Goal: Information Seeking & Learning: Learn about a topic

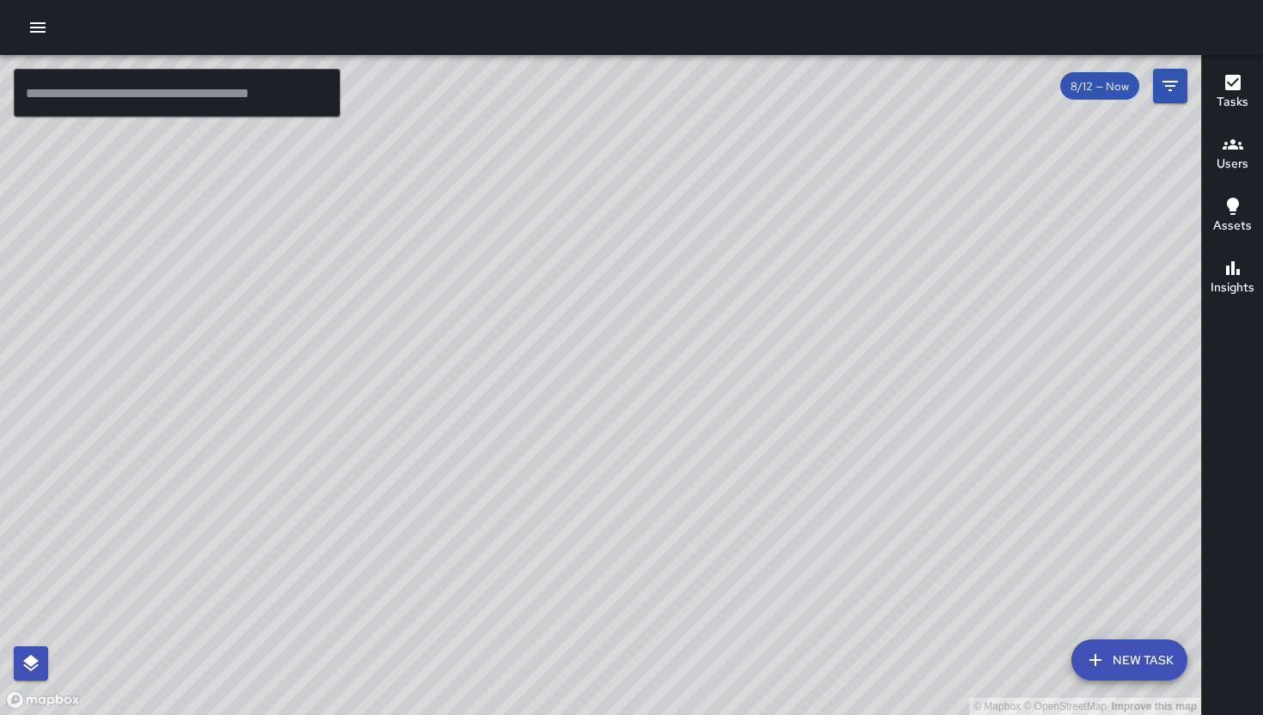
click at [54, 21] on div at bounding box center [631, 27] width 1263 height 55
click at [46, 31] on icon "button" at bounding box center [37, 27] width 21 height 21
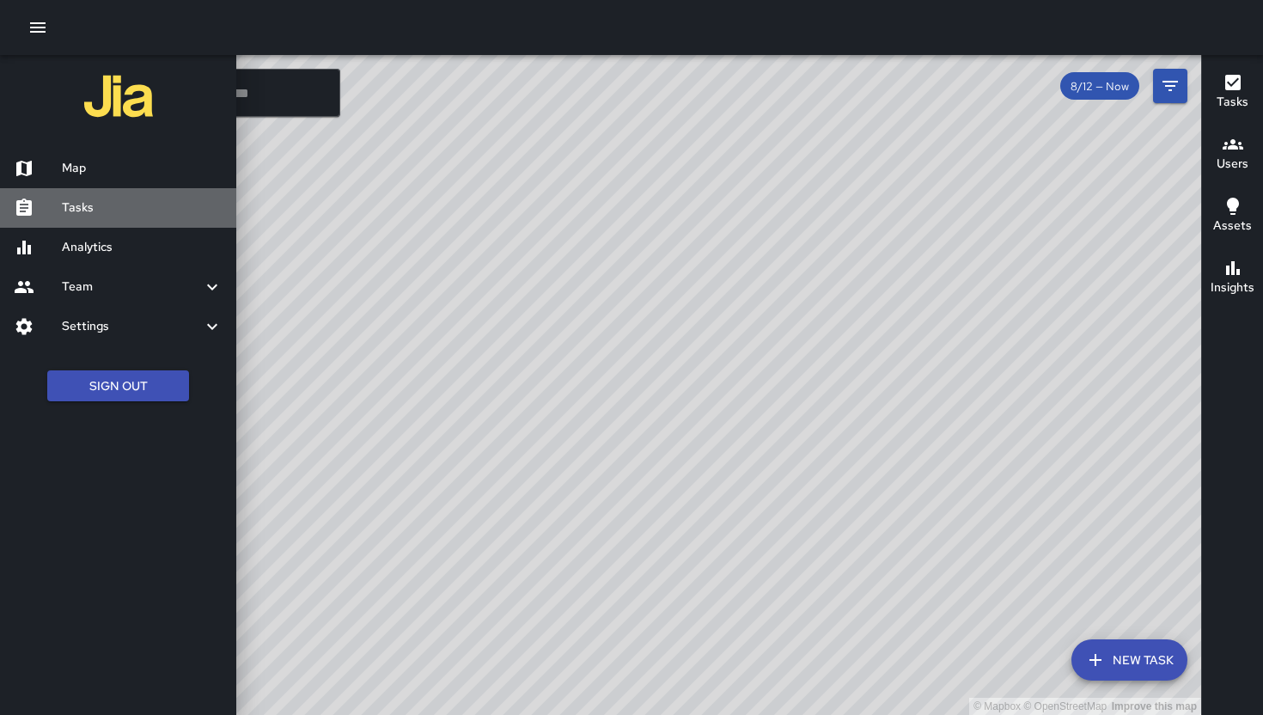
click at [117, 203] on h6 "Tasks" at bounding box center [142, 207] width 161 height 19
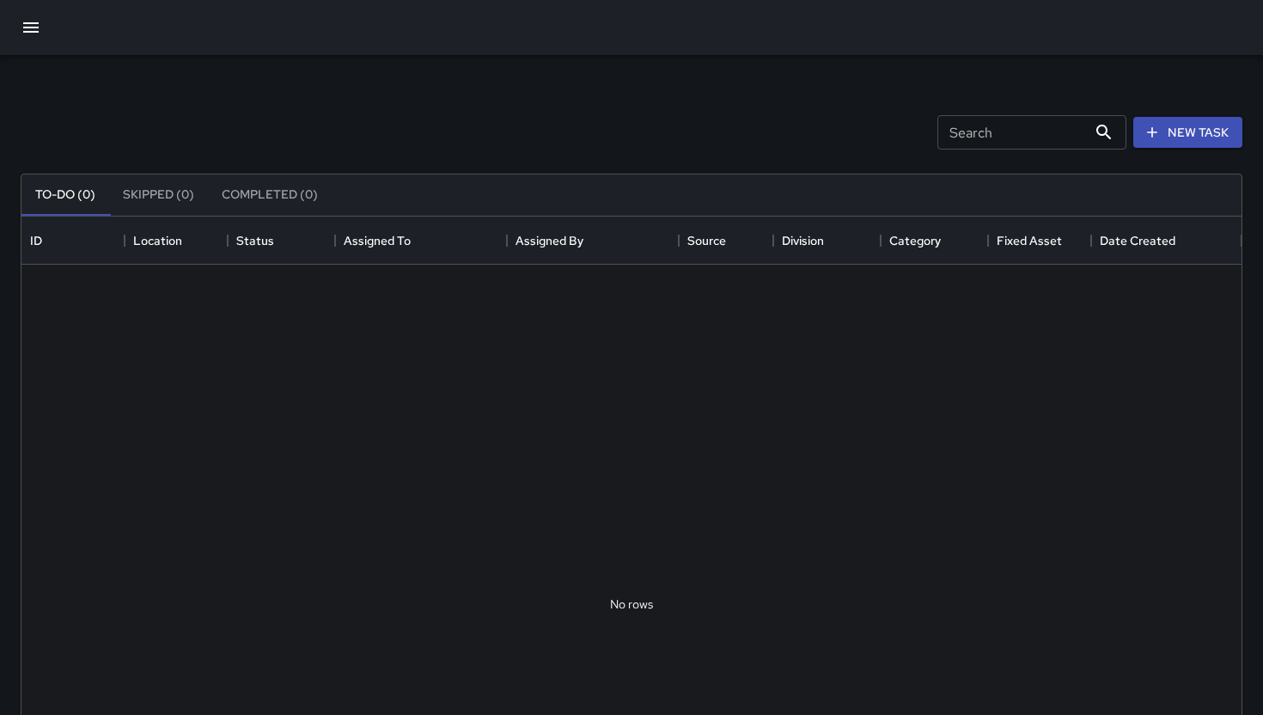
scroll to position [727, 1220]
click at [26, 4] on div at bounding box center [631, 27] width 1263 height 55
click at [27, 37] on icon "button" at bounding box center [31, 27] width 21 height 21
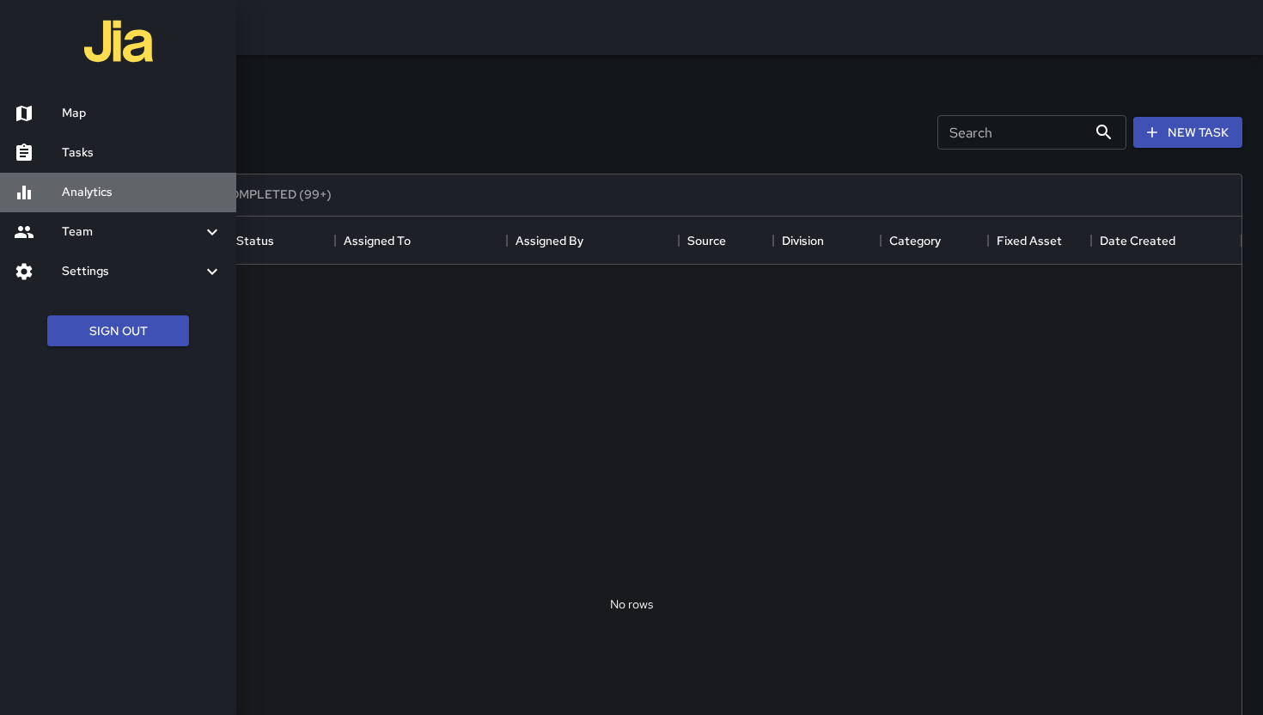
click at [90, 198] on h6 "Analytics" at bounding box center [142, 192] width 161 height 19
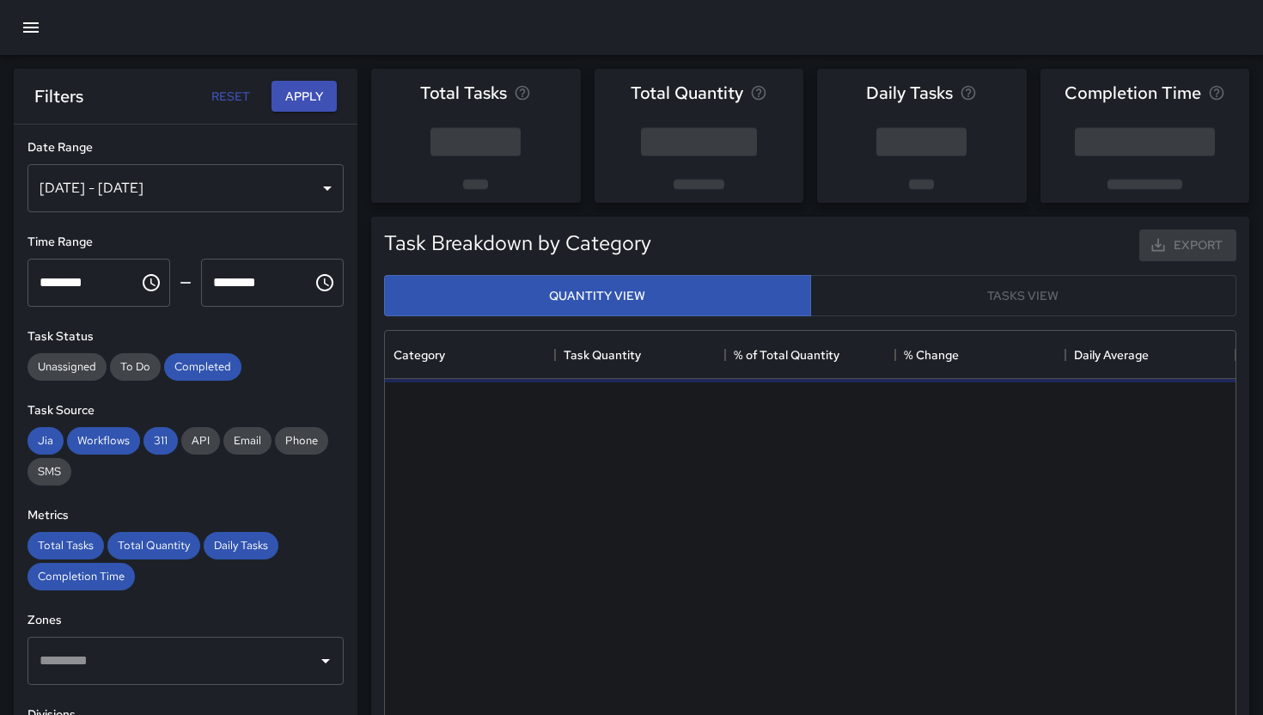
scroll to position [514, 850]
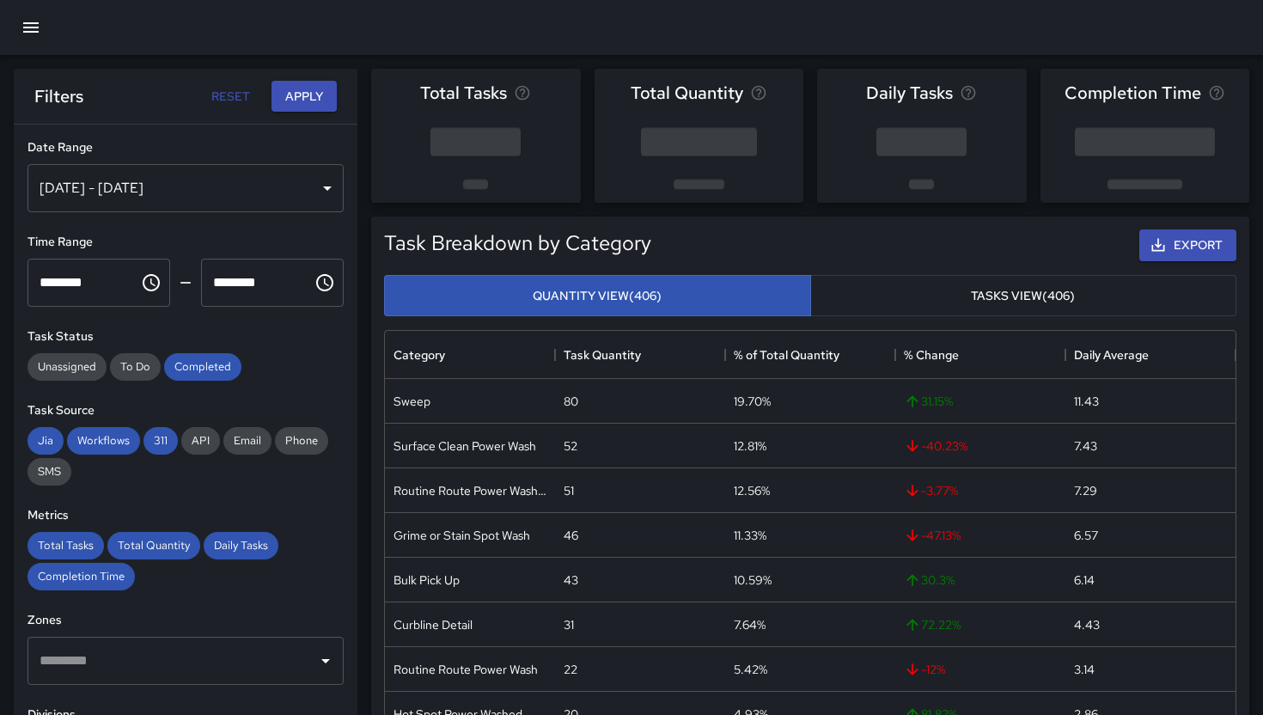
click at [34, 29] on icon "button" at bounding box center [31, 27] width 21 height 21
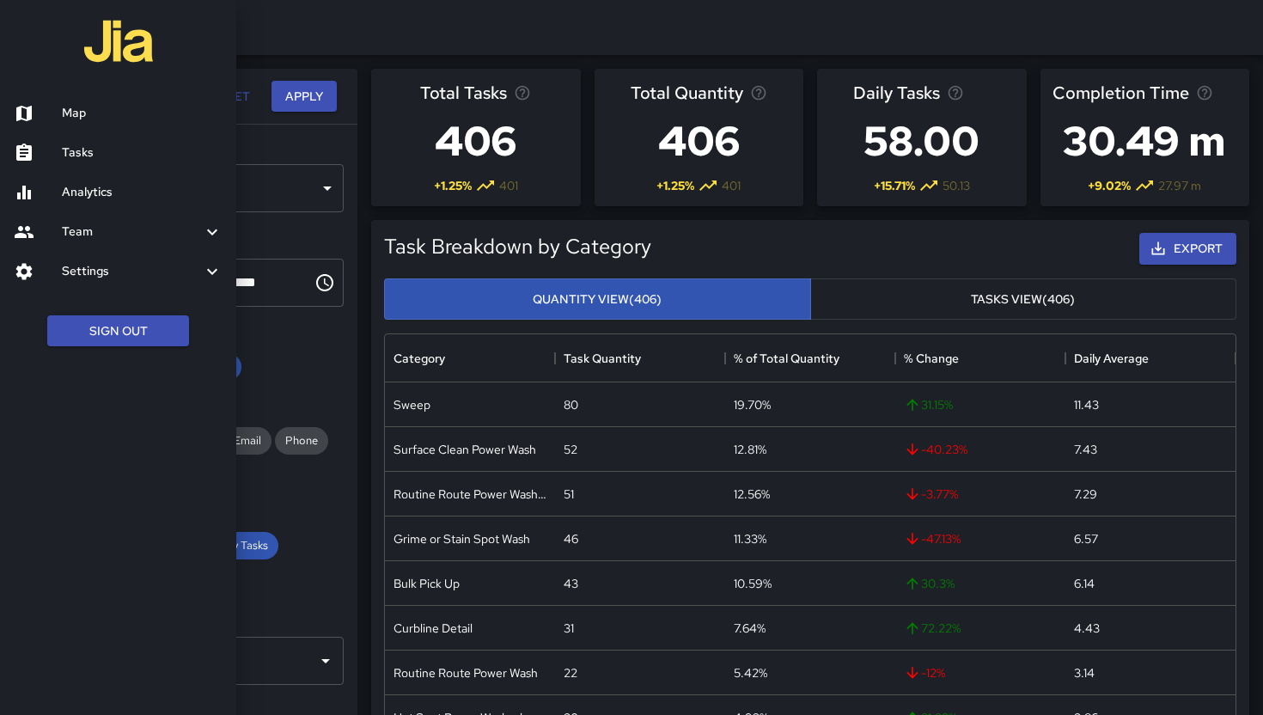
click at [125, 228] on h6 "Team" at bounding box center [132, 231] width 140 height 19
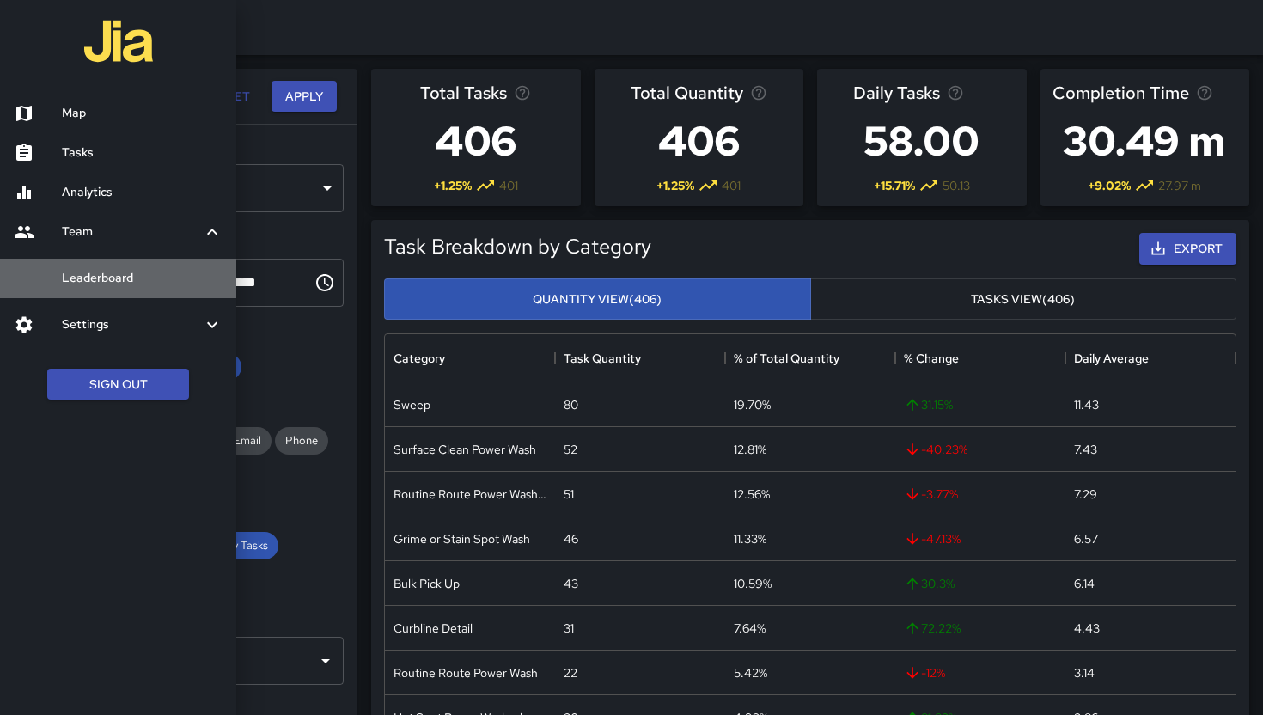
click at [139, 283] on h6 "Leaderboard" at bounding box center [142, 278] width 161 height 19
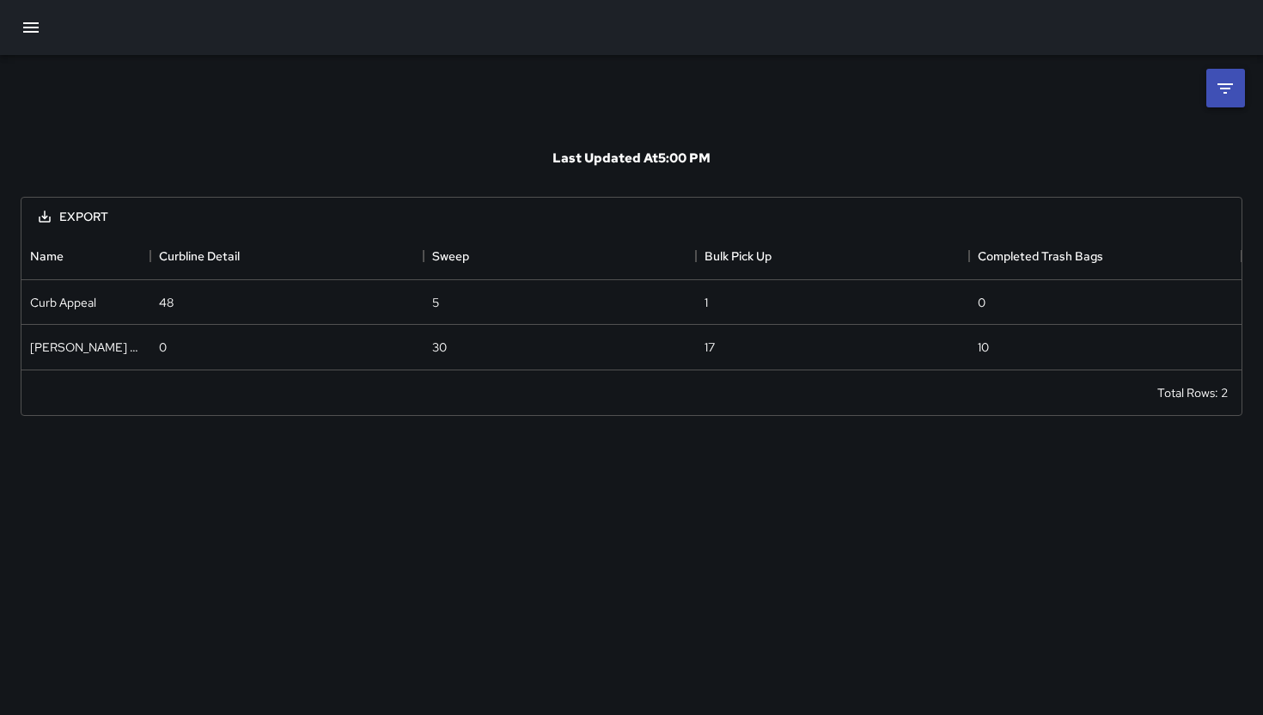
scroll to position [137, 1220]
click at [1226, 90] on icon at bounding box center [1224, 88] width 21 height 21
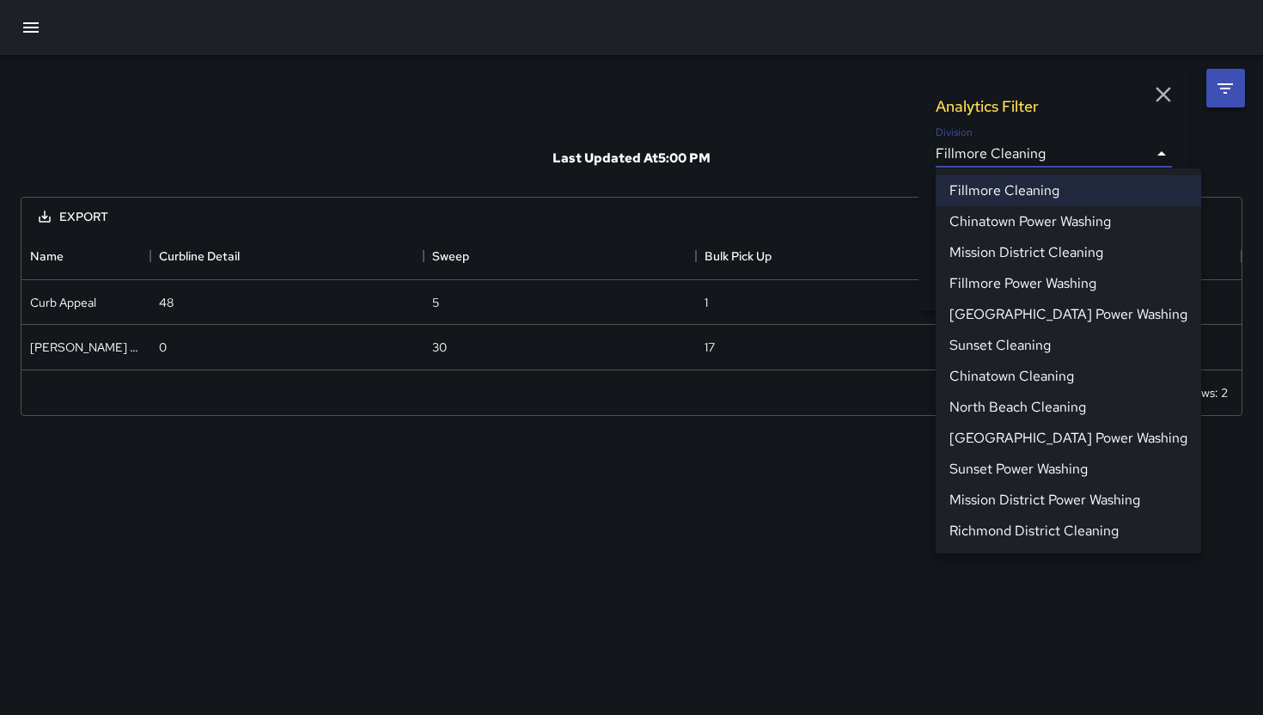
click at [1151, 155] on body "**********" at bounding box center [631, 357] width 1263 height 715
click at [1069, 253] on li "Mission District Cleaning" at bounding box center [1067, 252] width 265 height 31
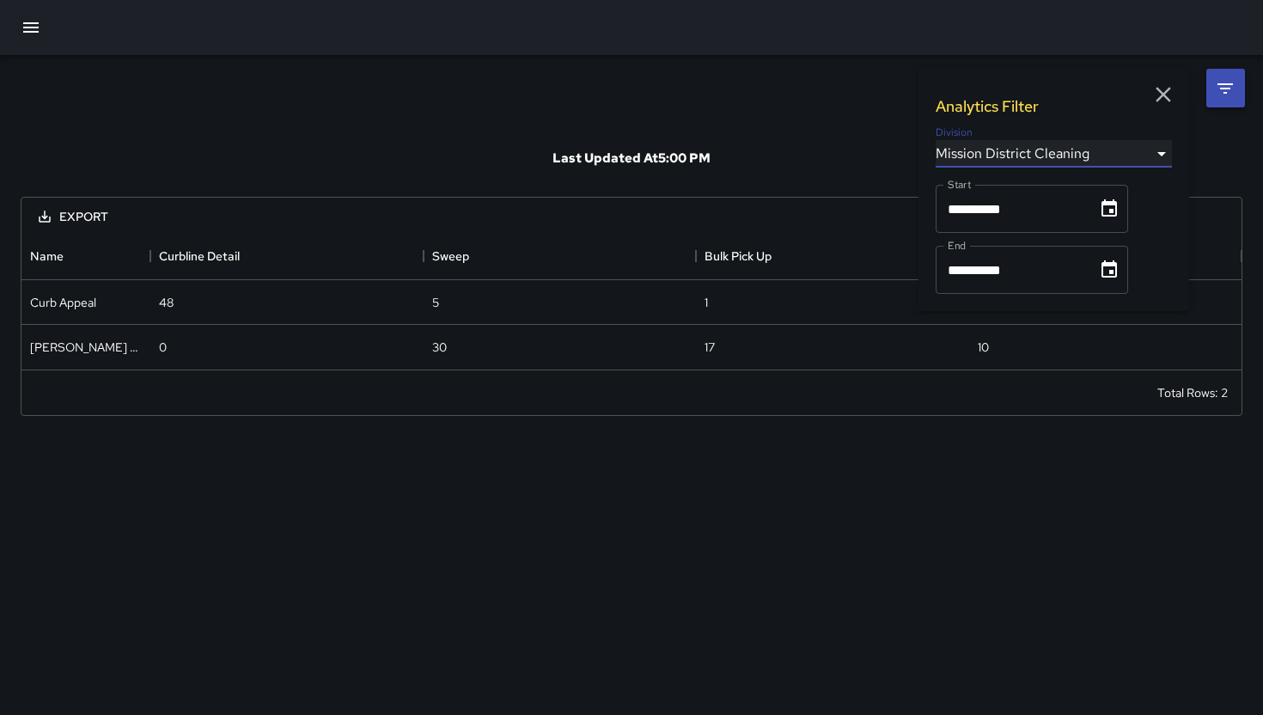
scroll to position [182, 1220]
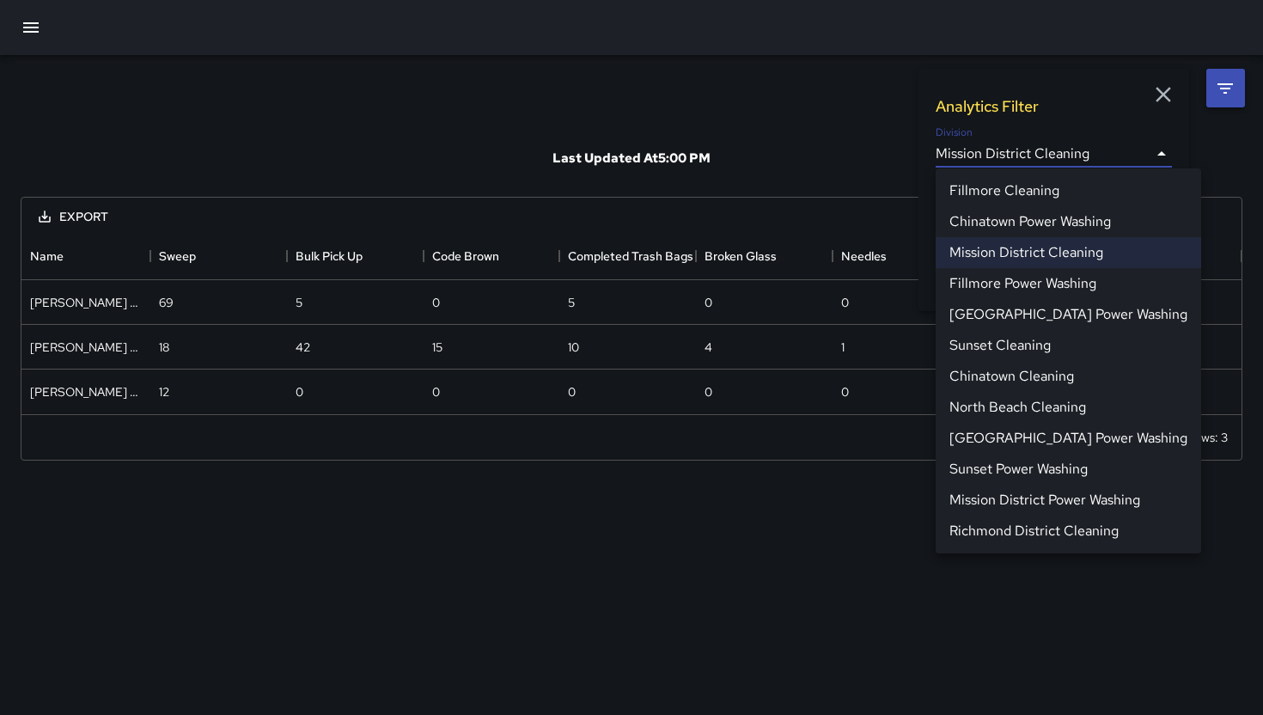
click at [1158, 155] on body "**********" at bounding box center [631, 357] width 1263 height 715
click at [1081, 312] on li "[GEOGRAPHIC_DATA] Power Washing" at bounding box center [1067, 314] width 265 height 31
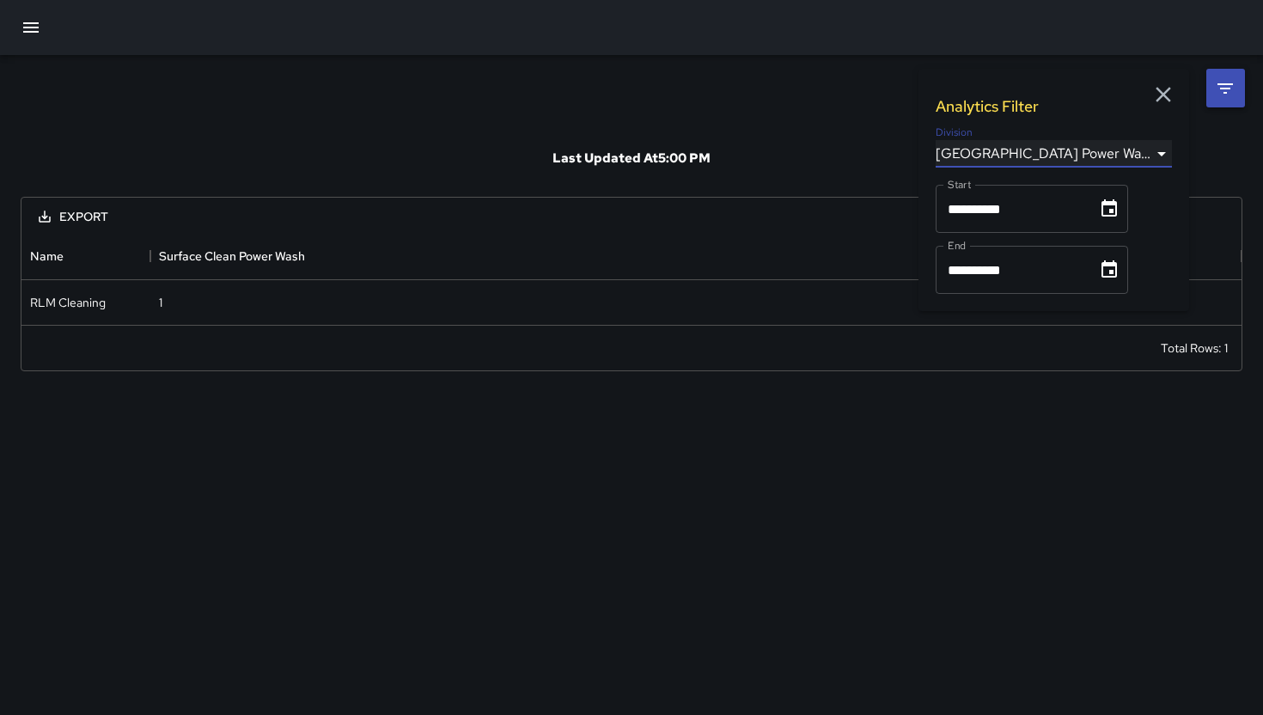
scroll to position [93, 1220]
click at [1153, 151] on body "**********" at bounding box center [631, 357] width 1263 height 715
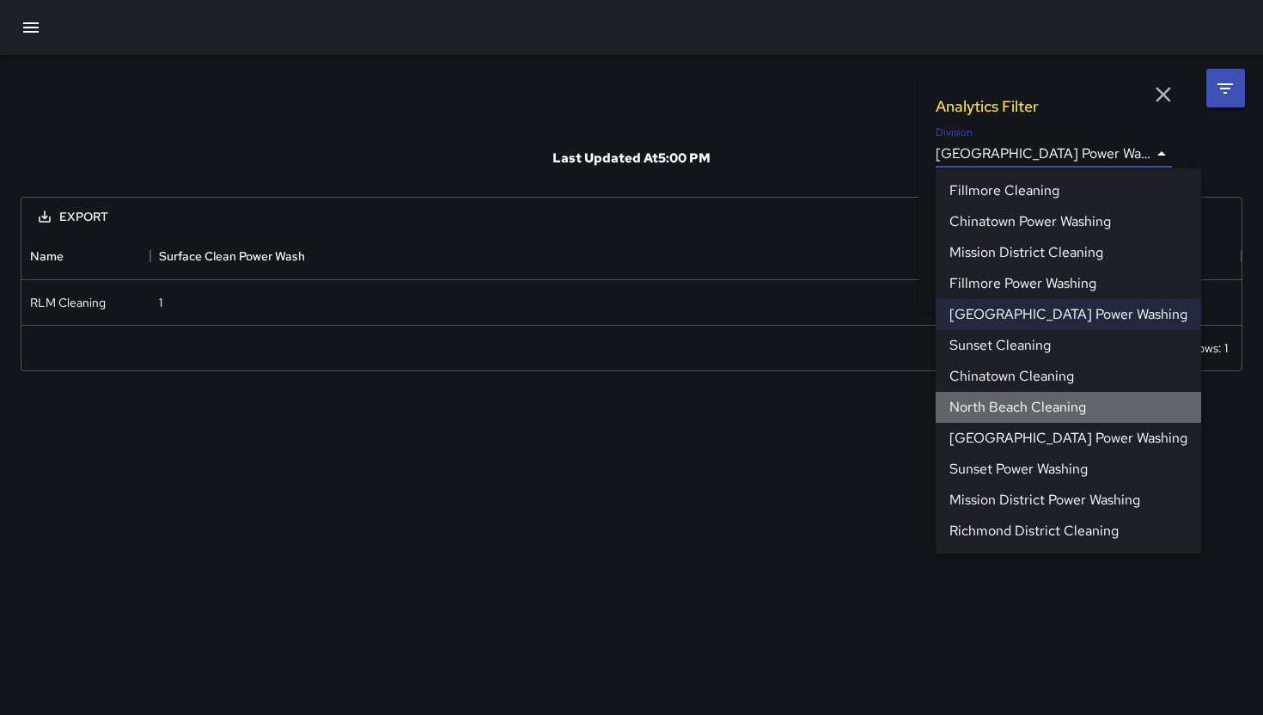
click at [1103, 412] on li "North Beach Cleaning" at bounding box center [1067, 407] width 265 height 31
type input "**********"
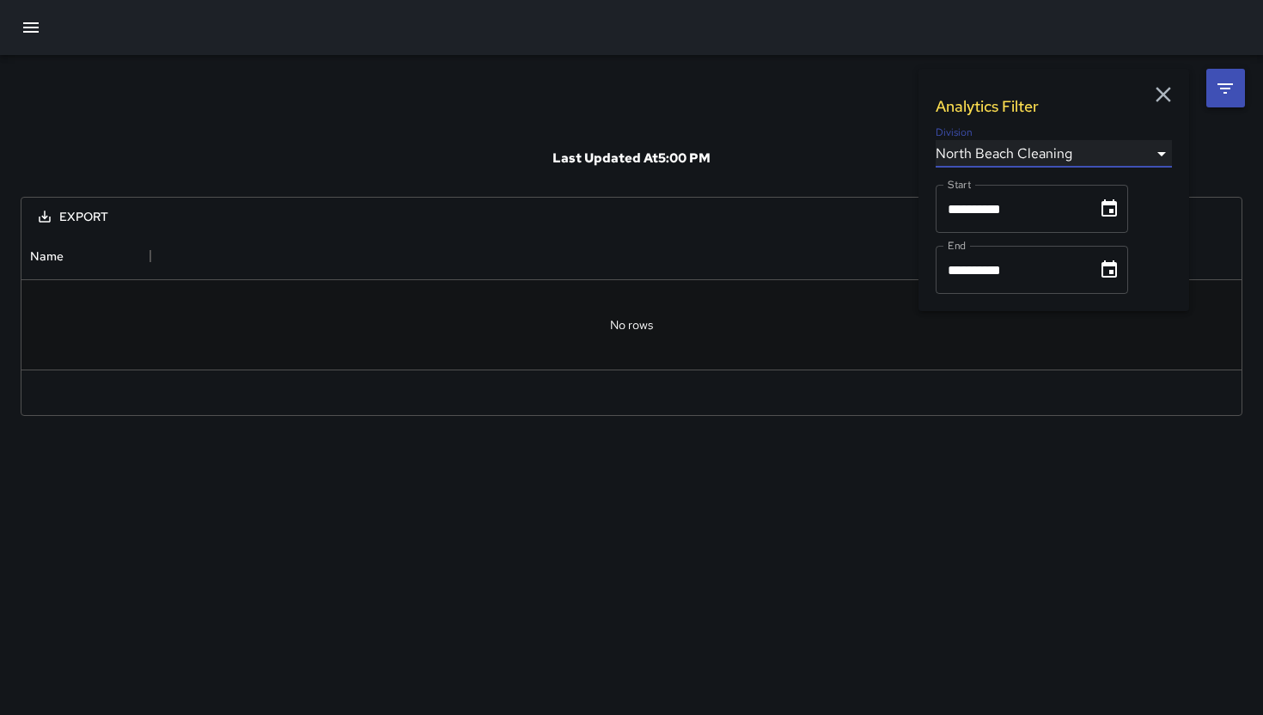
scroll to position [137, 1220]
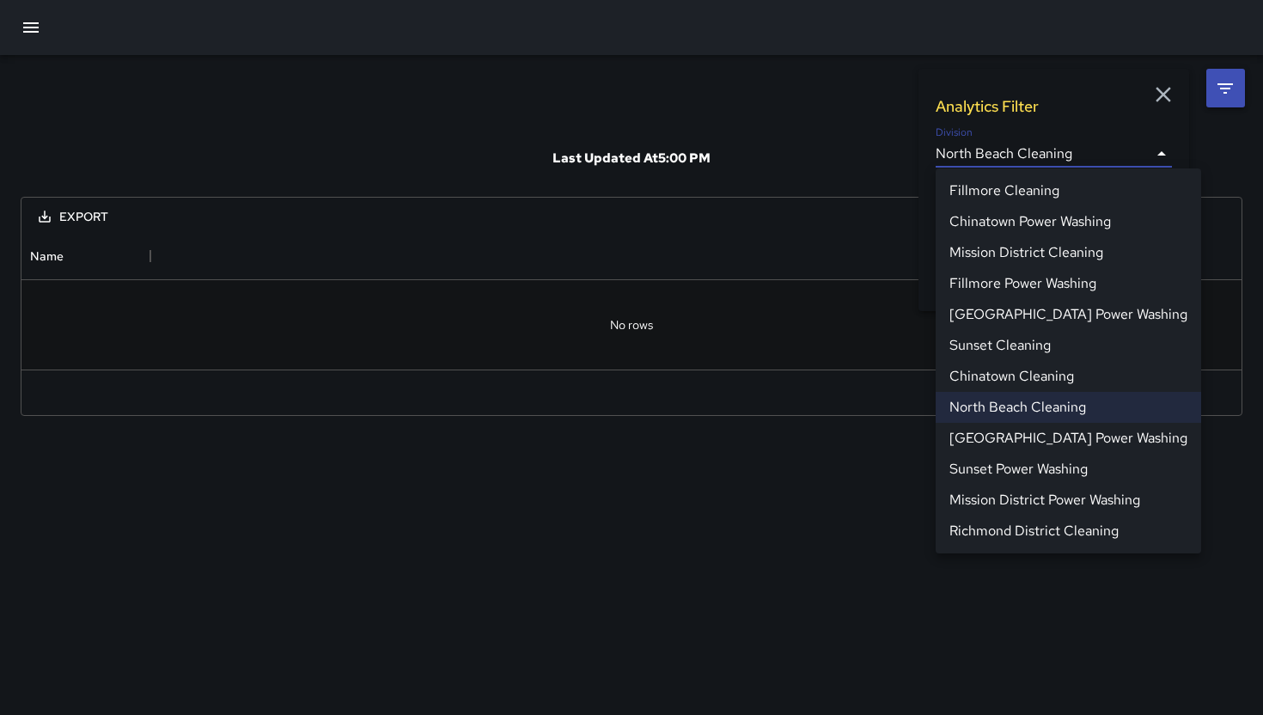
click at [1159, 159] on body "**********" at bounding box center [631, 357] width 1263 height 715
click at [1223, 167] on div at bounding box center [631, 357] width 1263 height 715
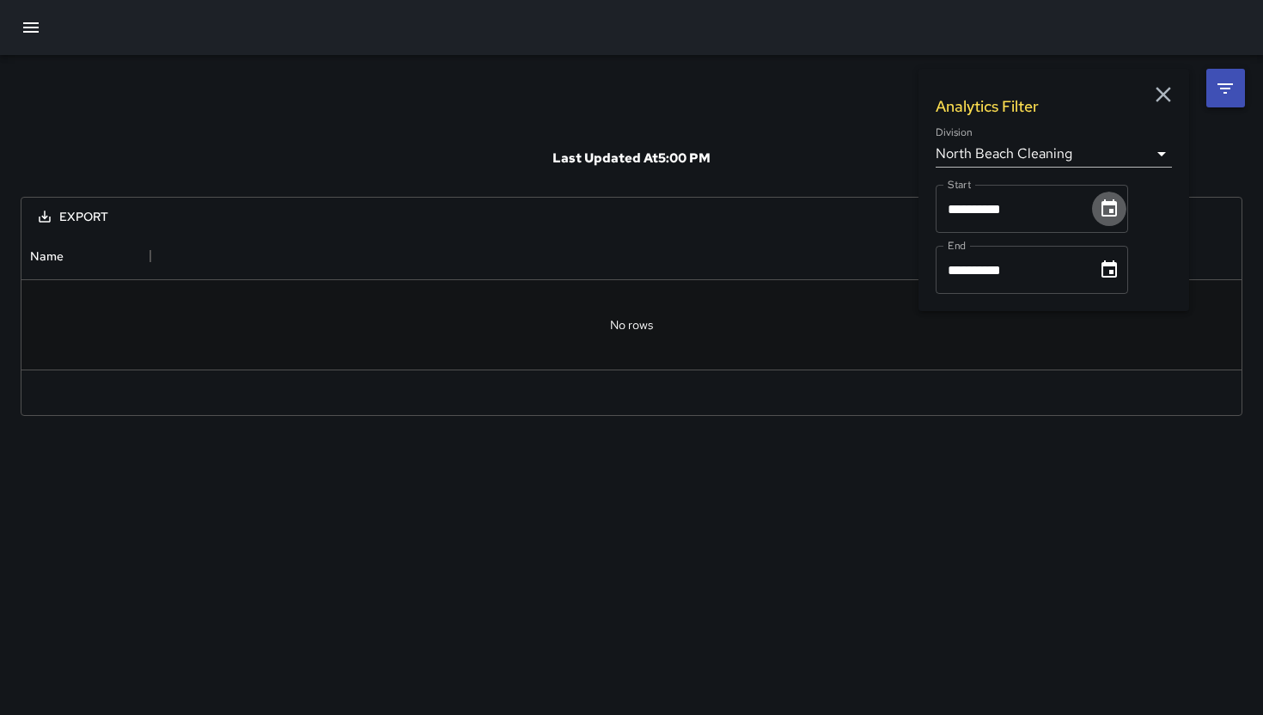
click at [1117, 205] on icon "Choose date, selected date is Aug 1, 2025" at bounding box center [1108, 207] width 15 height 17
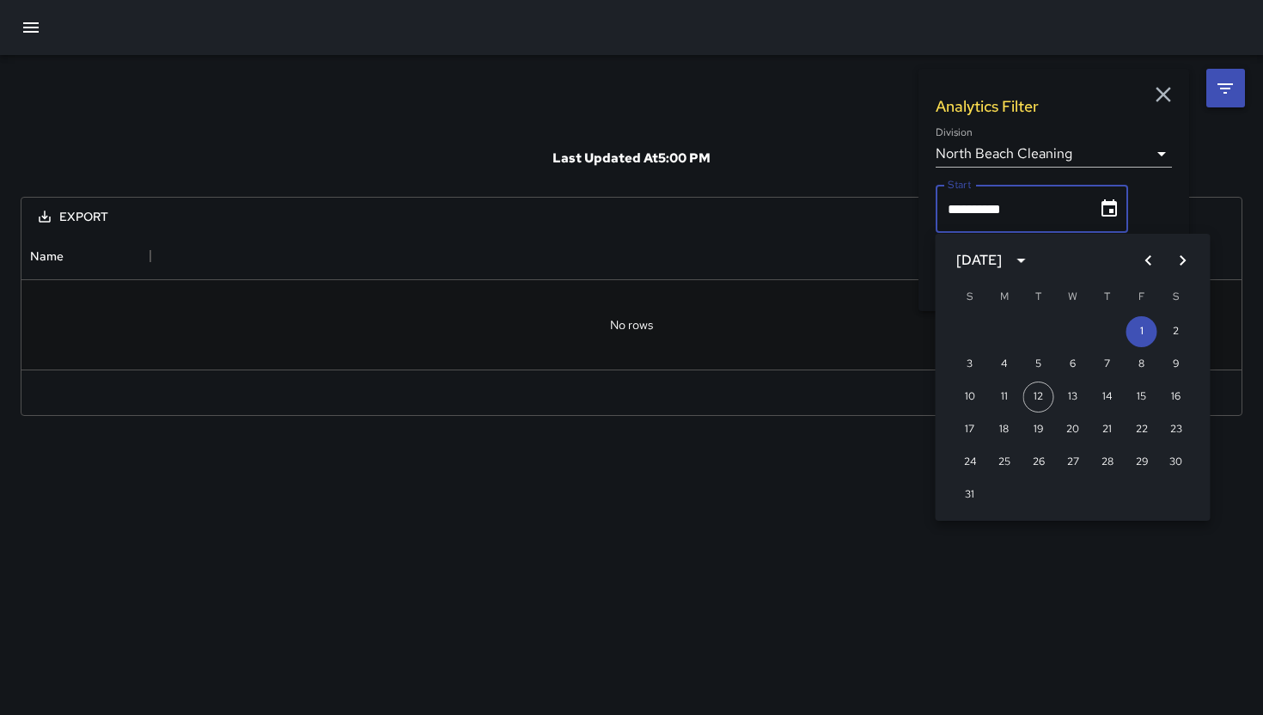
click at [1149, 270] on icon "Previous month" at bounding box center [1148, 260] width 21 height 21
click at [1044, 334] on button "1" at bounding box center [1038, 331] width 31 height 31
type input "**********"
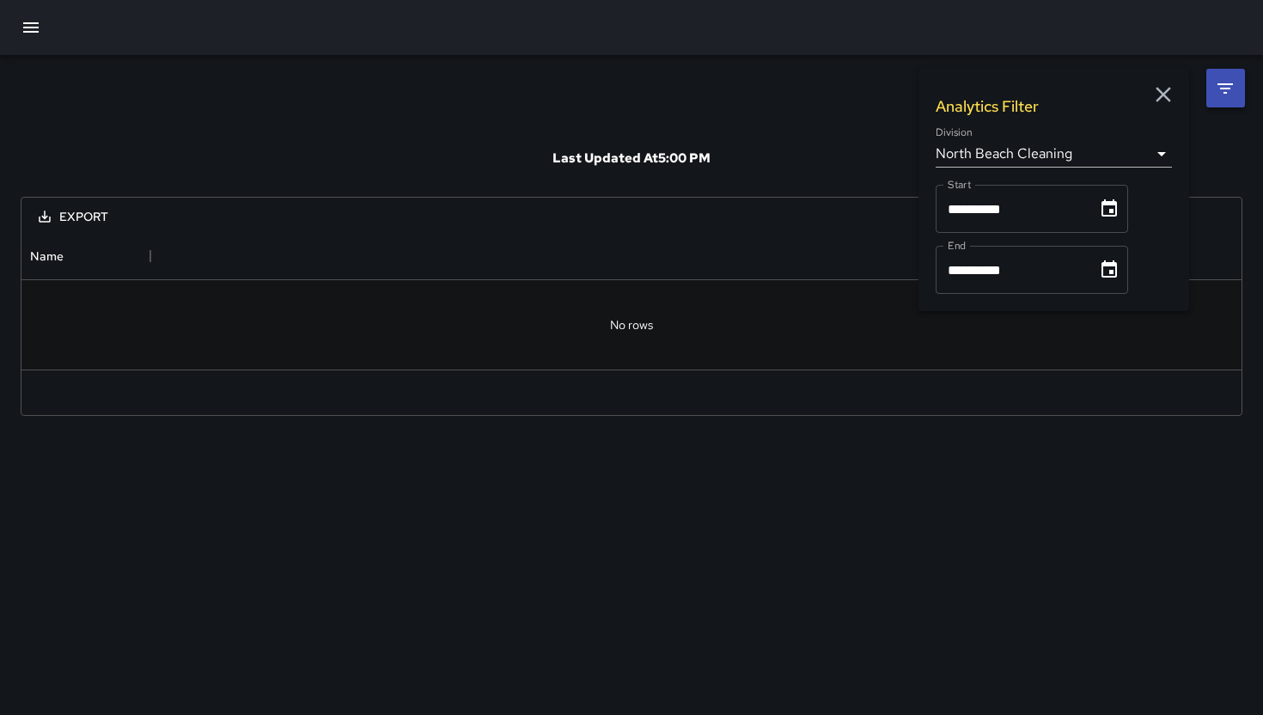
click at [1117, 276] on icon "Choose date, selected date is Aug 31, 2025" at bounding box center [1108, 268] width 15 height 17
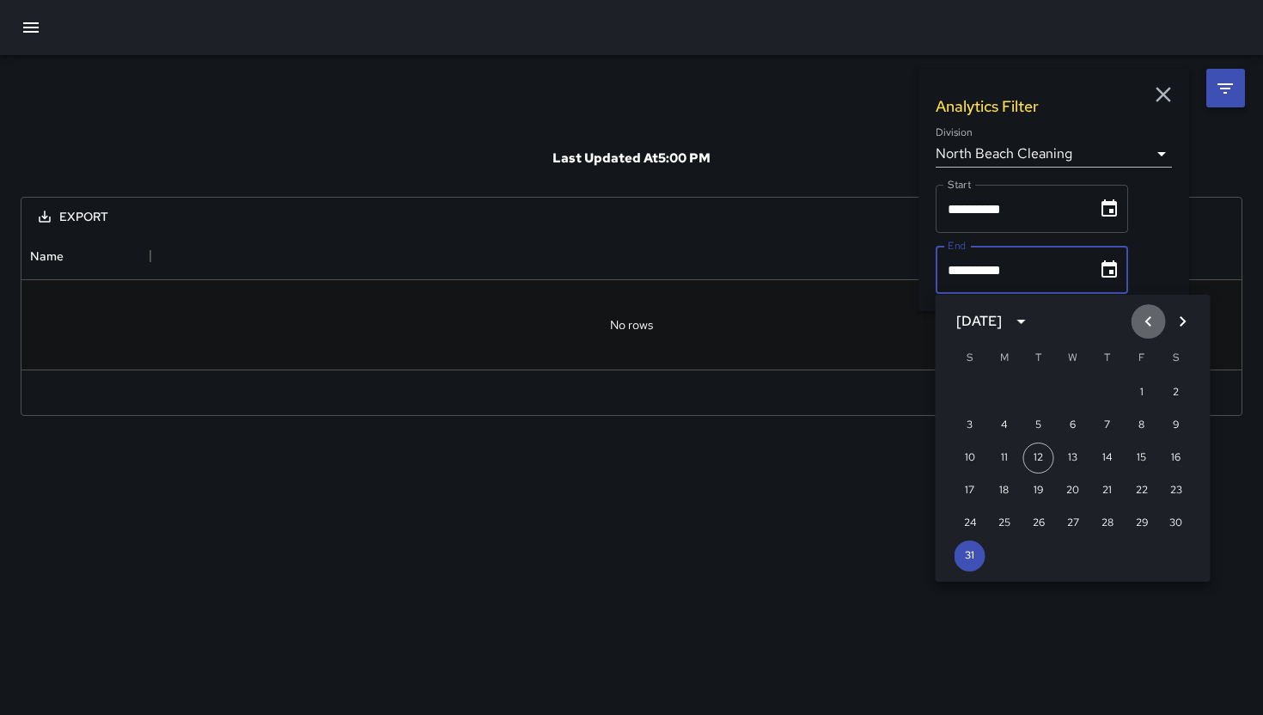
click at [1141, 328] on icon "Previous month" at bounding box center [1148, 321] width 21 height 21
click at [1104, 525] on button "31" at bounding box center [1107, 523] width 31 height 31
type input "**********"
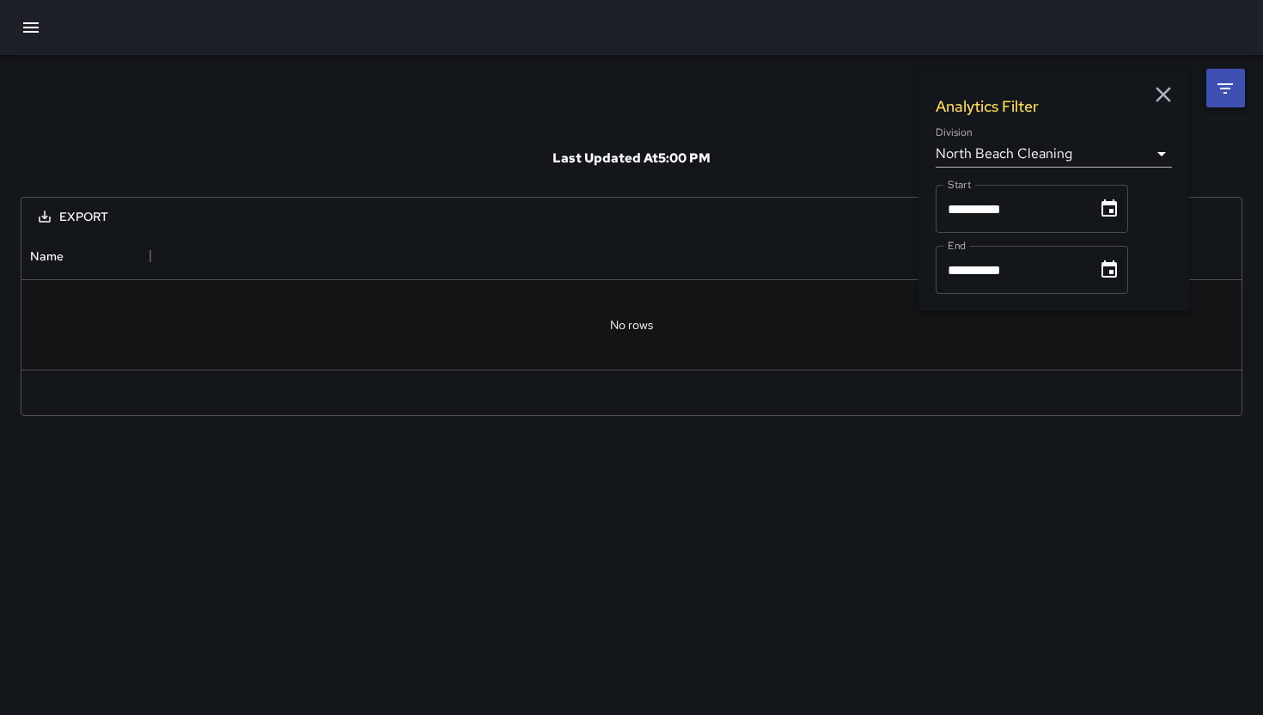
click at [1143, 174] on div "**********" at bounding box center [1053, 155] width 236 height 58
click at [1145, 170] on div "**********" at bounding box center [1053, 155] width 236 height 58
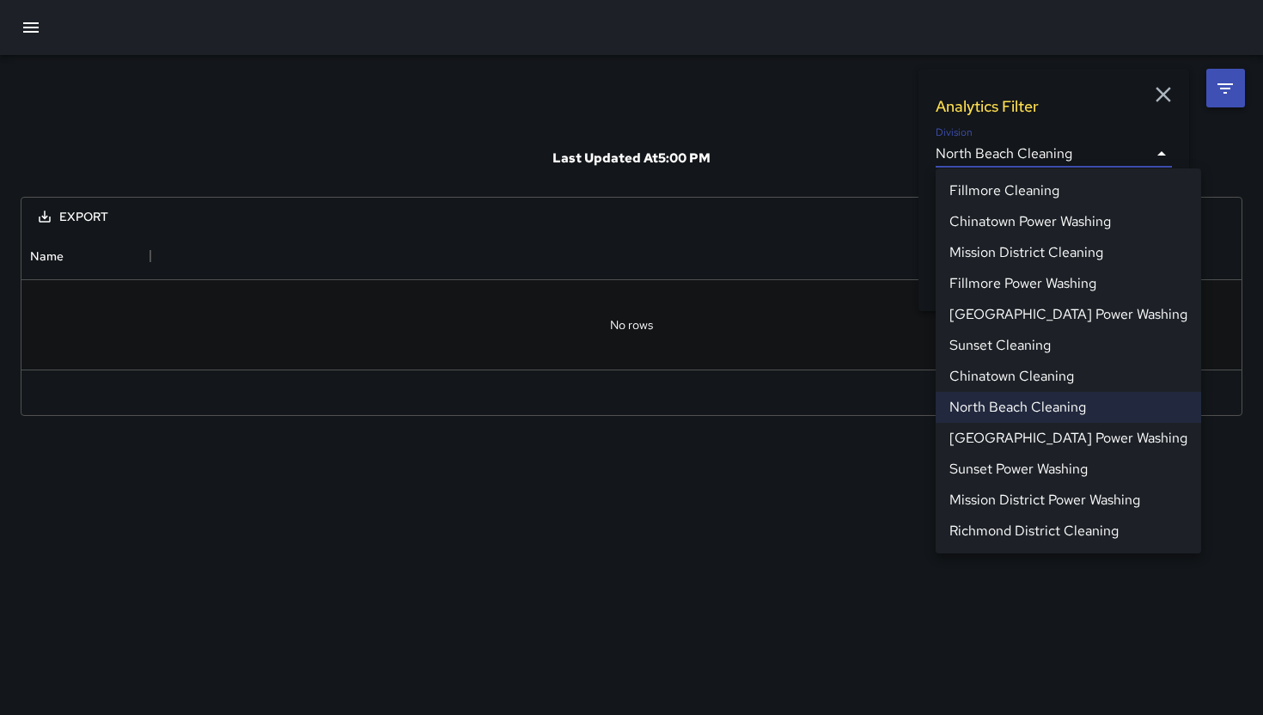
click at [1148, 159] on body "**********" at bounding box center [631, 357] width 1263 height 715
click at [1057, 262] on li "Mission District Cleaning" at bounding box center [1067, 252] width 265 height 31
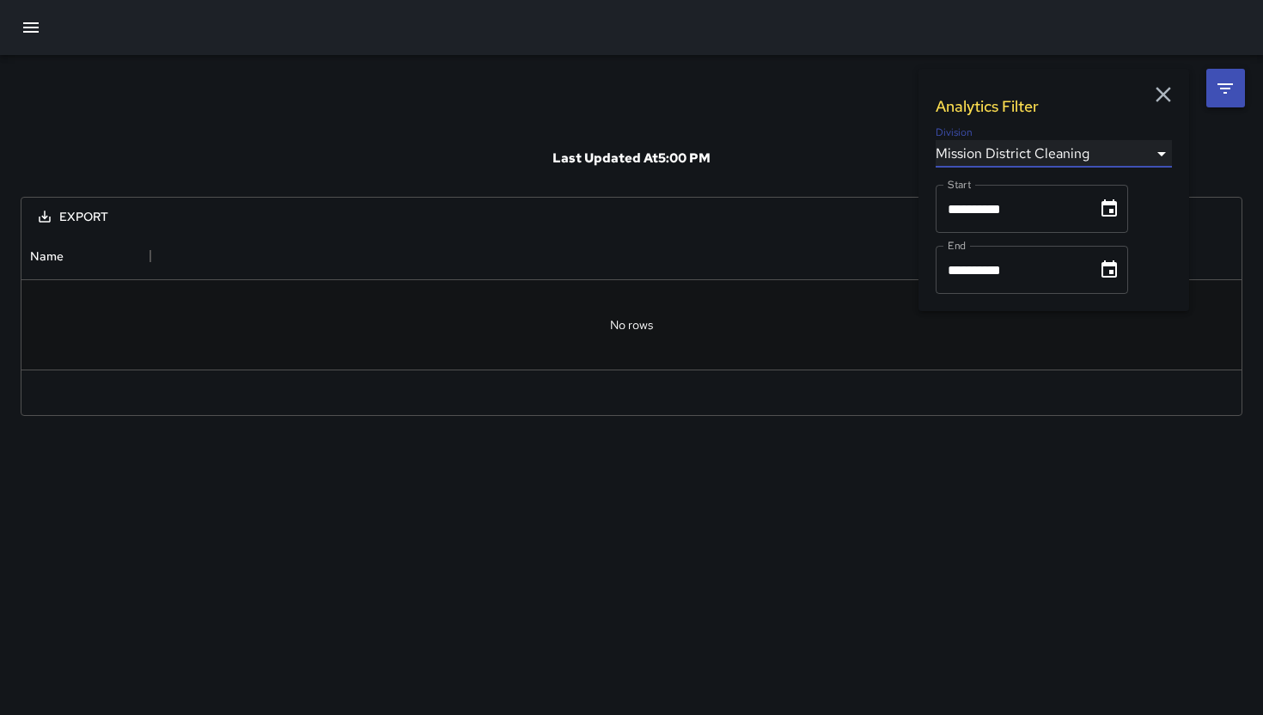
scroll to position [1, 1]
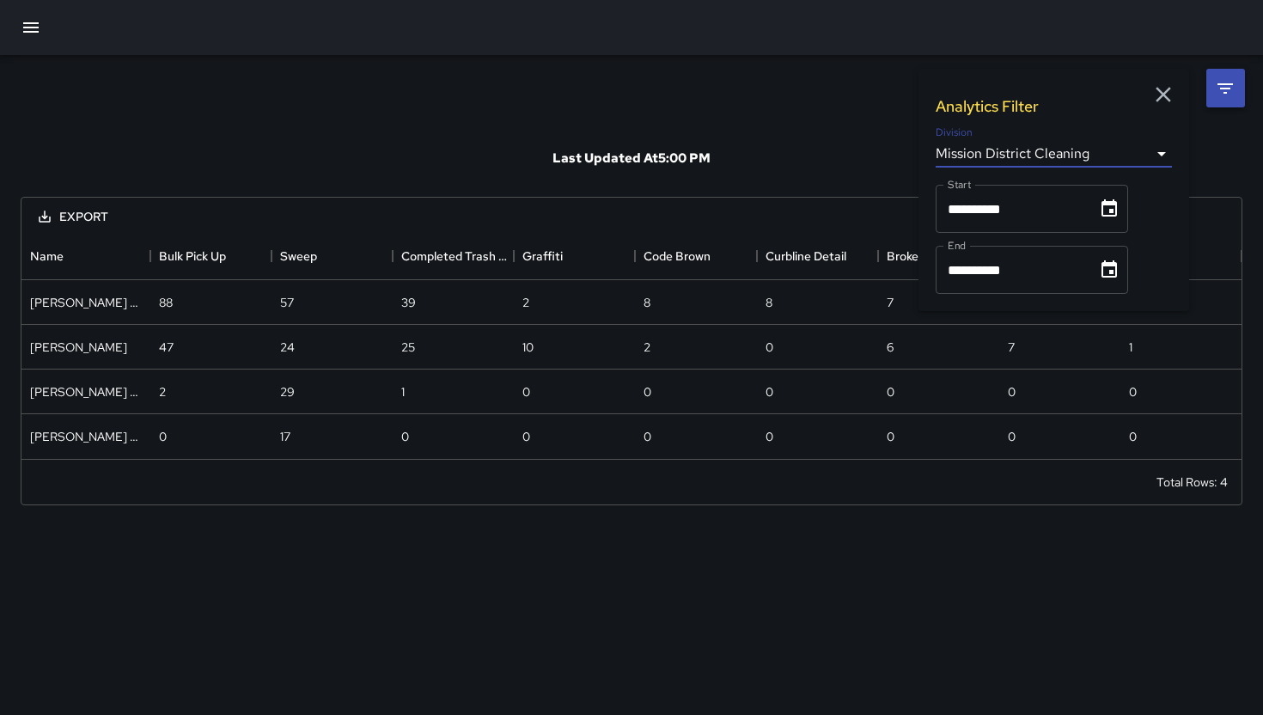
click at [1159, 160] on body "**********" at bounding box center [631, 357] width 1263 height 715
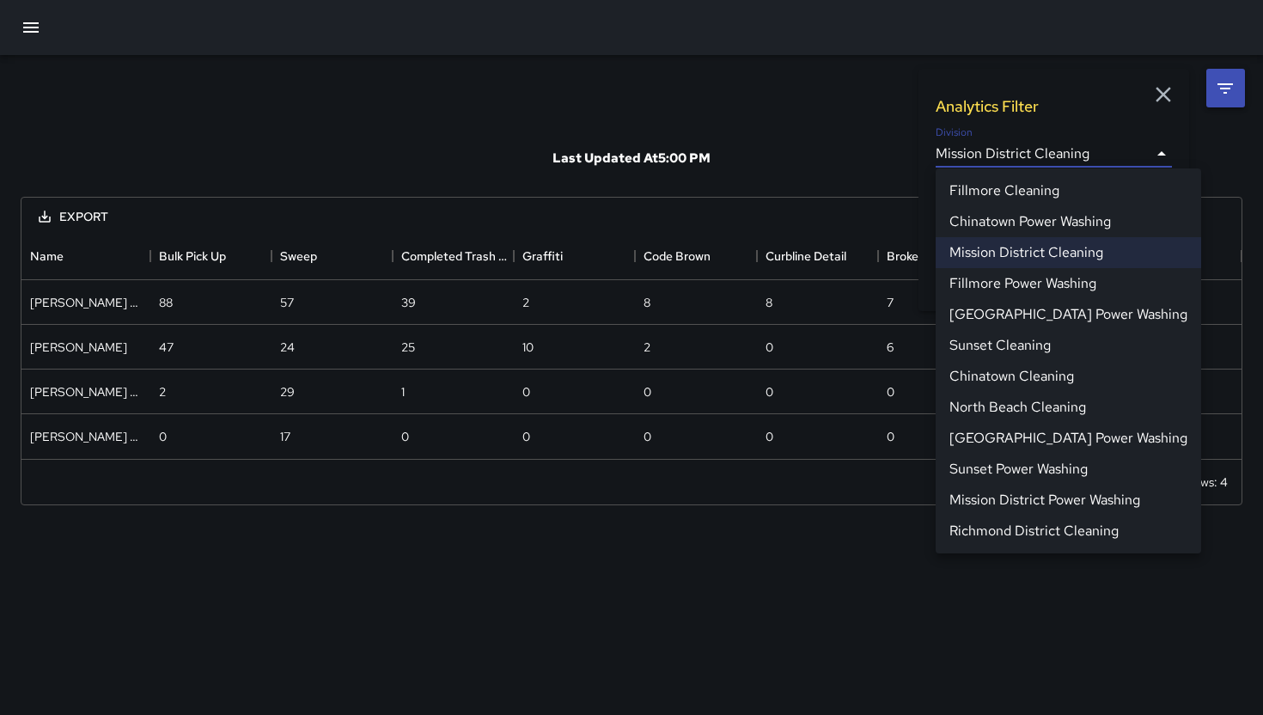
click at [1060, 504] on li "Mission District Power Washing" at bounding box center [1067, 499] width 265 height 31
type input "**********"
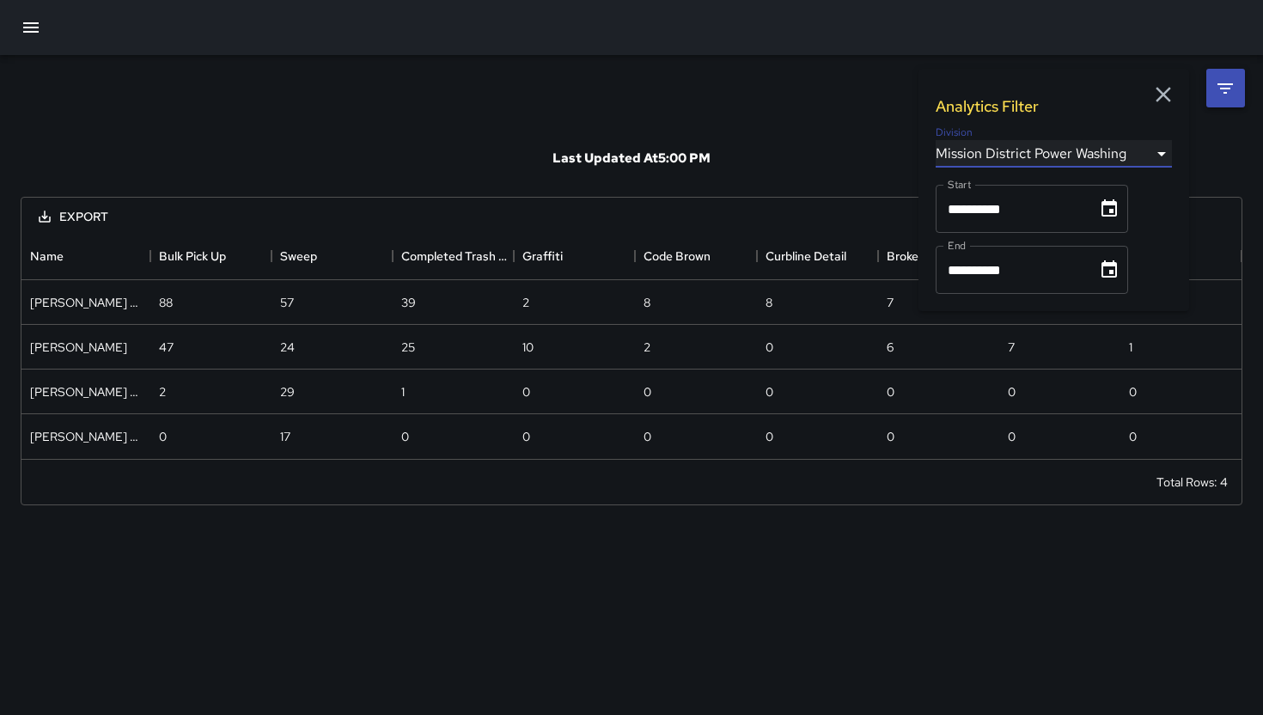
scroll to position [271, 1220]
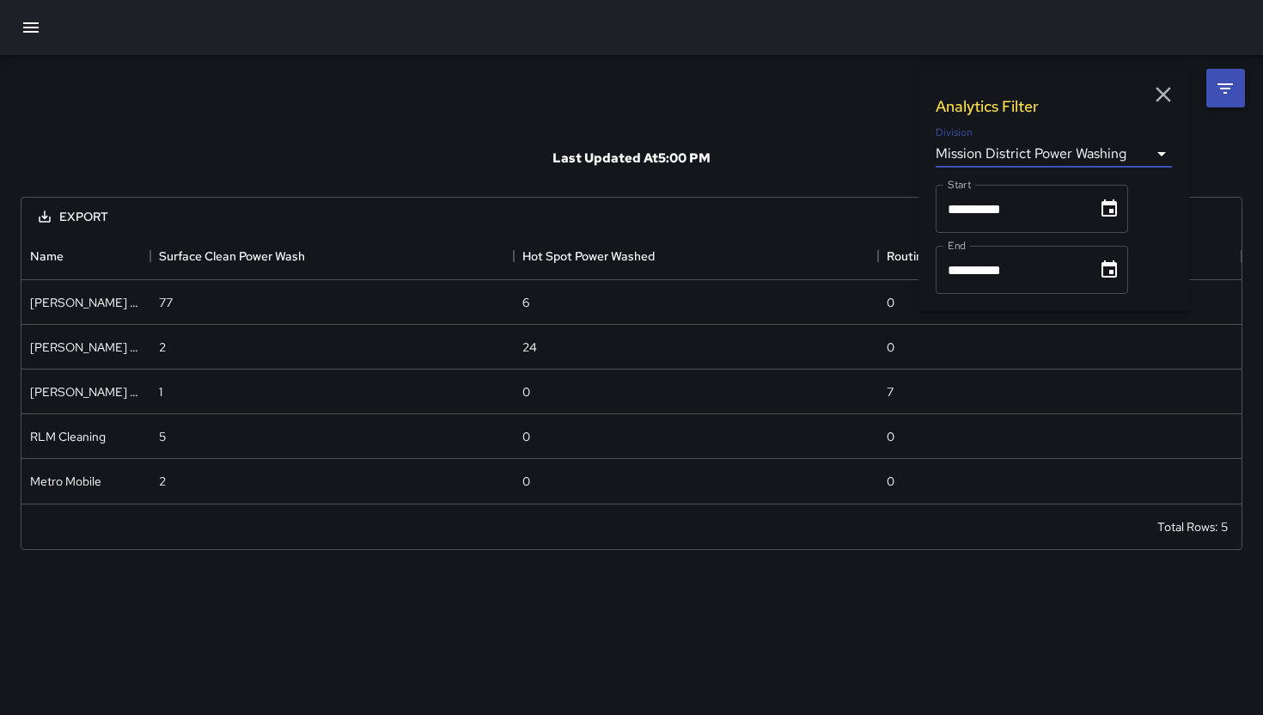
click at [845, 124] on div "Last Updated At 5:00 PM" at bounding box center [631, 157] width 1221 height 77
click at [1169, 106] on icon "button" at bounding box center [1163, 95] width 26 height 26
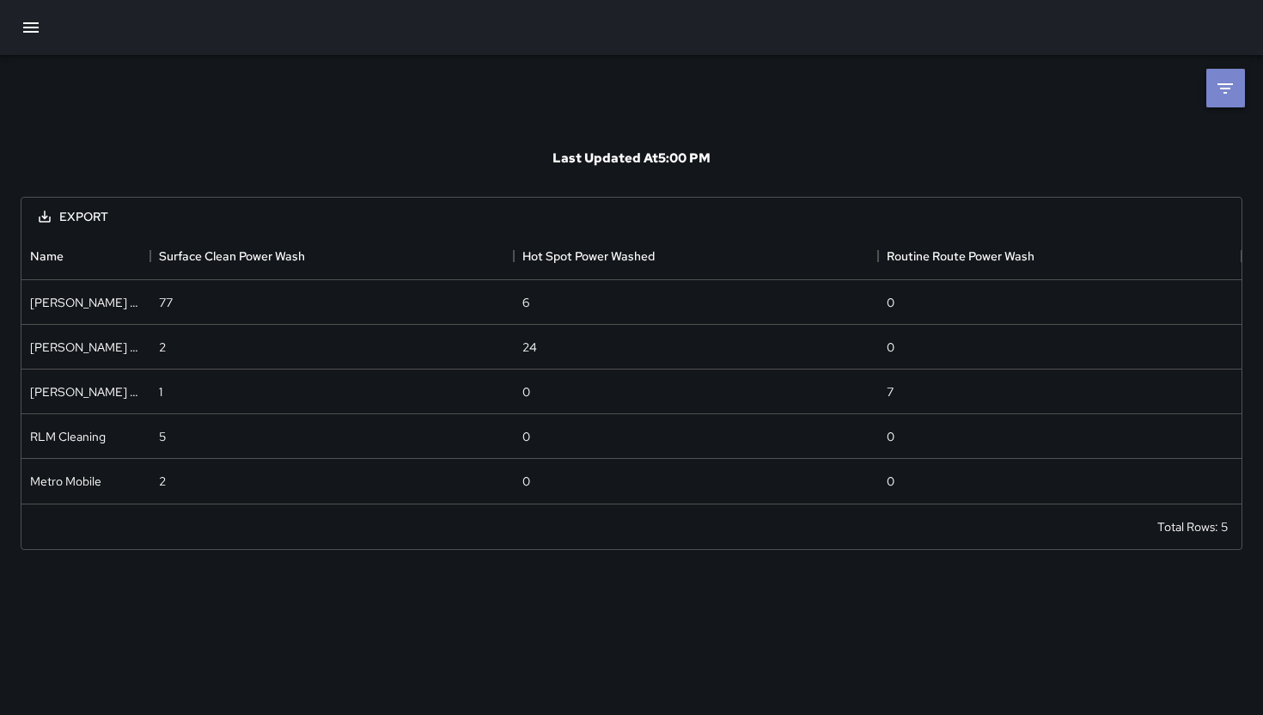
click at [1235, 79] on li at bounding box center [1225, 88] width 39 height 39
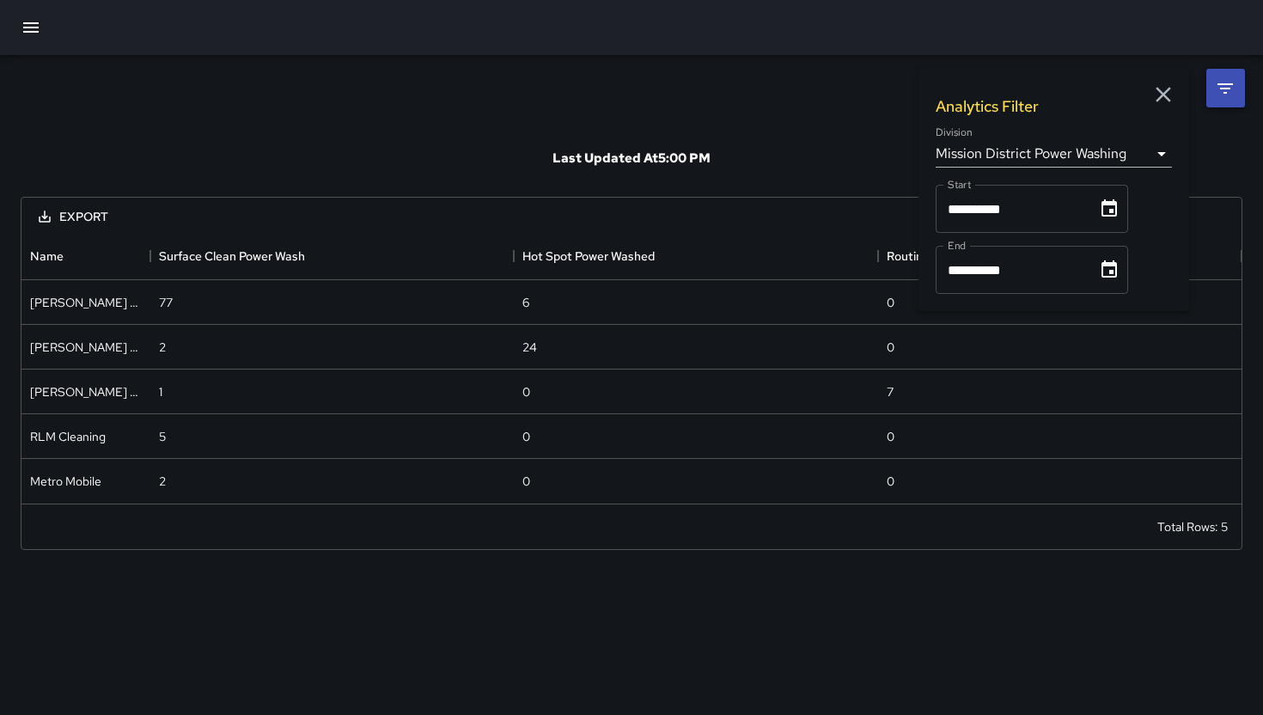
click at [1159, 152] on body "**********" at bounding box center [631, 357] width 1263 height 715
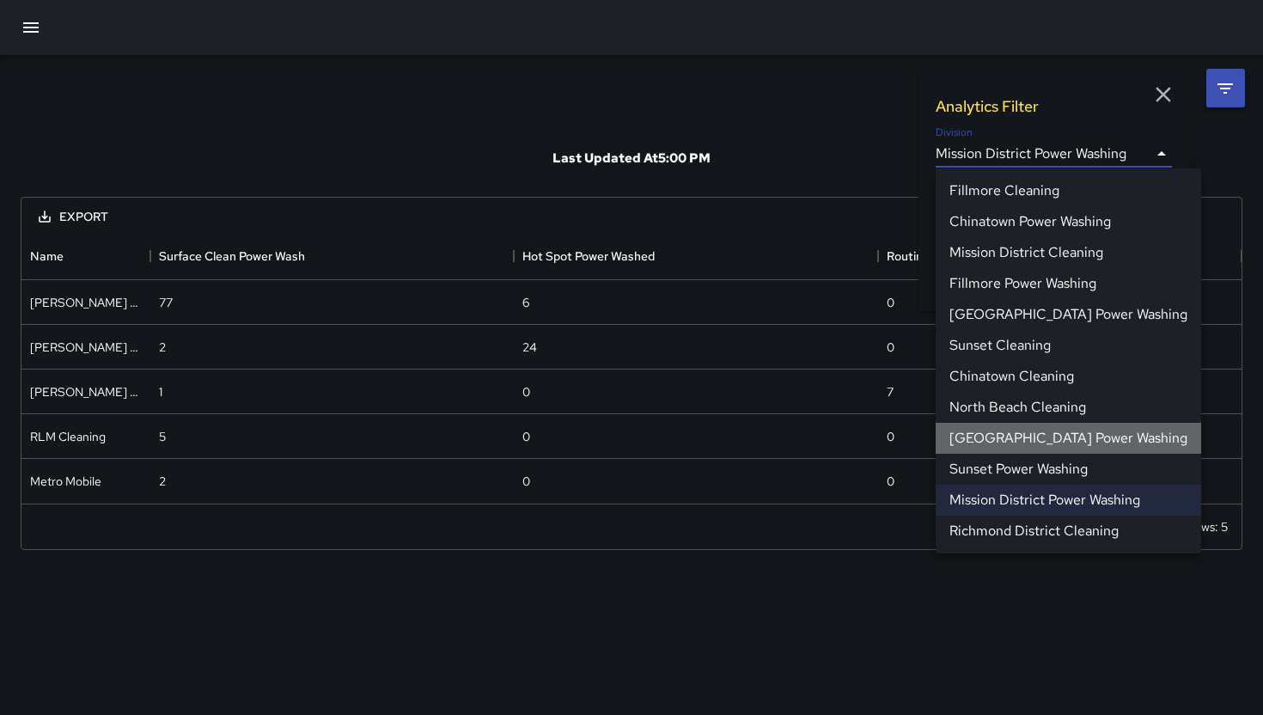
click at [1086, 445] on li "[GEOGRAPHIC_DATA] Power Washing" at bounding box center [1067, 438] width 265 height 31
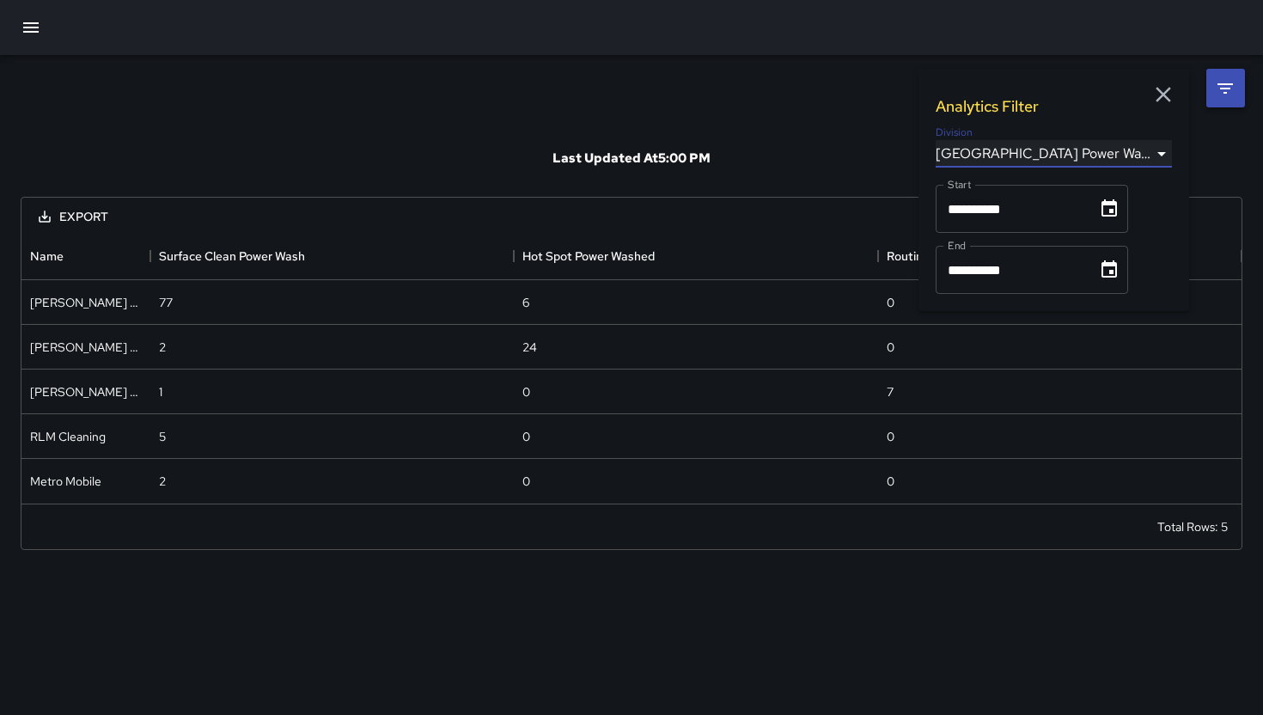
scroll to position [227, 1220]
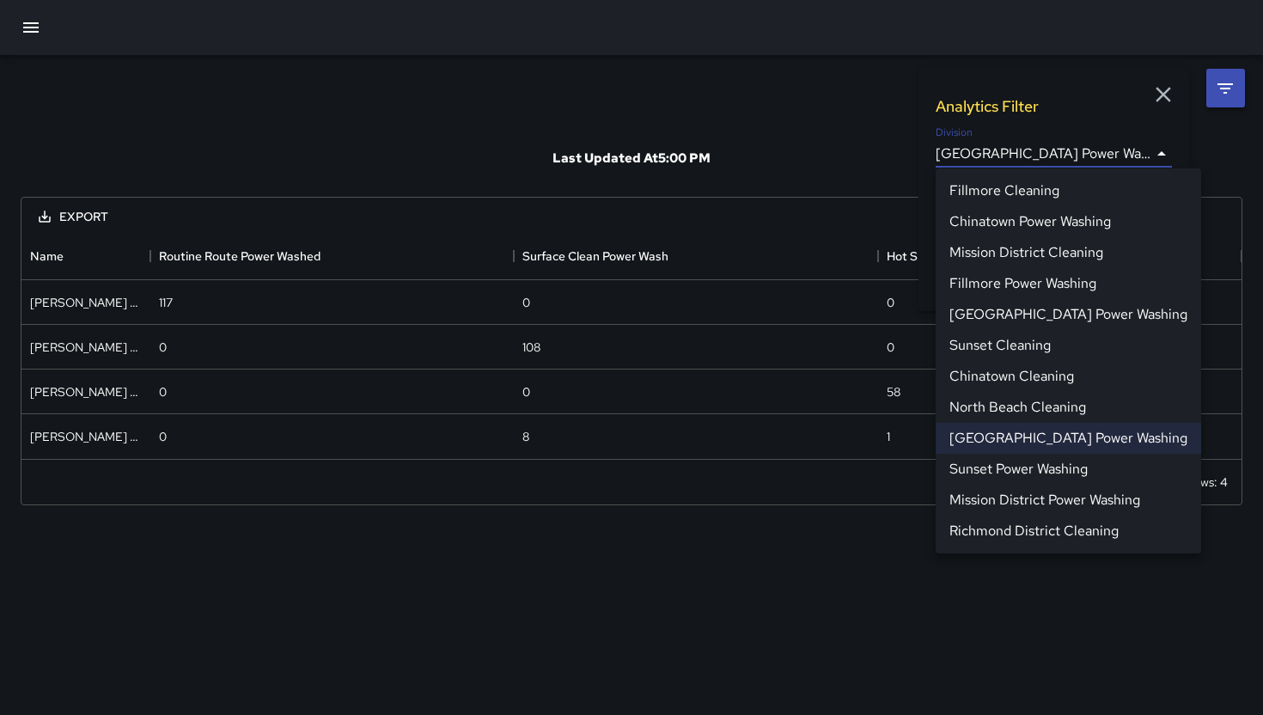
click at [1161, 155] on body "**********" at bounding box center [631, 357] width 1263 height 715
click at [1084, 318] on li "[GEOGRAPHIC_DATA] Power Washing" at bounding box center [1067, 314] width 265 height 31
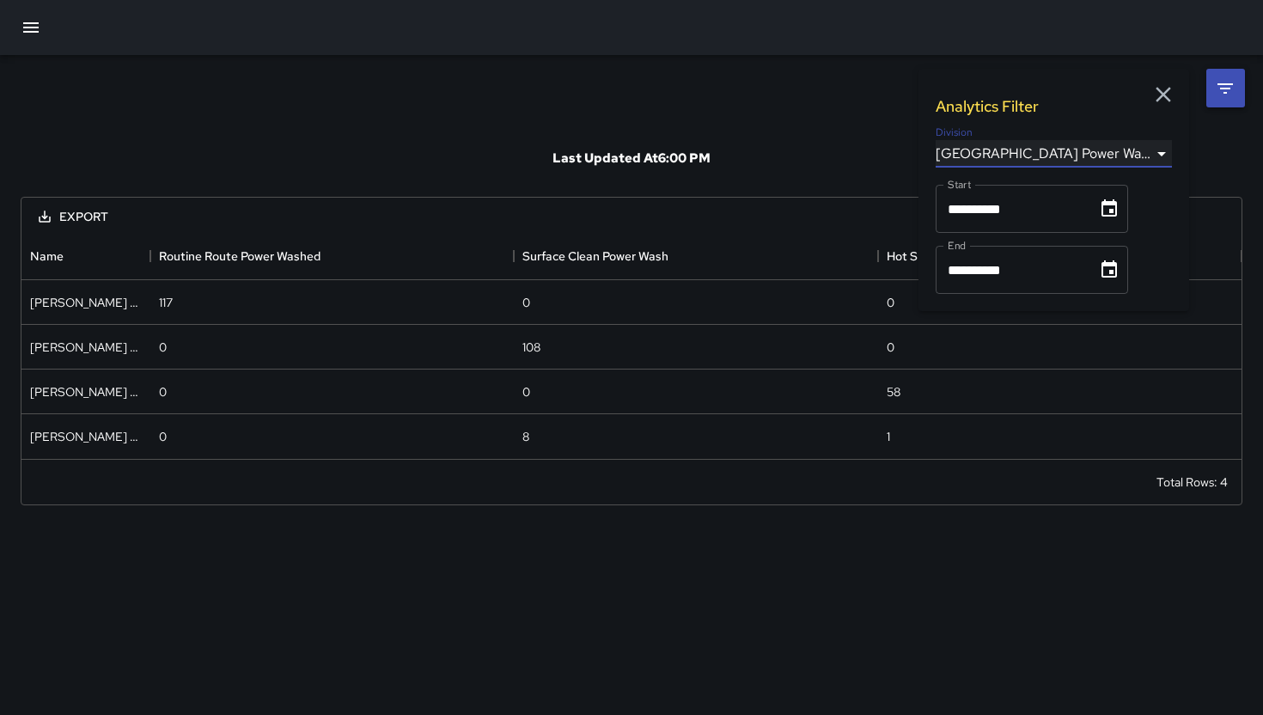
scroll to position [137, 1220]
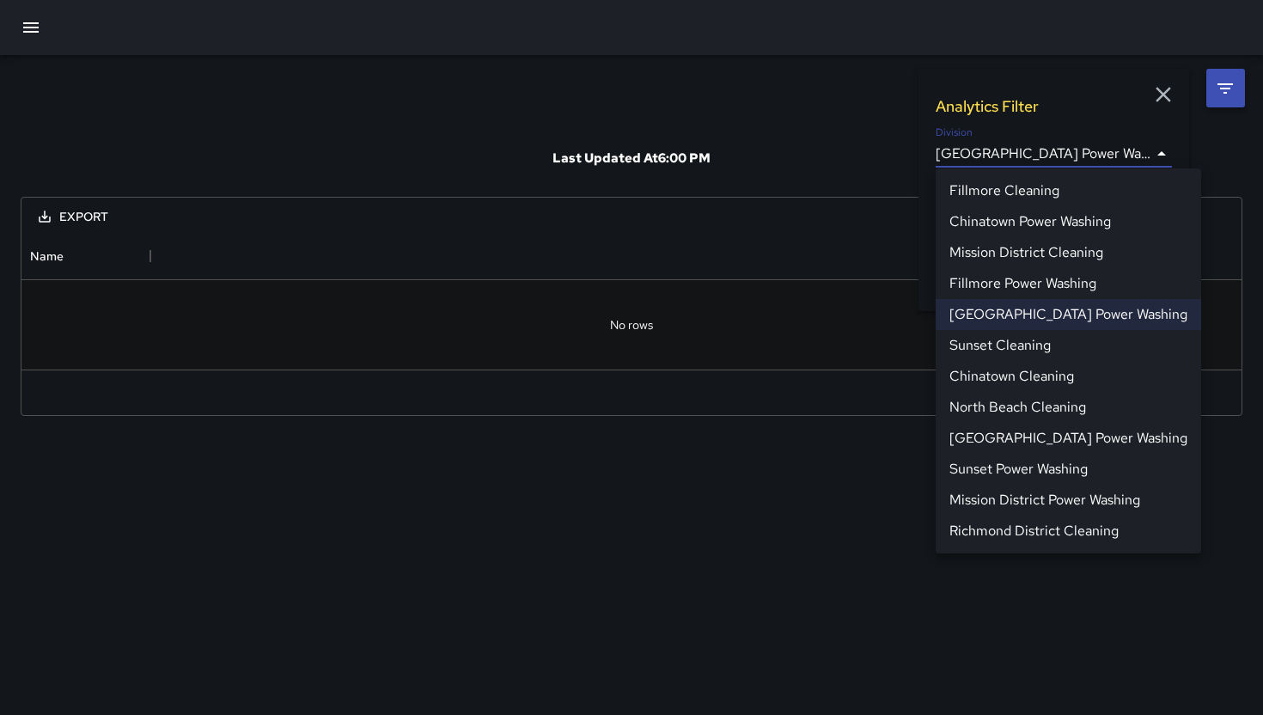
click at [1155, 162] on body "**********" at bounding box center [631, 357] width 1263 height 715
click at [1066, 411] on li "North Beach Cleaning" at bounding box center [1067, 407] width 265 height 31
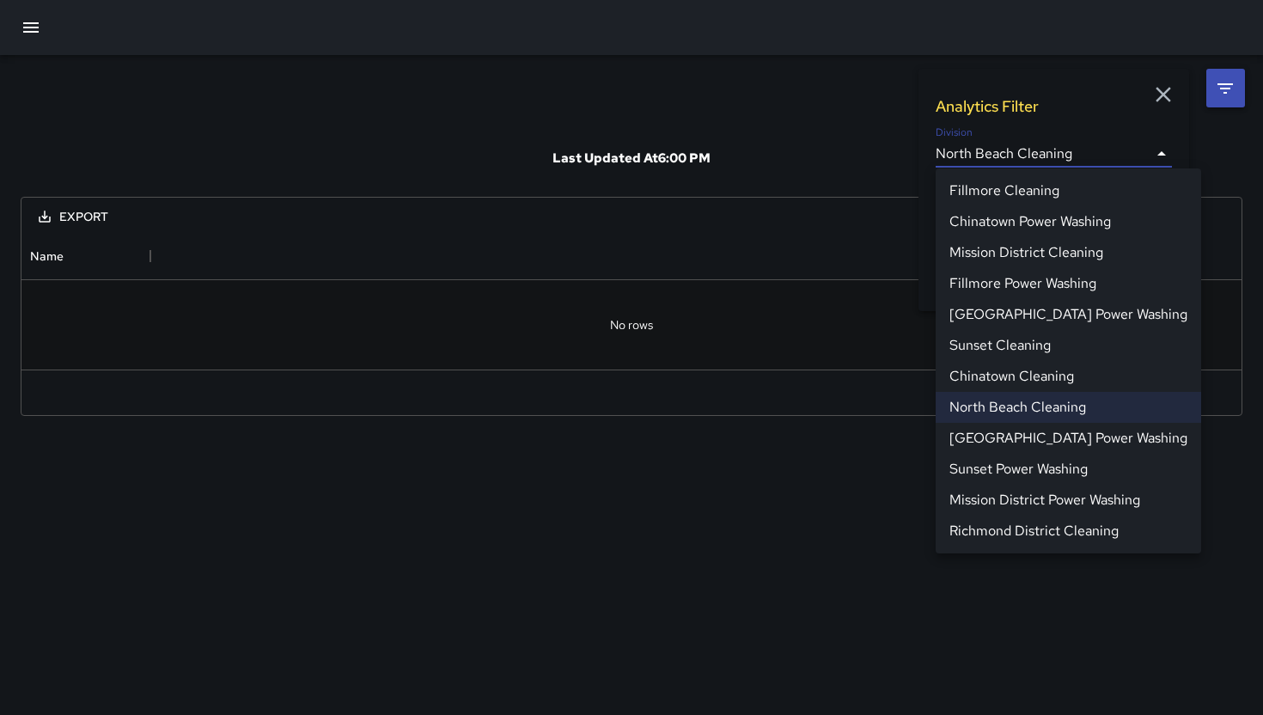
click at [1146, 158] on body "**********" at bounding box center [631, 357] width 1263 height 715
click at [1070, 255] on li "Mission District Cleaning" at bounding box center [1067, 252] width 265 height 31
type input "**********"
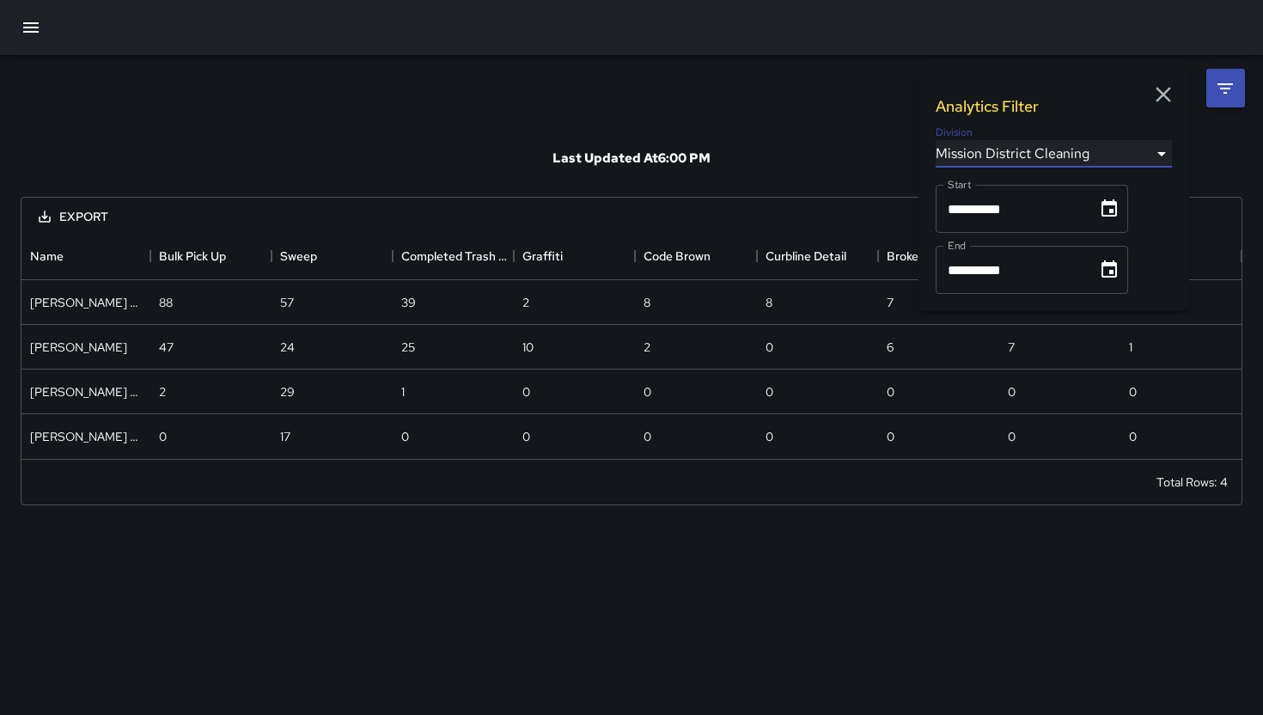
scroll to position [1, 1]
click at [1160, 148] on body "**********" at bounding box center [631, 357] width 1263 height 715
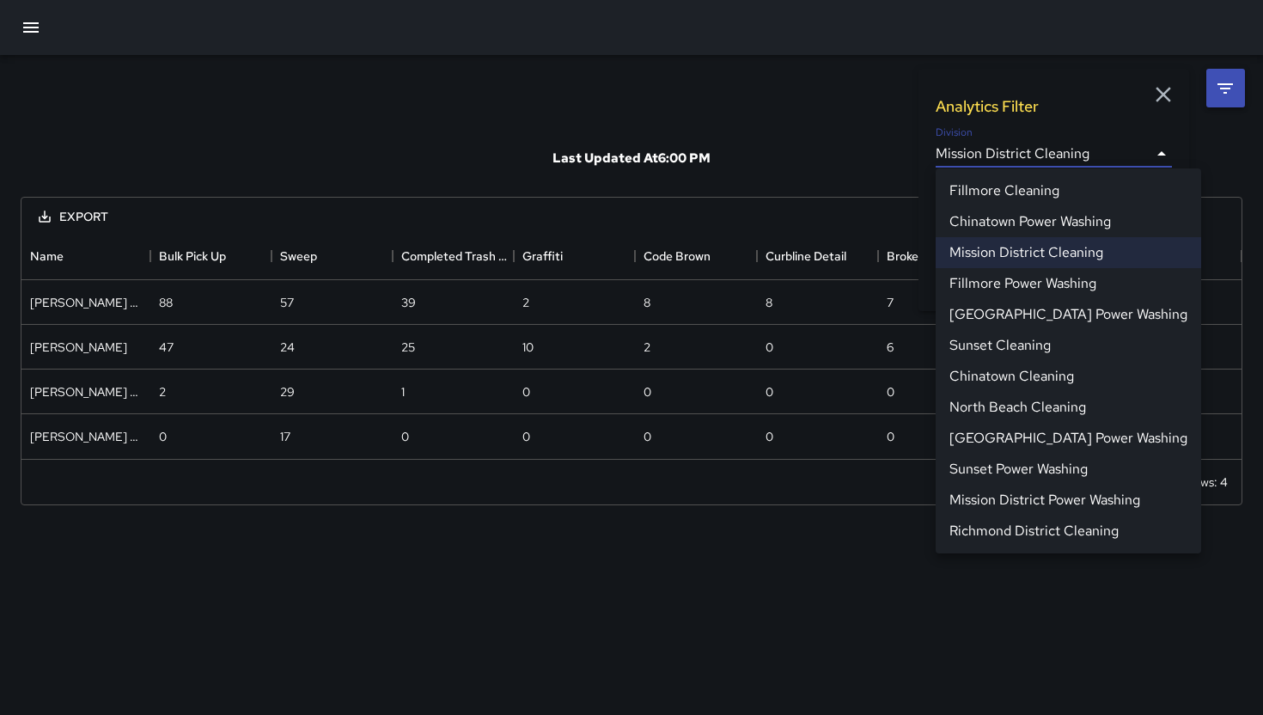
click at [259, 98] on div at bounding box center [631, 357] width 1263 height 715
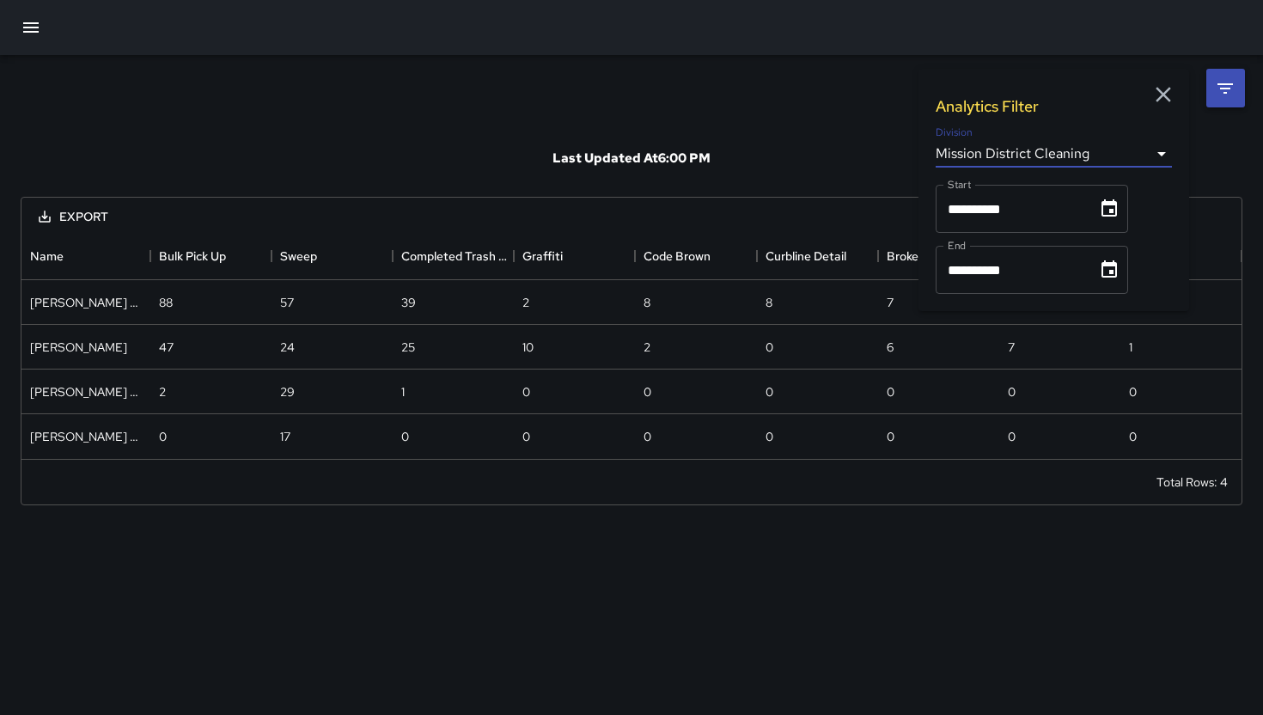
click at [1215, 95] on icon at bounding box center [1224, 88] width 21 height 21
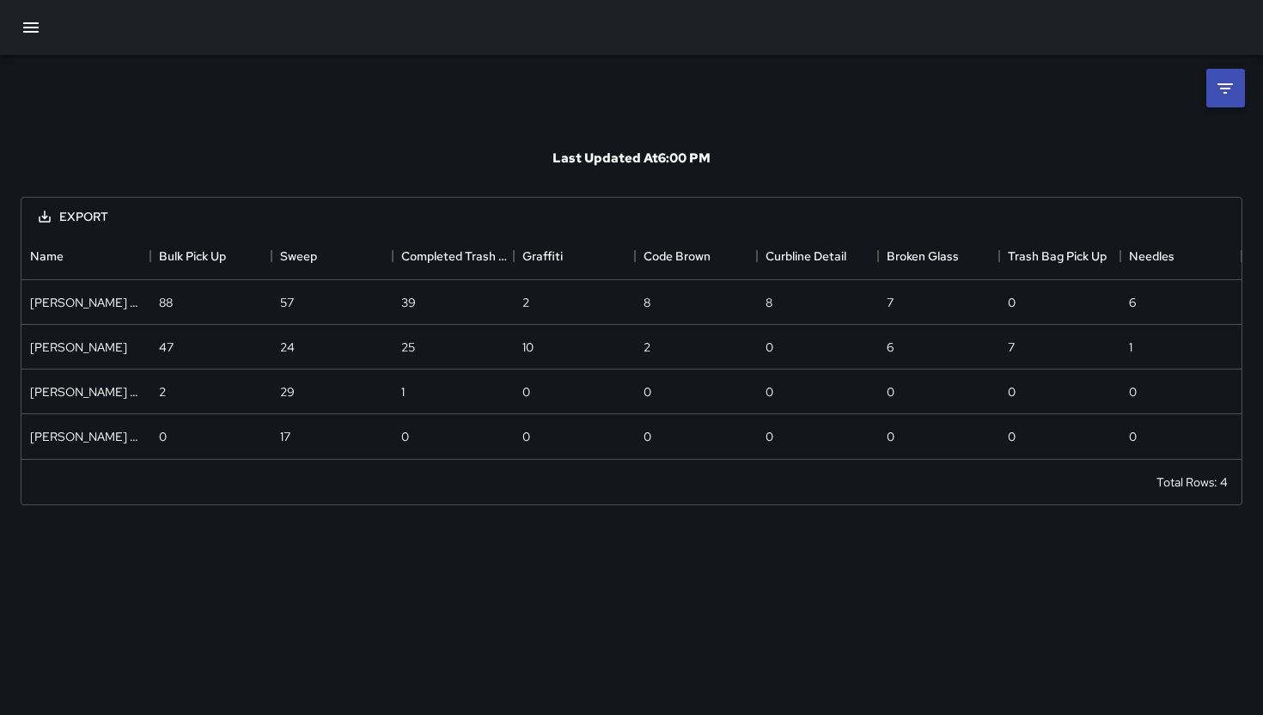
click at [27, 25] on icon "button" at bounding box center [31, 27] width 21 height 21
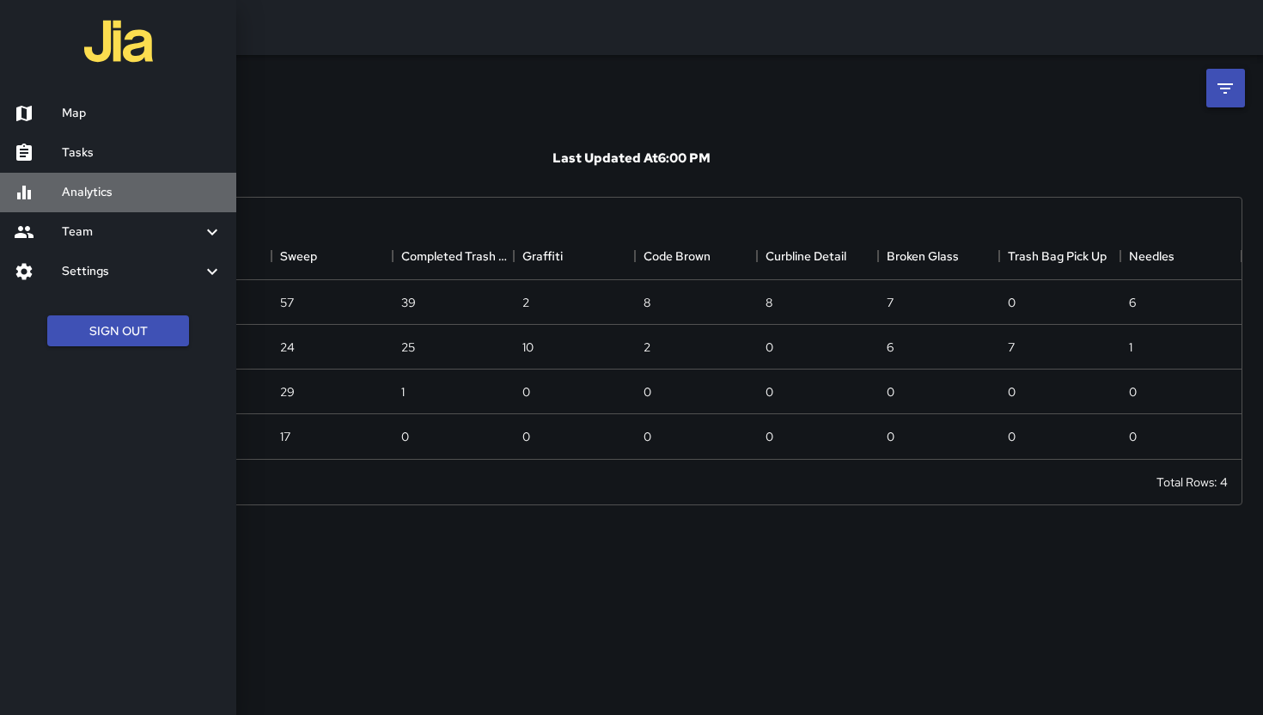
click at [91, 193] on h6 "Analytics" at bounding box center [142, 192] width 161 height 19
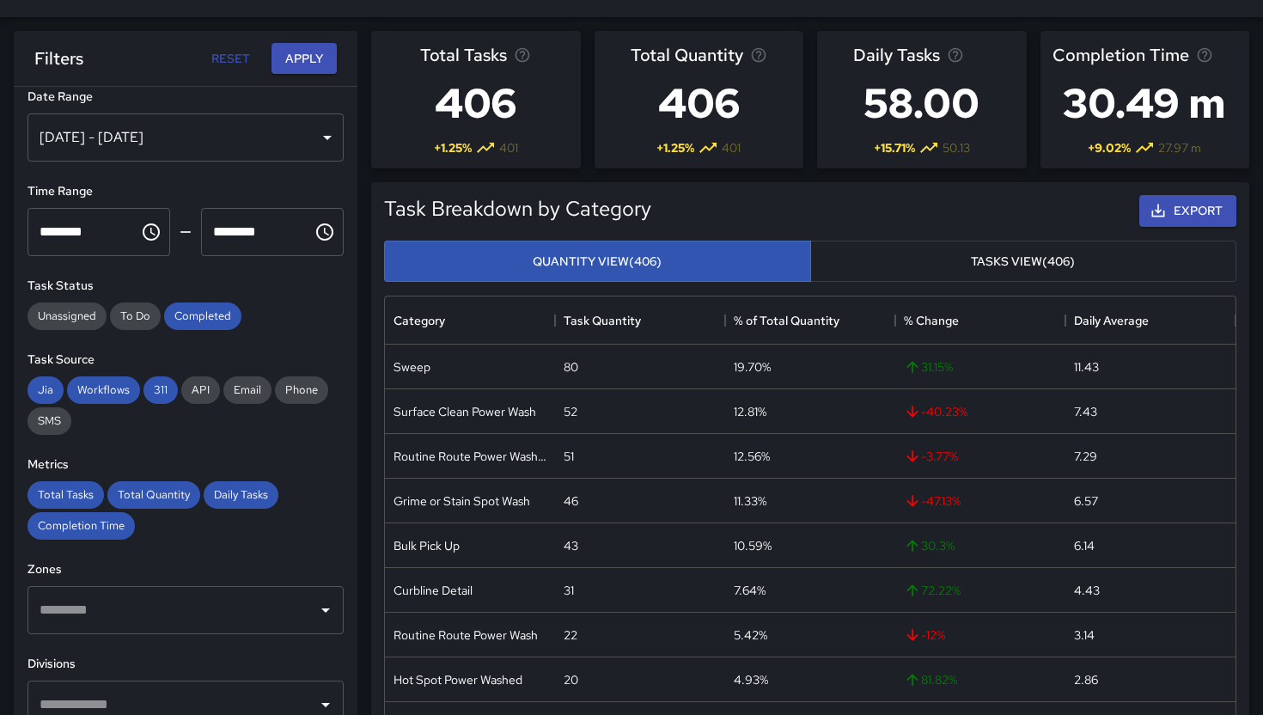
scroll to position [15, 0]
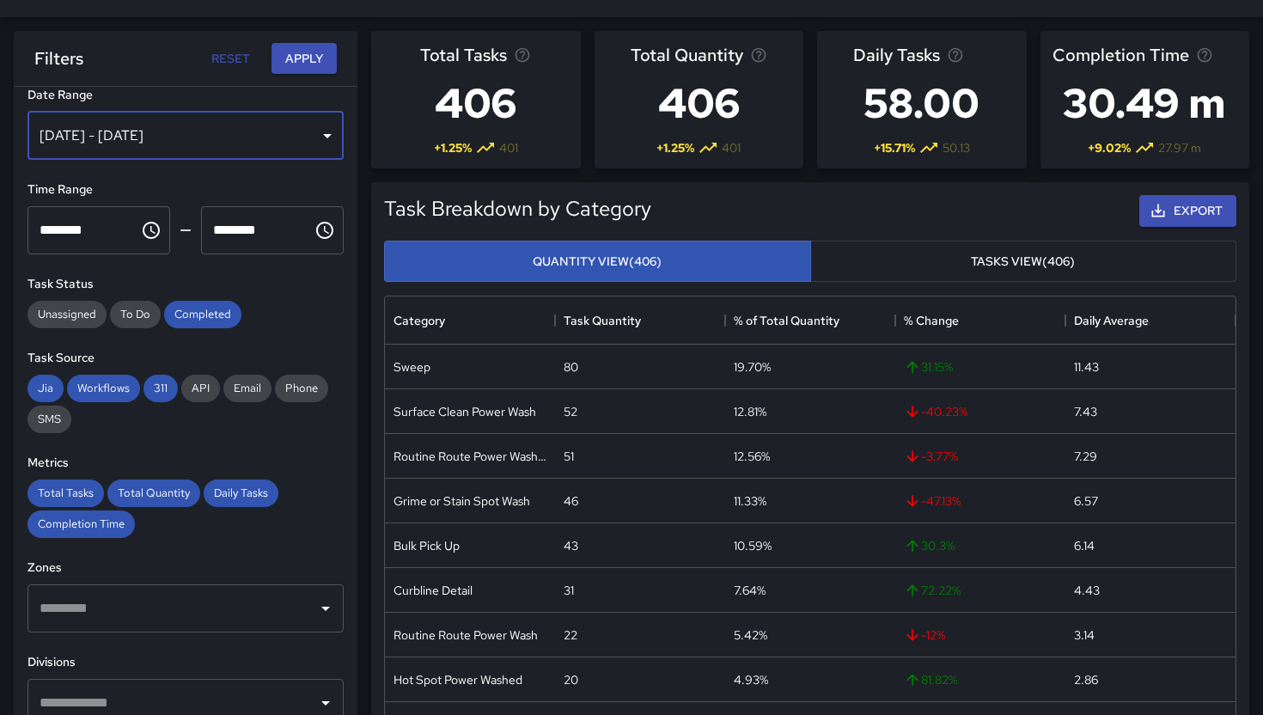
click at [291, 139] on div "[DATE] - [DATE]" at bounding box center [185, 136] width 316 height 48
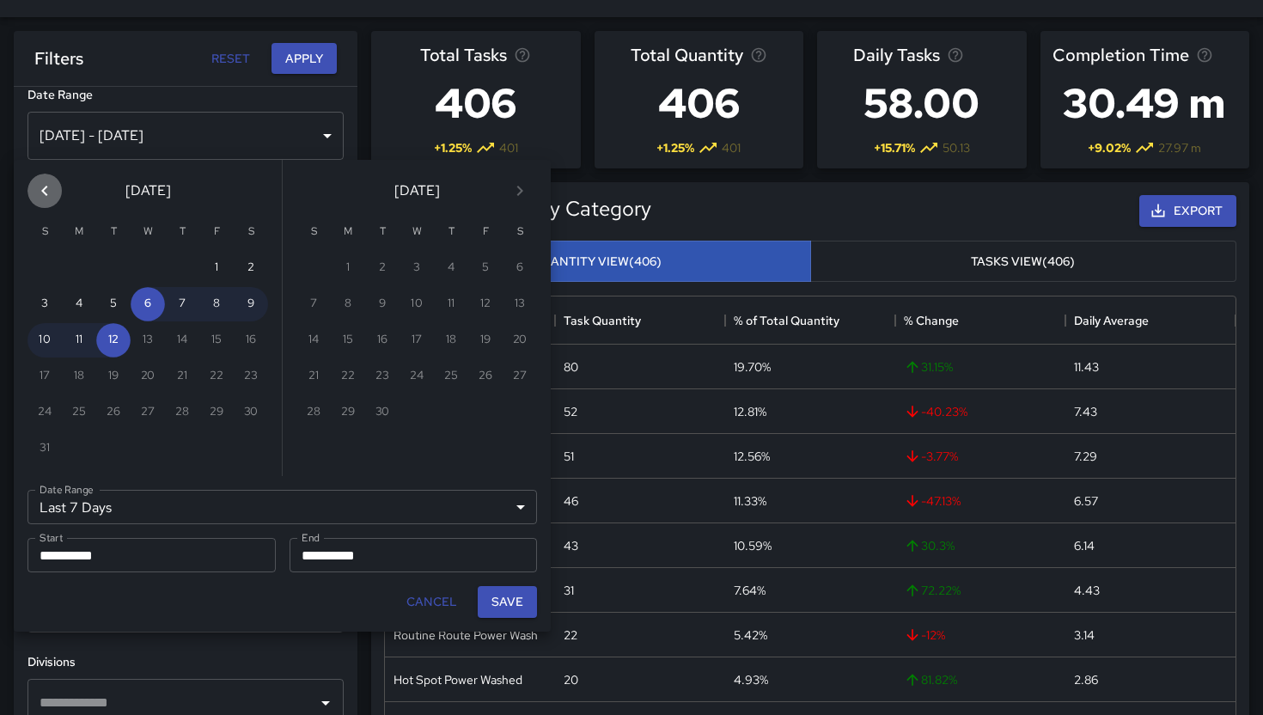
click at [40, 192] on icon "Previous month" at bounding box center [44, 190] width 21 height 21
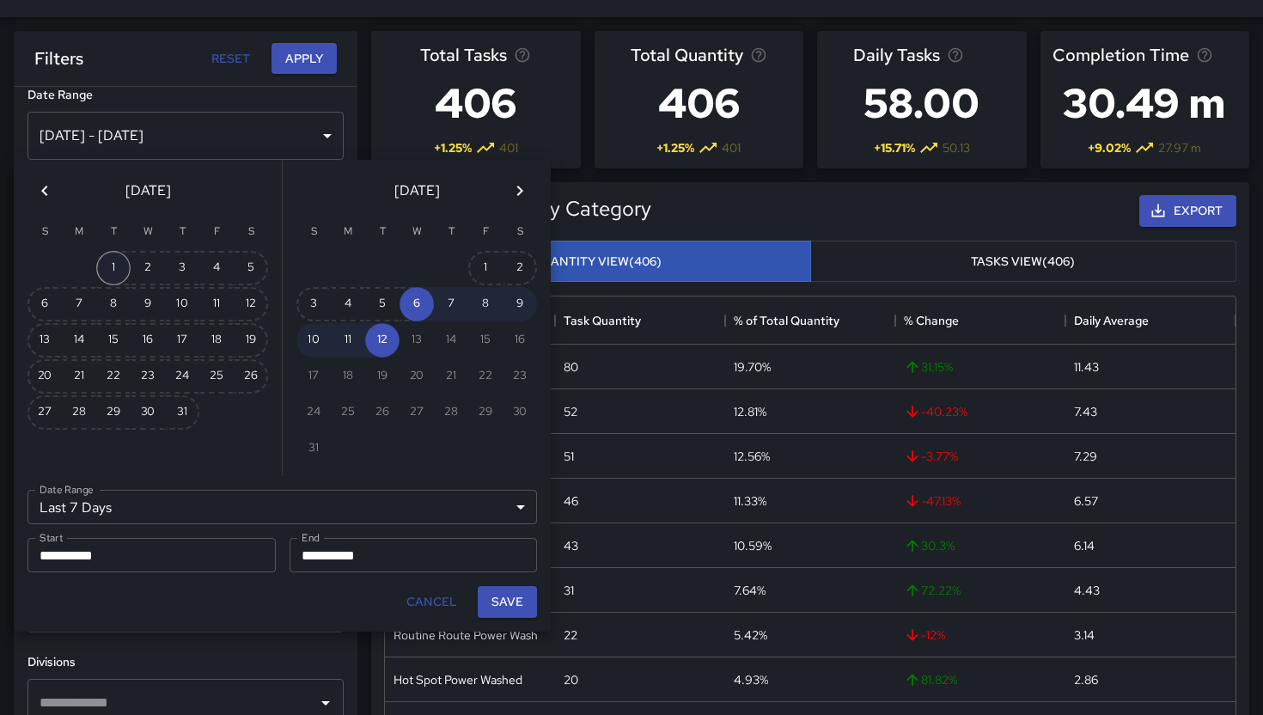
click at [122, 273] on button "1" at bounding box center [113, 268] width 34 height 34
type input "******"
type input "**********"
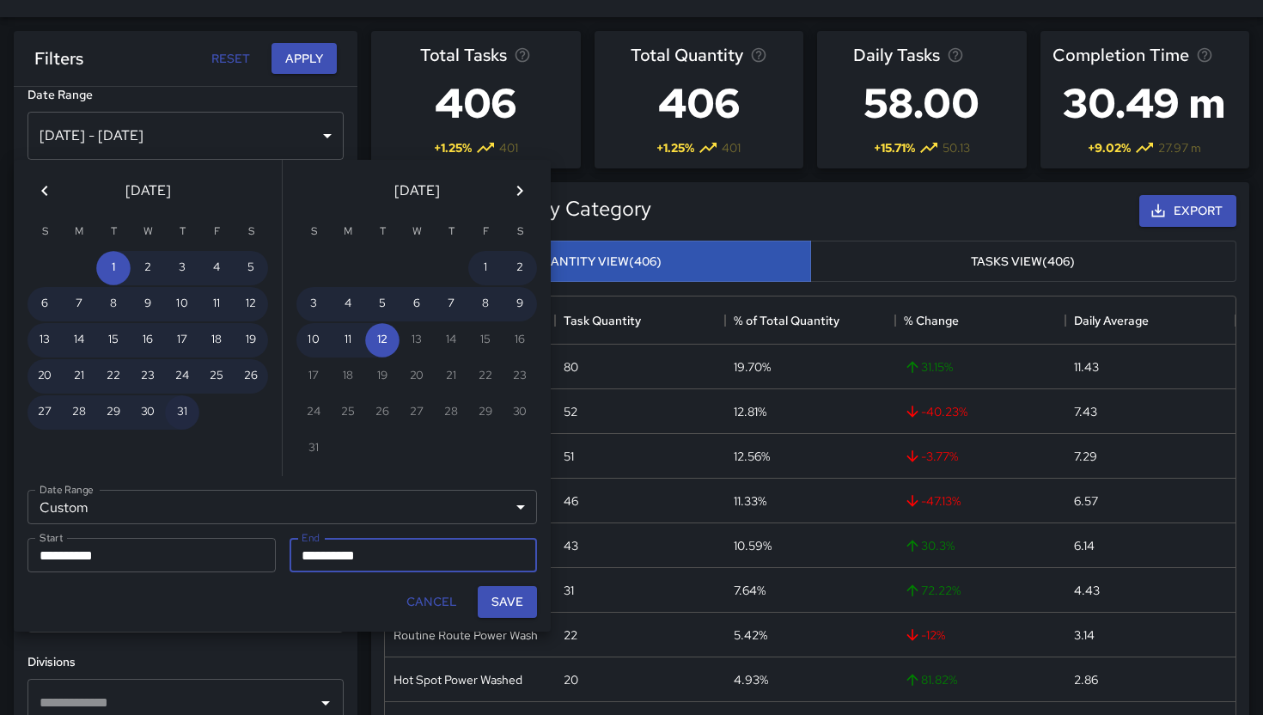
click at [185, 411] on button "31" at bounding box center [182, 412] width 34 height 34
type input "**********"
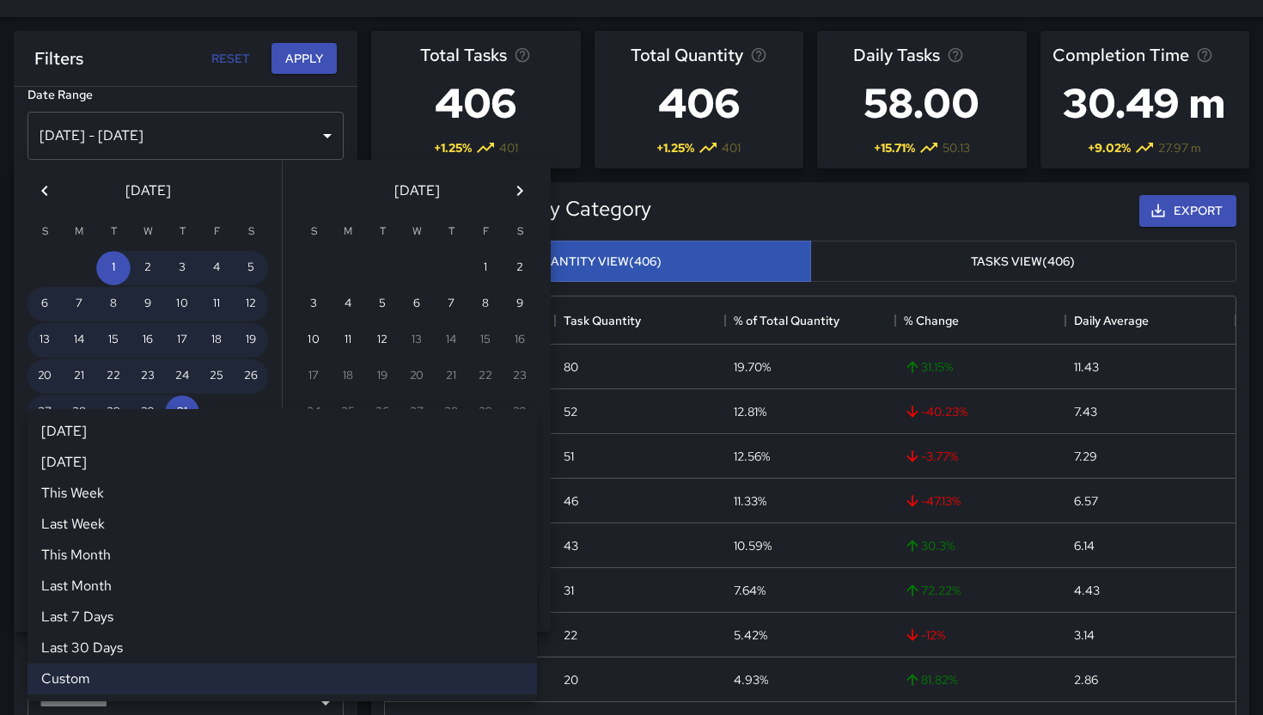
click at [254, 505] on div "Custom ****** Today Yesterday This Week Last Week This Month Last Month Last 7 …" at bounding box center [281, 507] width 509 height 34
click at [630, 21] on div at bounding box center [631, 357] width 1263 height 715
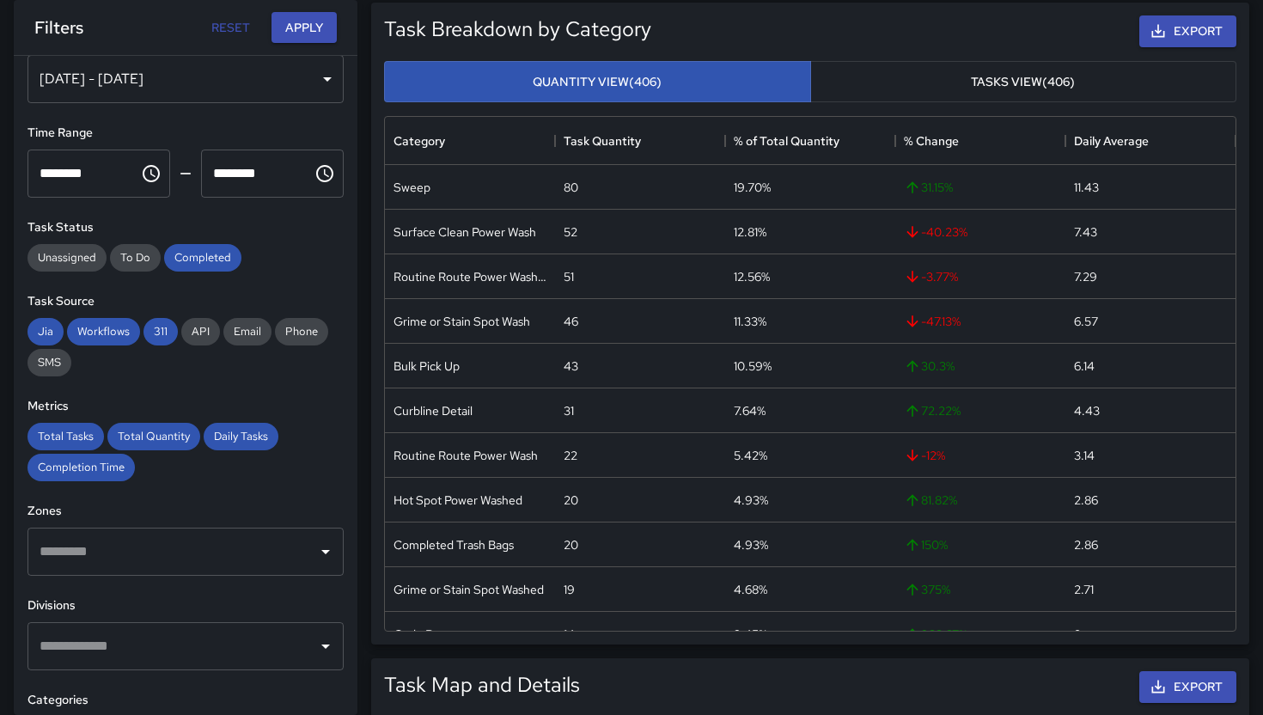
scroll to position [53, 0]
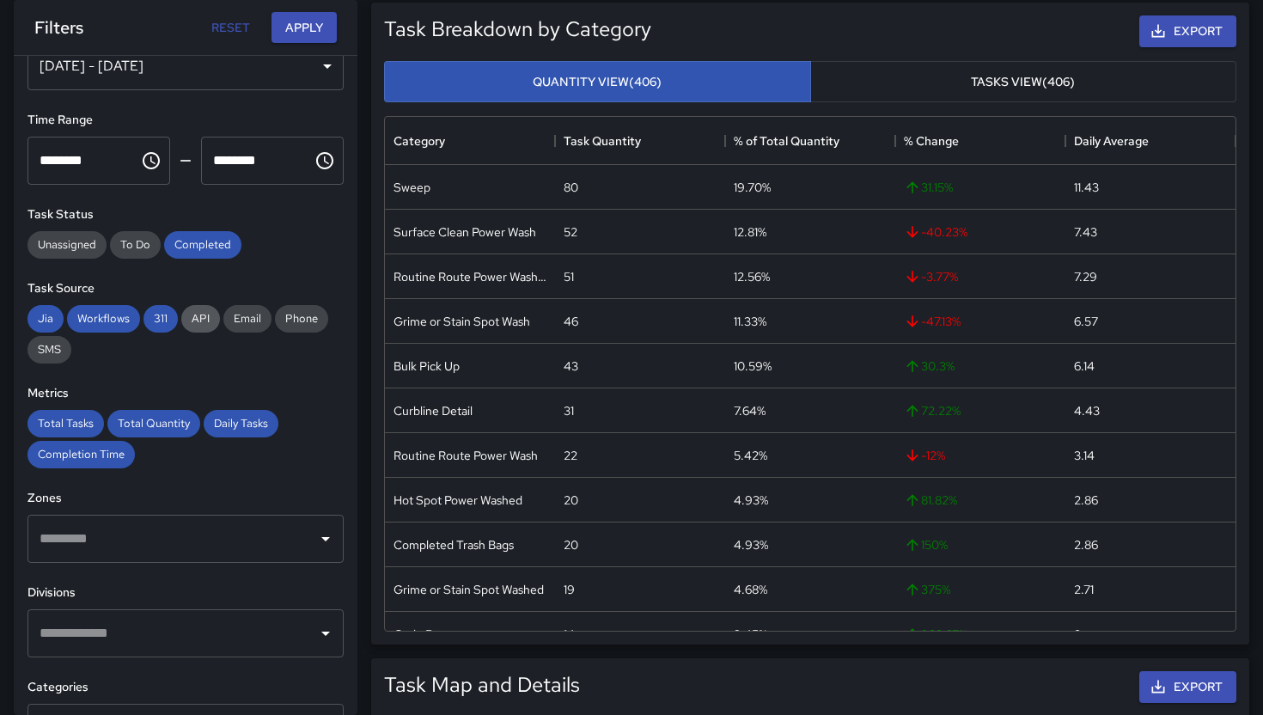
click at [190, 323] on span "API" at bounding box center [200, 318] width 39 height 15
click at [234, 324] on span "Email" at bounding box center [247, 318] width 48 height 15
click at [314, 319] on span "Phone" at bounding box center [301, 318] width 53 height 15
click at [49, 350] on span "SMS" at bounding box center [49, 349] width 44 height 15
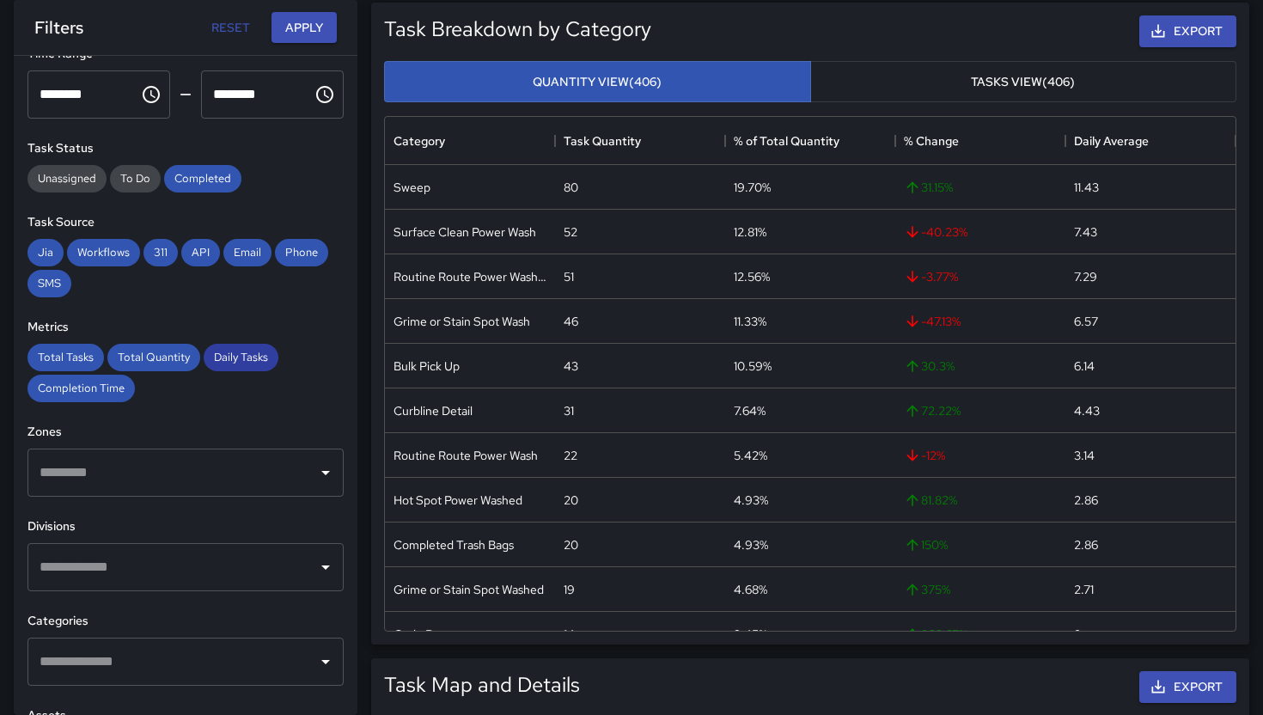
scroll to position [209, 0]
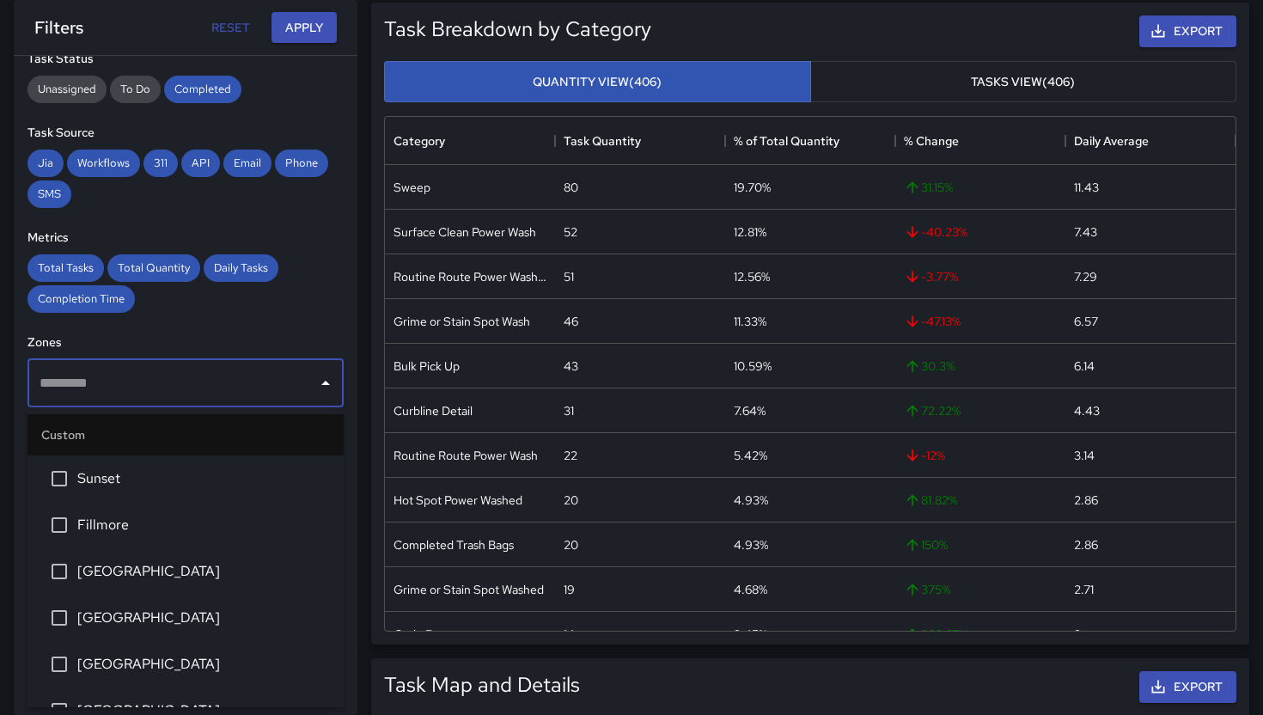
click at [223, 371] on input "text" at bounding box center [172, 383] width 275 height 33
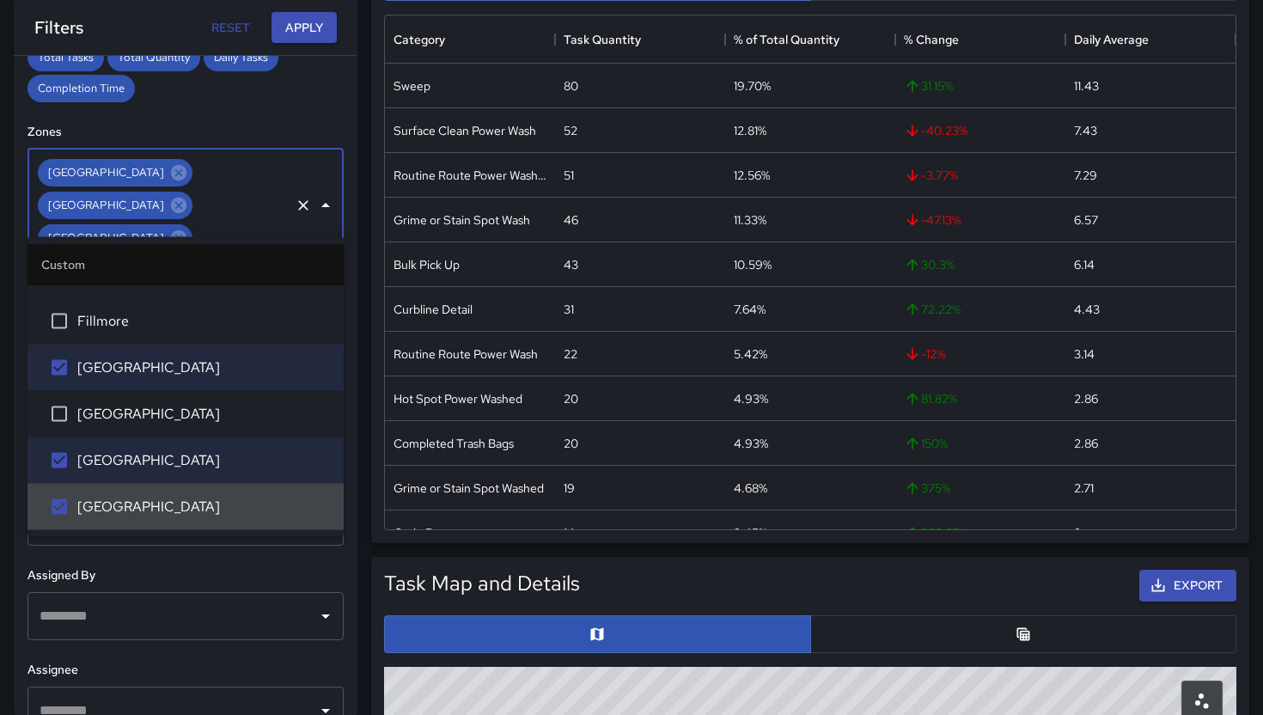
scroll to position [336, 0]
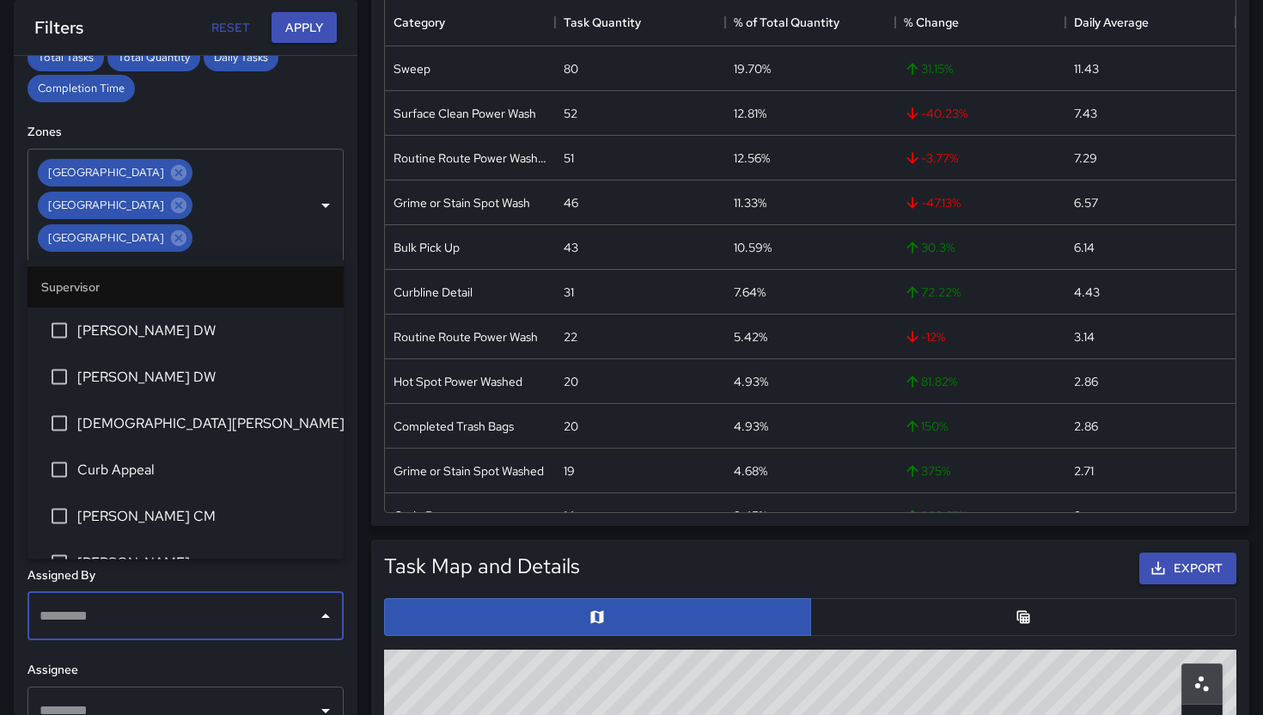
click at [180, 599] on input "text" at bounding box center [172, 615] width 275 height 33
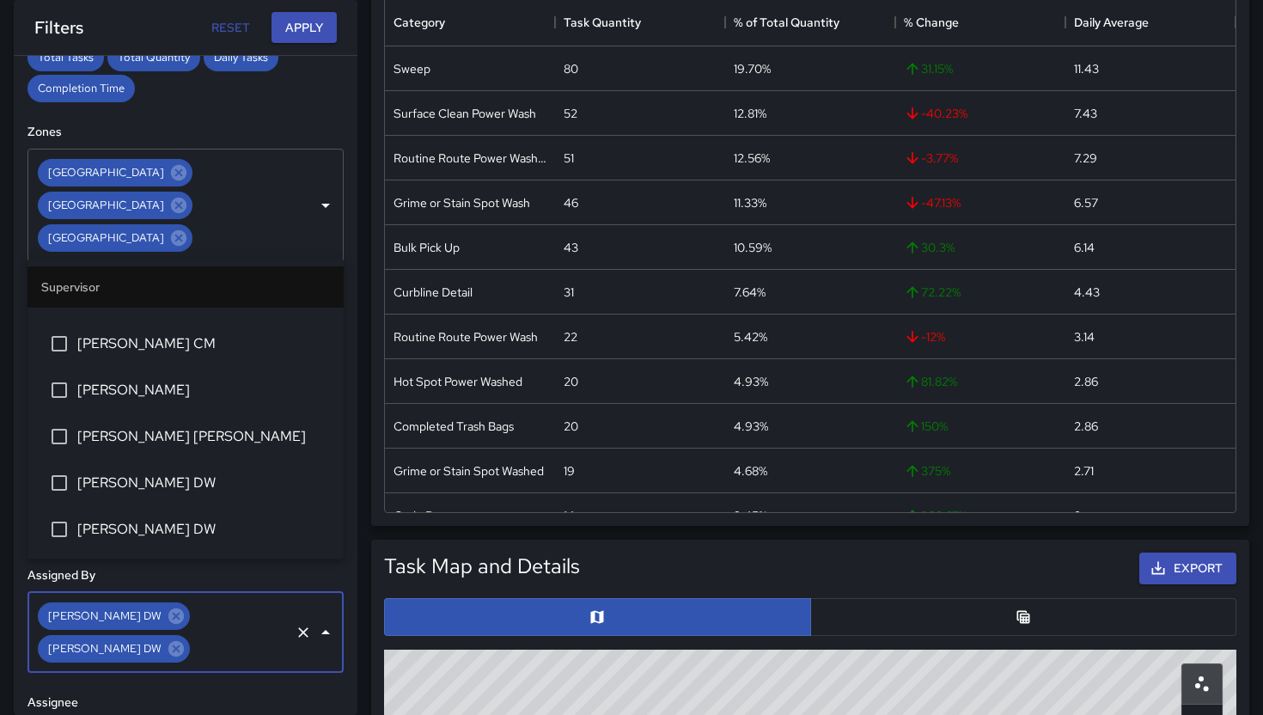
scroll to position [176, 0]
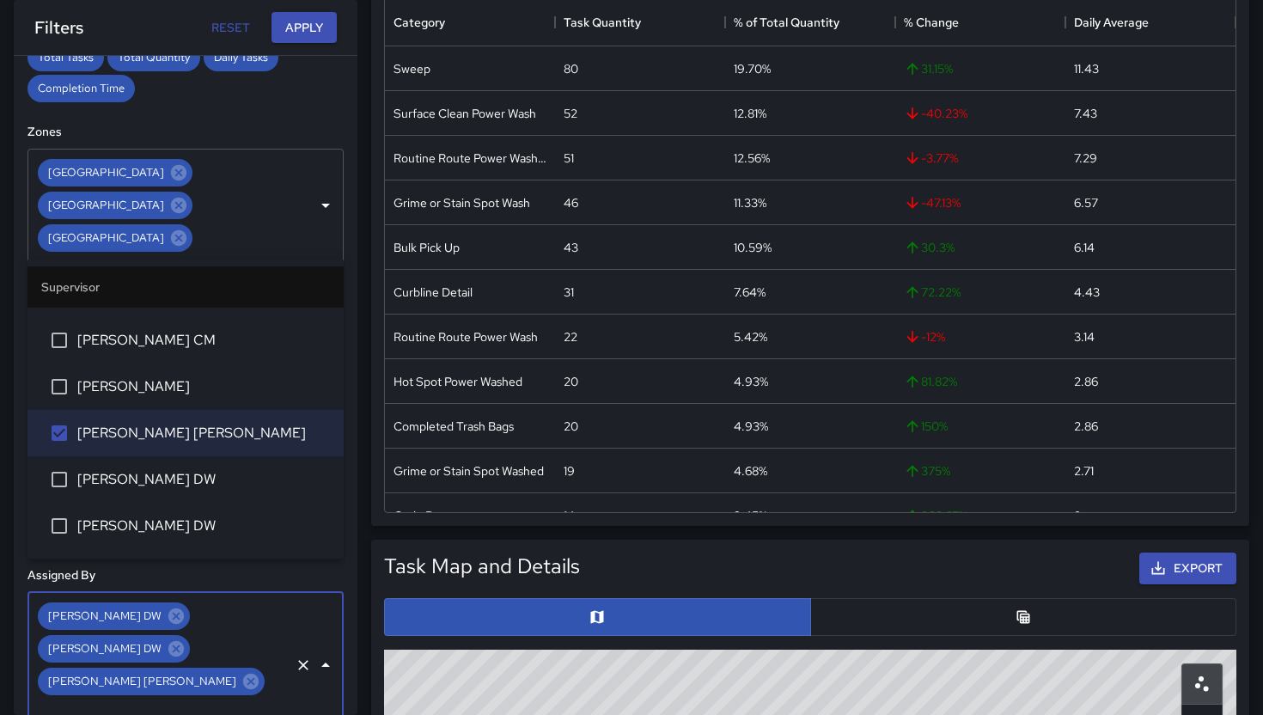
click at [77, 497] on li "[PERSON_NAME] DW" at bounding box center [185, 479] width 316 height 46
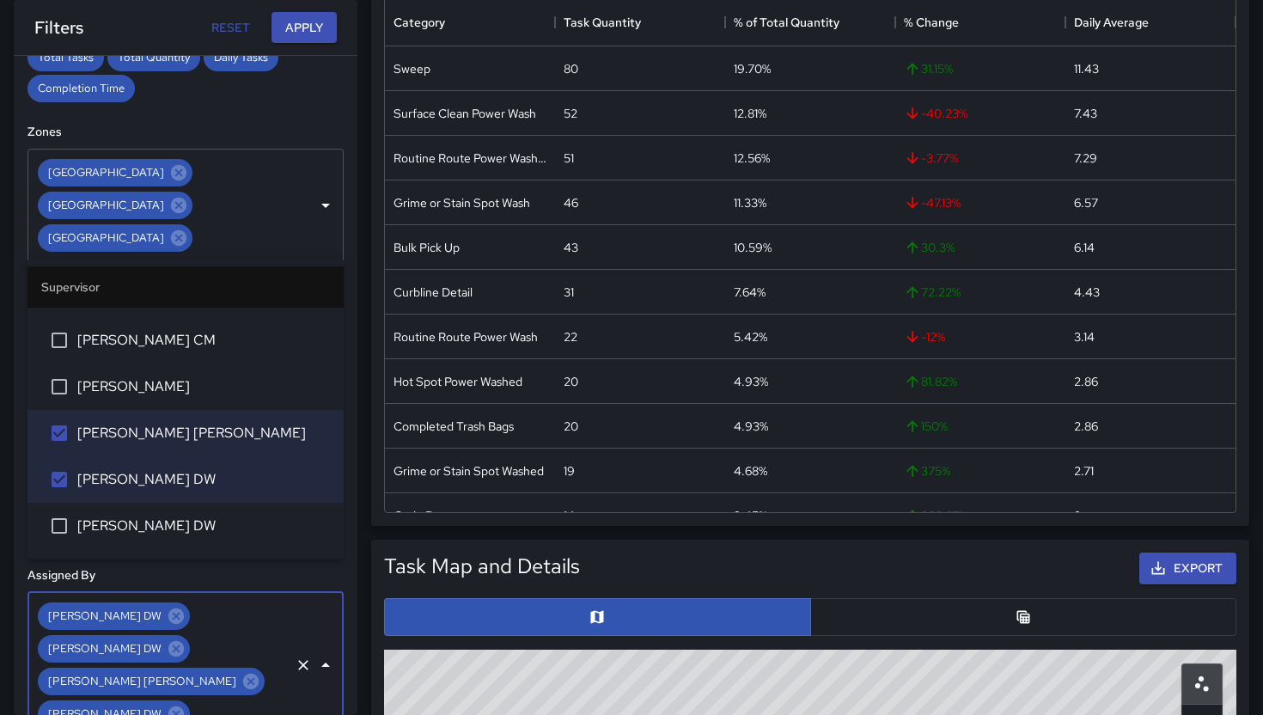
click at [81, 525] on span "[PERSON_NAME] DW" at bounding box center [203, 525] width 253 height 21
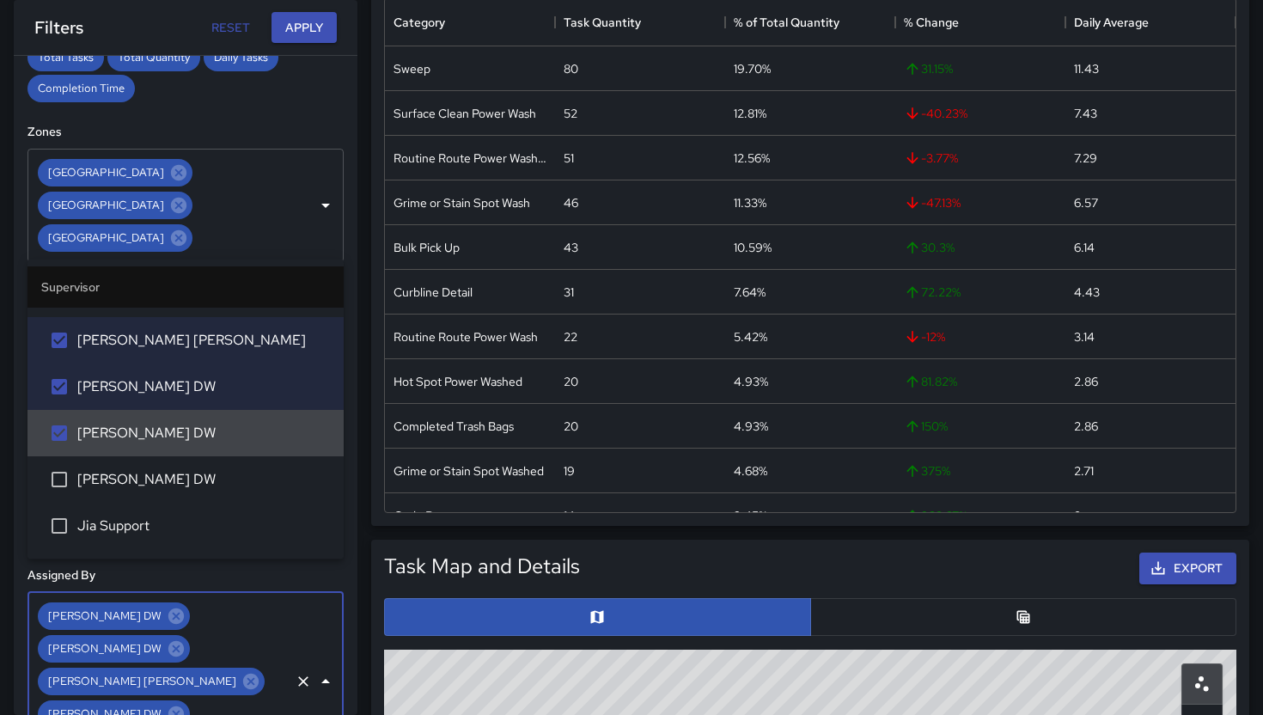
scroll to position [355, 0]
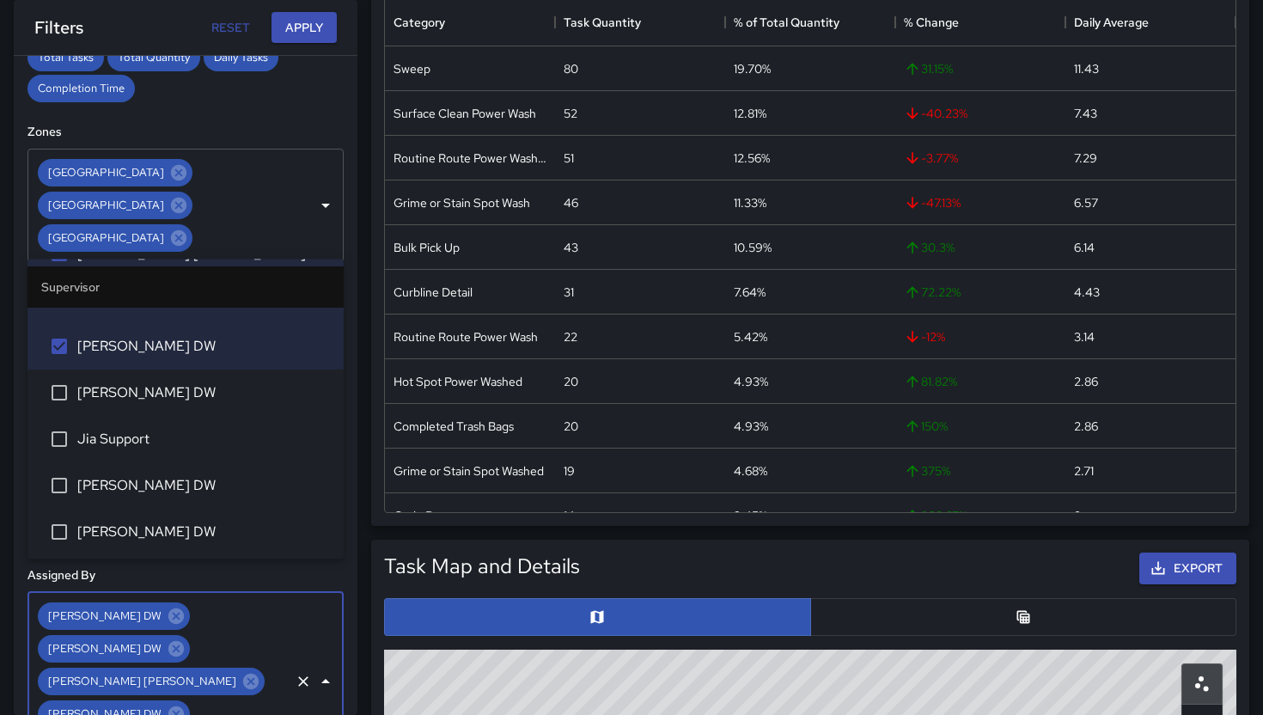
click at [92, 383] on span "[PERSON_NAME] DW" at bounding box center [203, 393] width 253 height 21
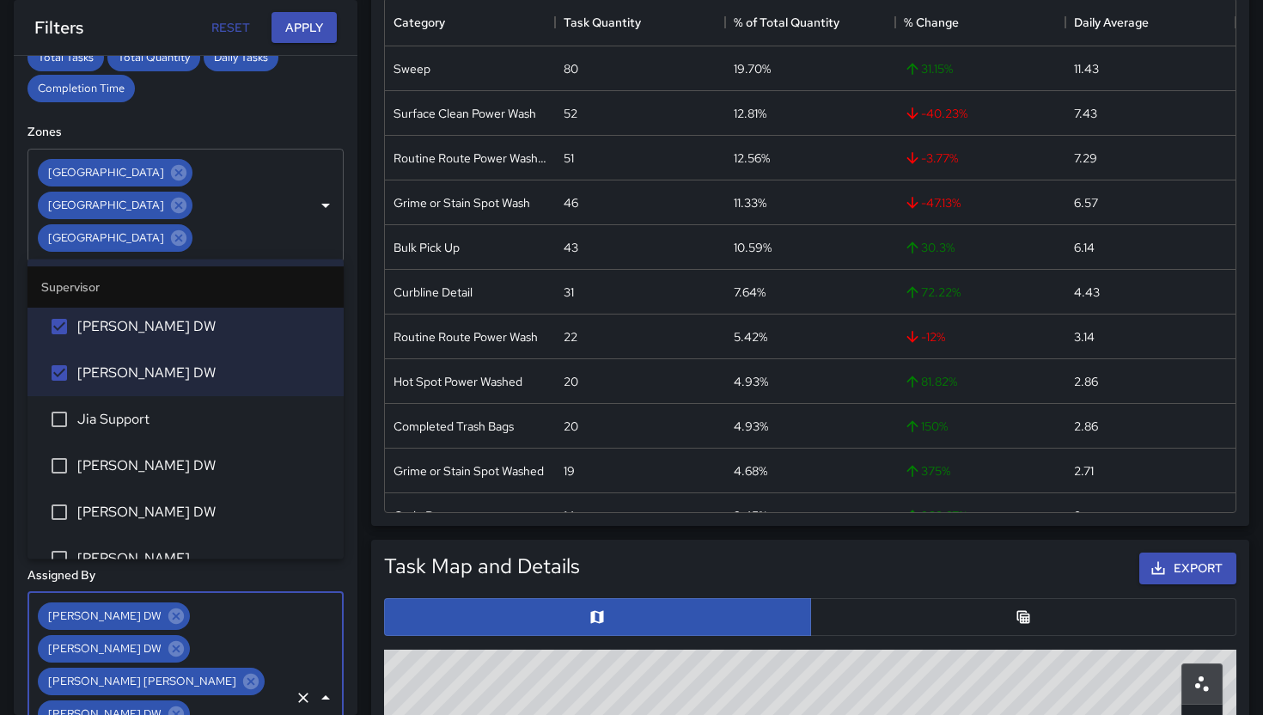
scroll to position [379, 0]
click at [89, 463] on span "[PERSON_NAME] DW" at bounding box center [203, 462] width 253 height 21
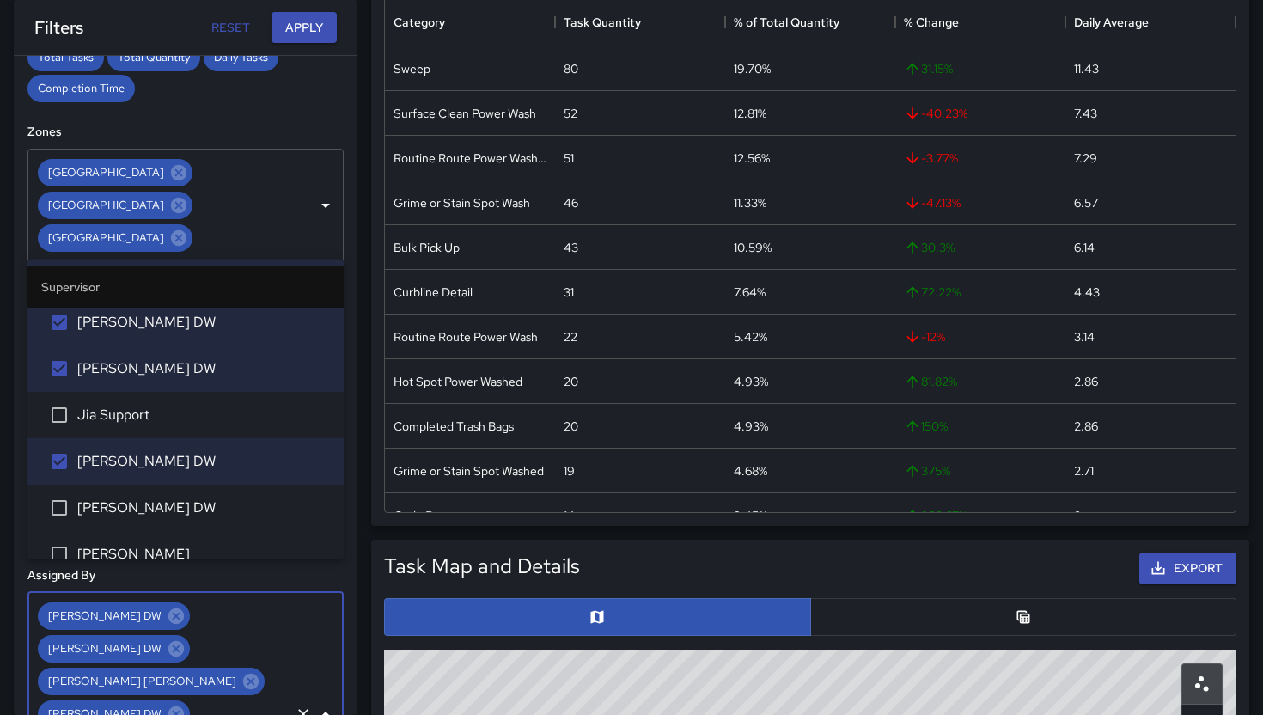
click at [90, 511] on span "[PERSON_NAME] DW" at bounding box center [203, 508] width 253 height 21
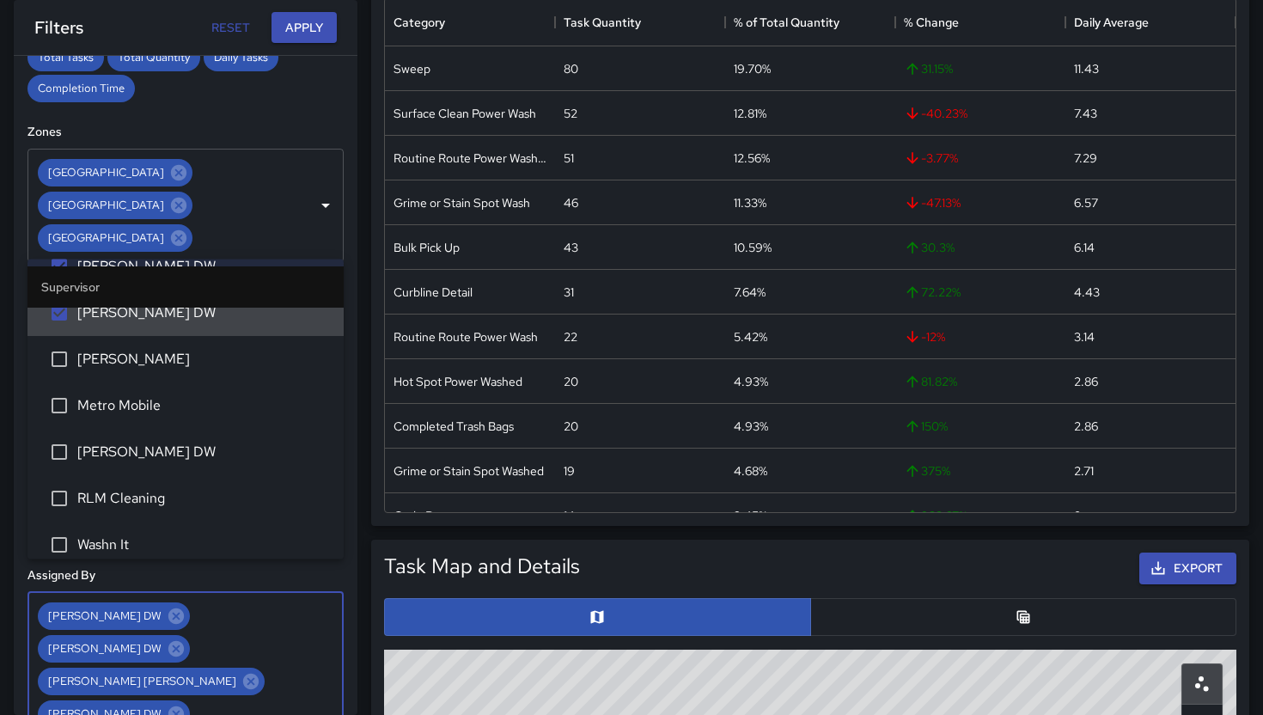
scroll to position [591, 0]
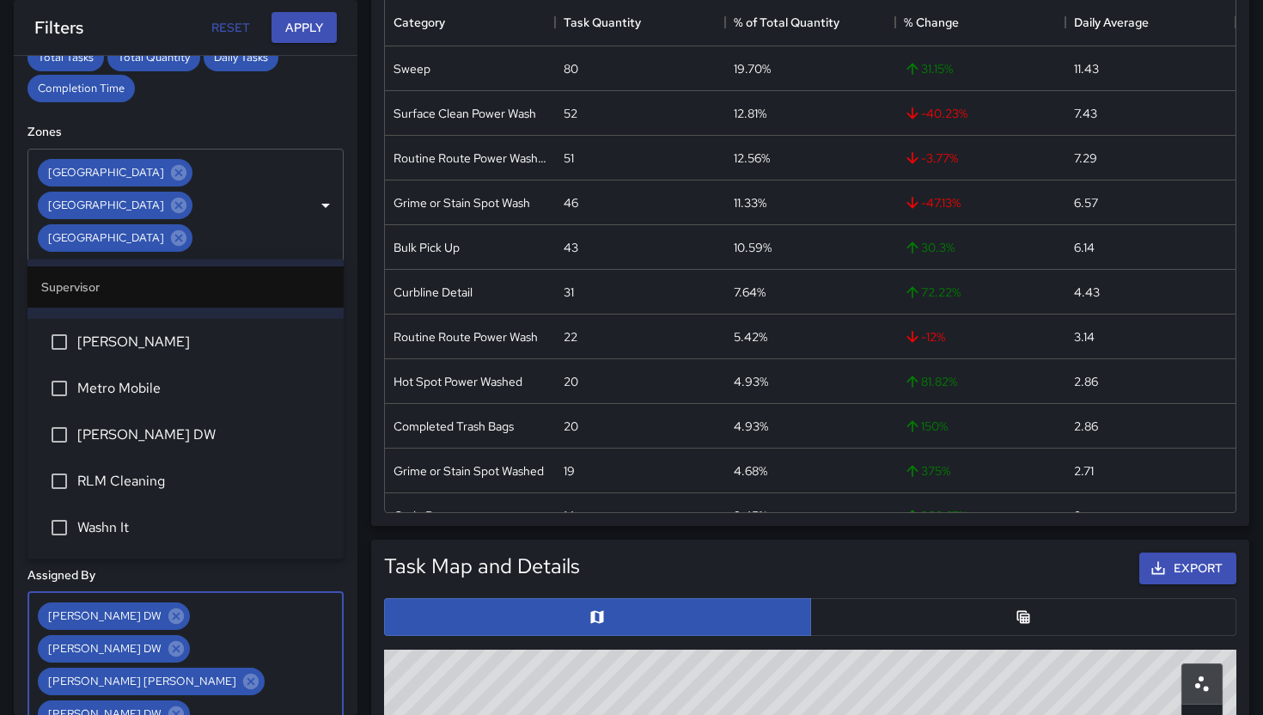
click at [102, 430] on span "[PERSON_NAME] DW" at bounding box center [203, 435] width 253 height 21
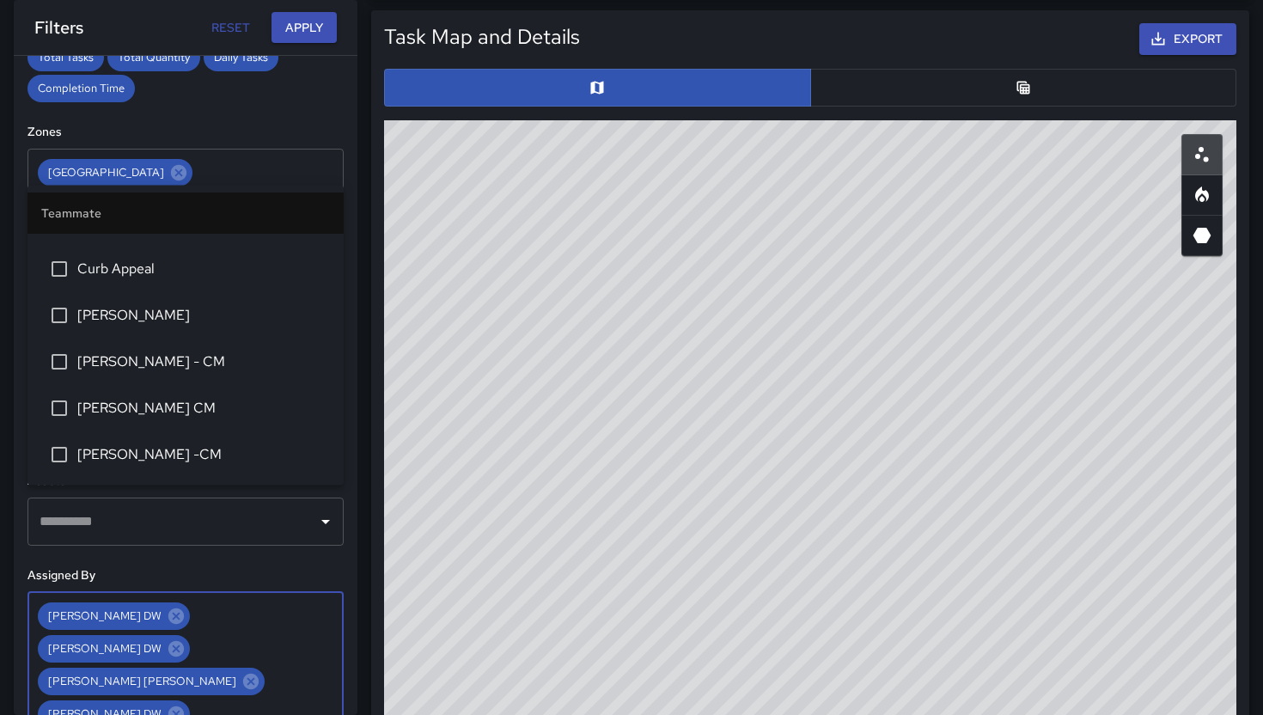
scroll to position [882, 0]
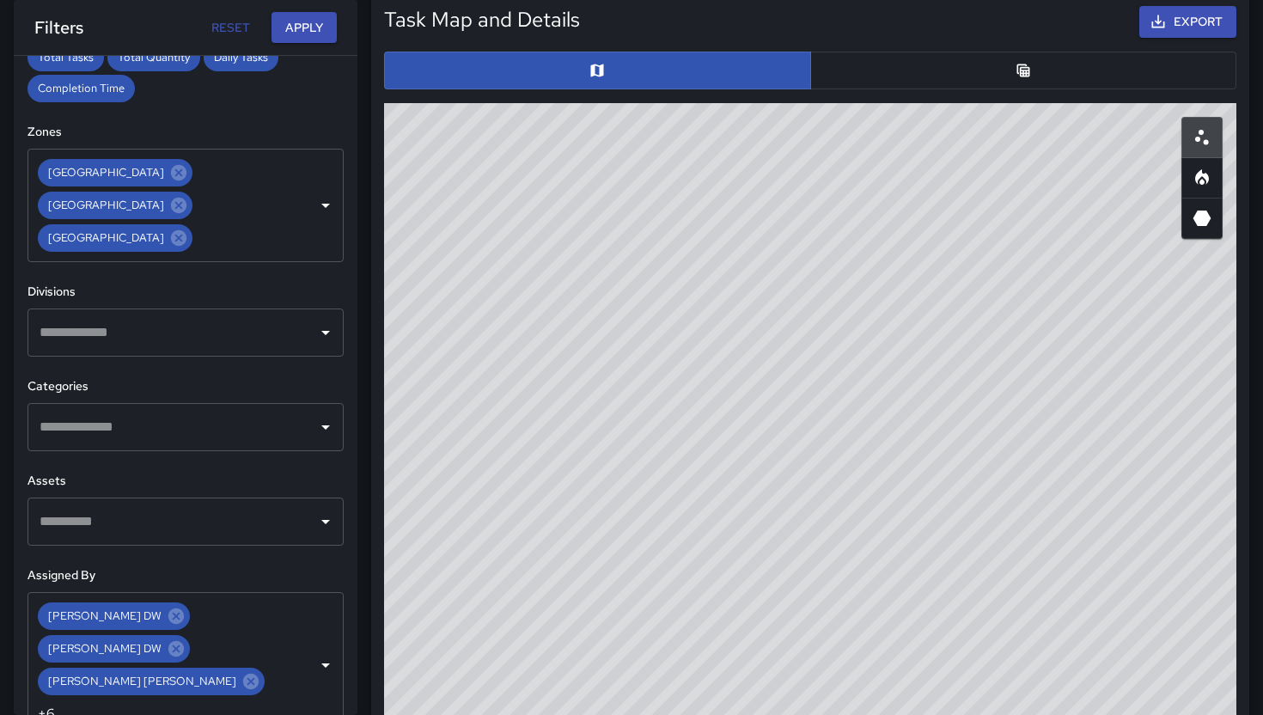
click at [354, 381] on div "**********" at bounding box center [186, 385] width 344 height 659
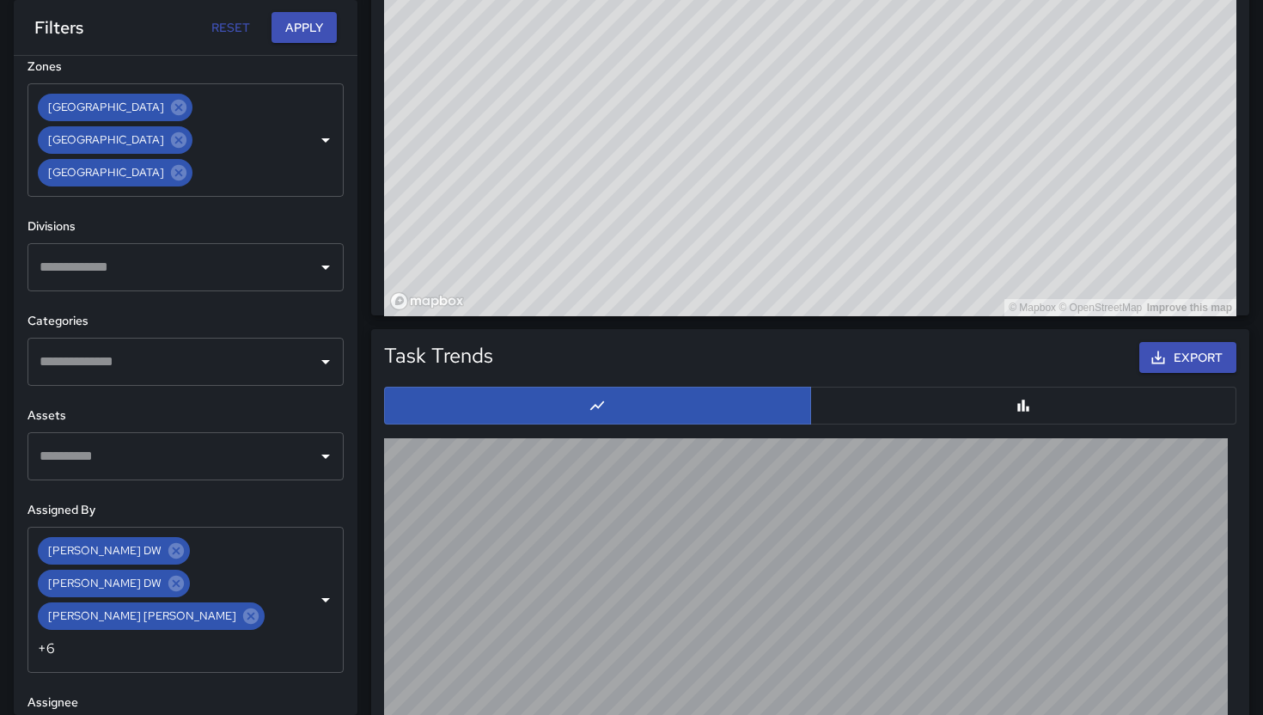
scroll to position [1357, 0]
click at [351, 550] on div "**********" at bounding box center [186, 385] width 344 height 659
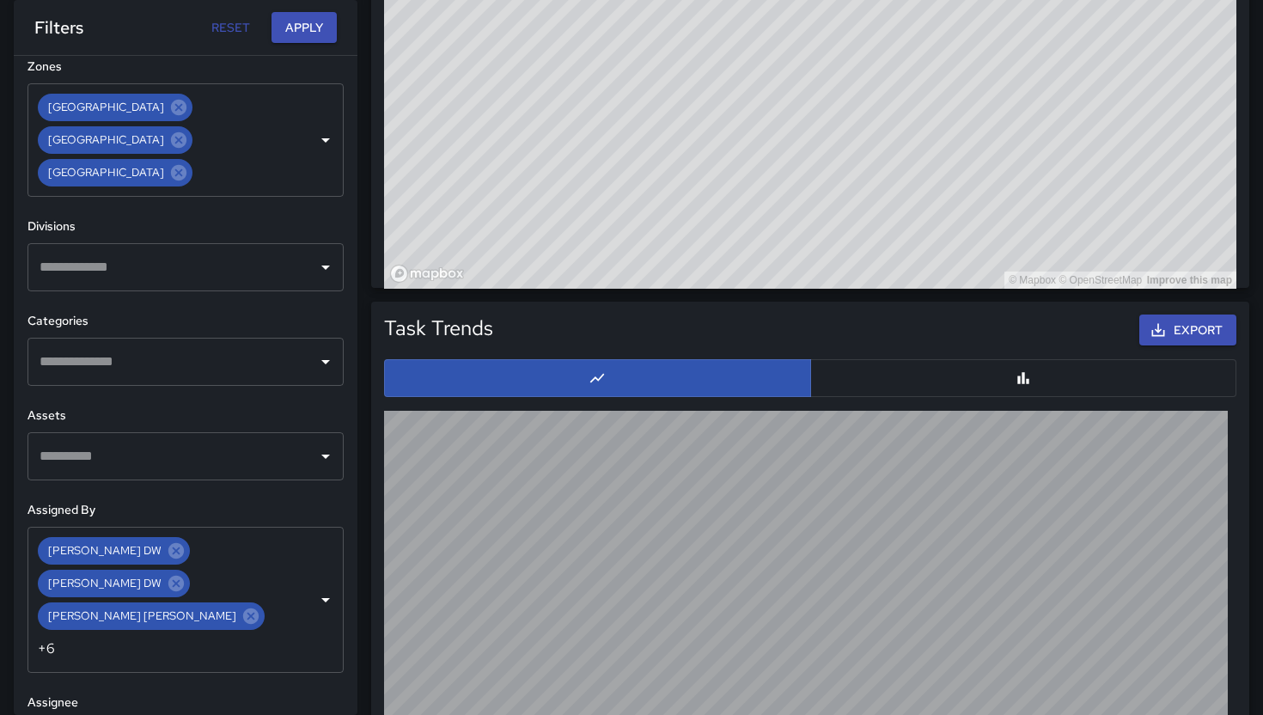
scroll to position [1384, 0]
click at [336, 457] on div "**********" at bounding box center [186, 385] width 344 height 659
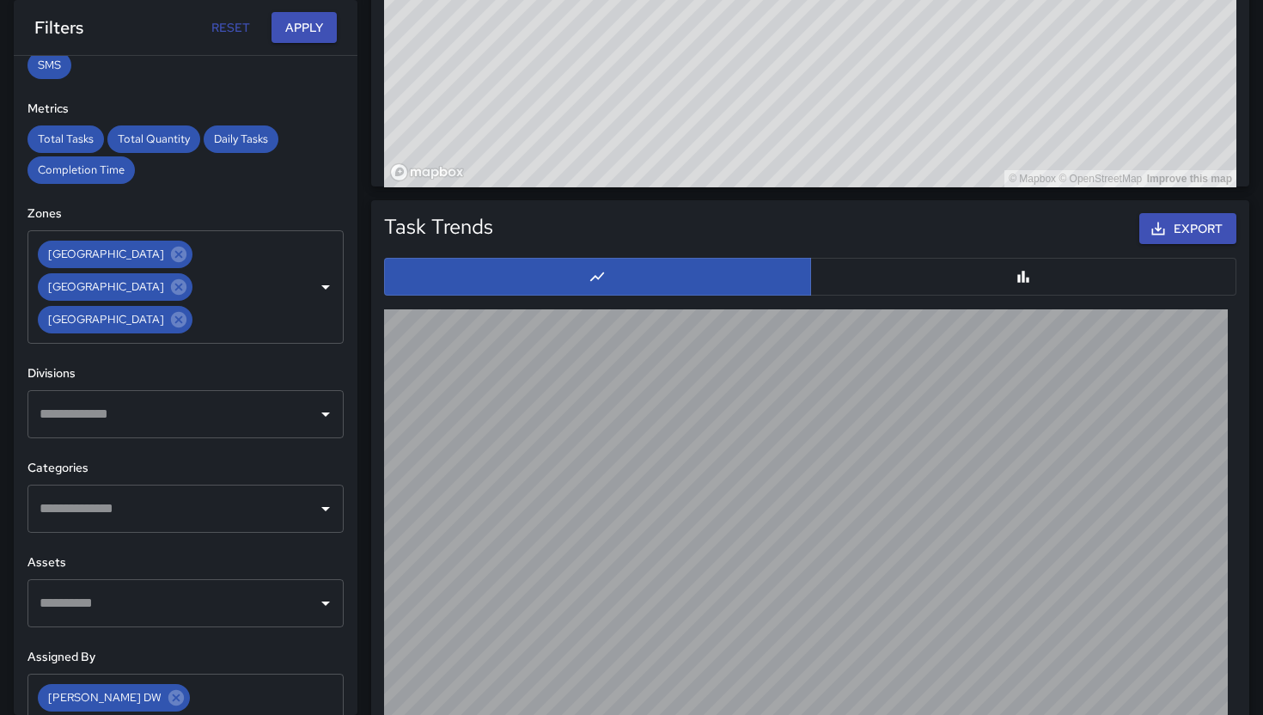
scroll to position [484, 0]
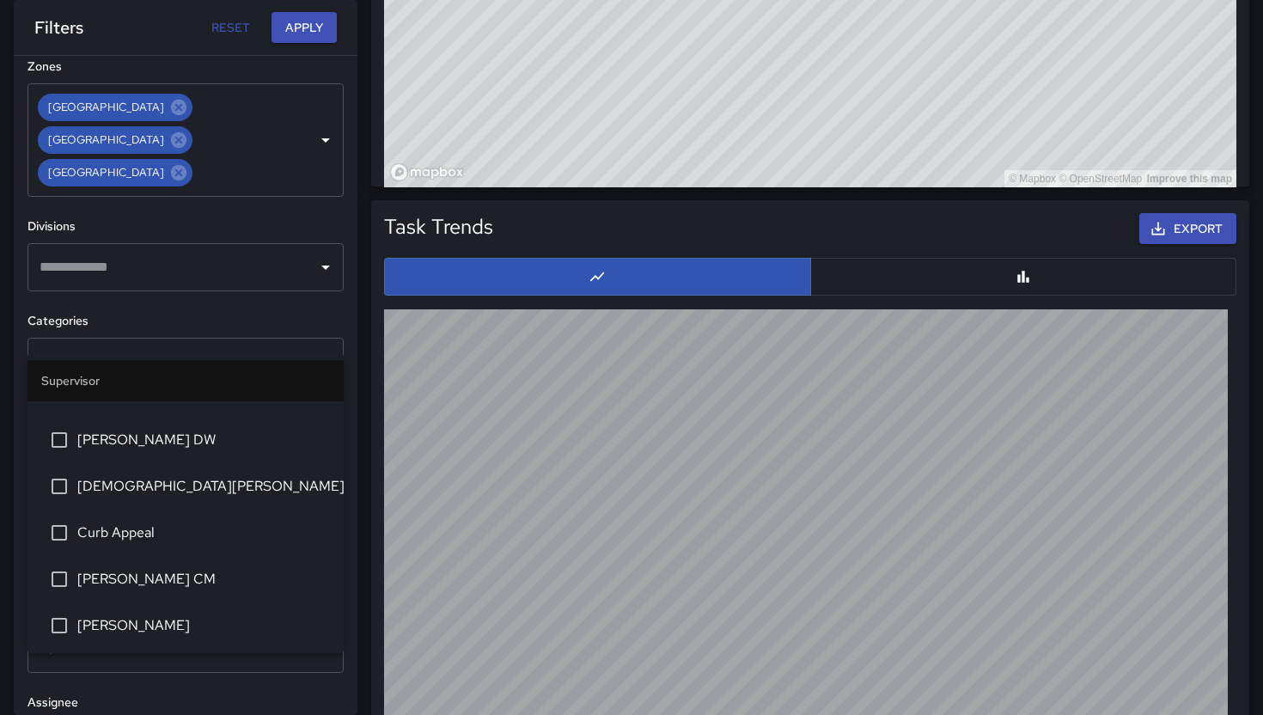
scroll to position [0, 0]
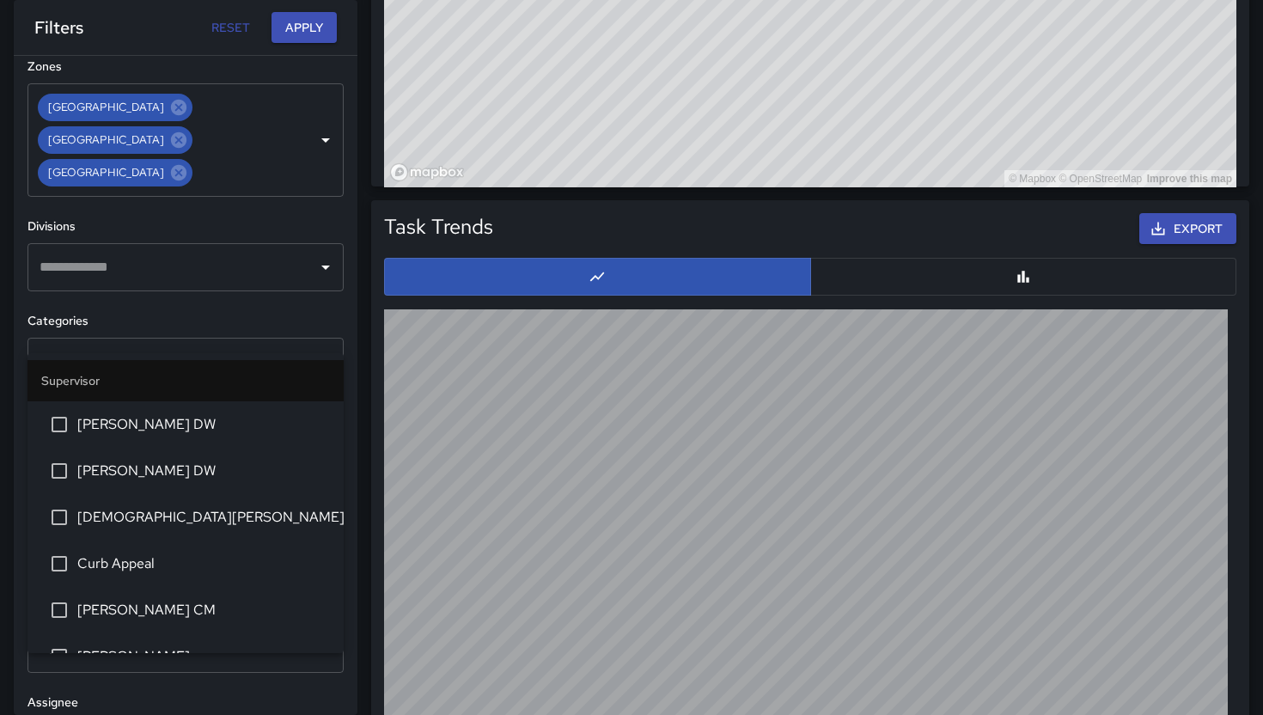
click at [242, 345] on input "text" at bounding box center [172, 361] width 275 height 33
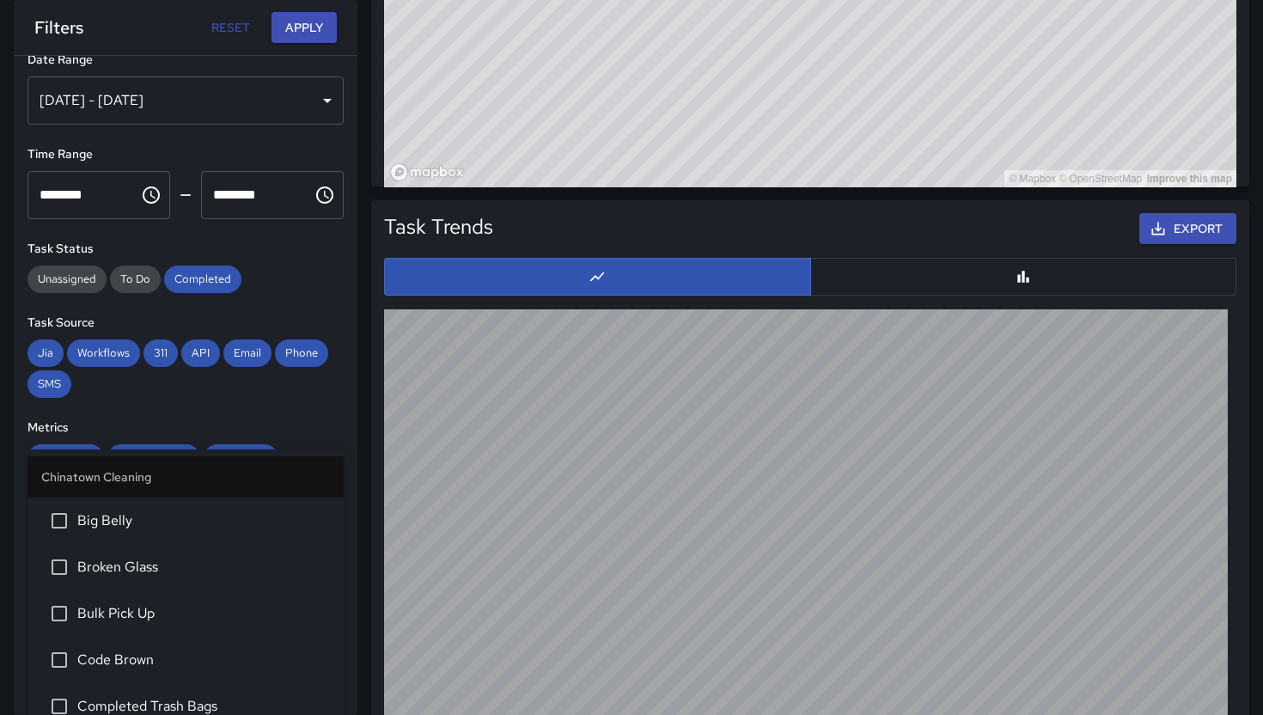
scroll to position [82, 0]
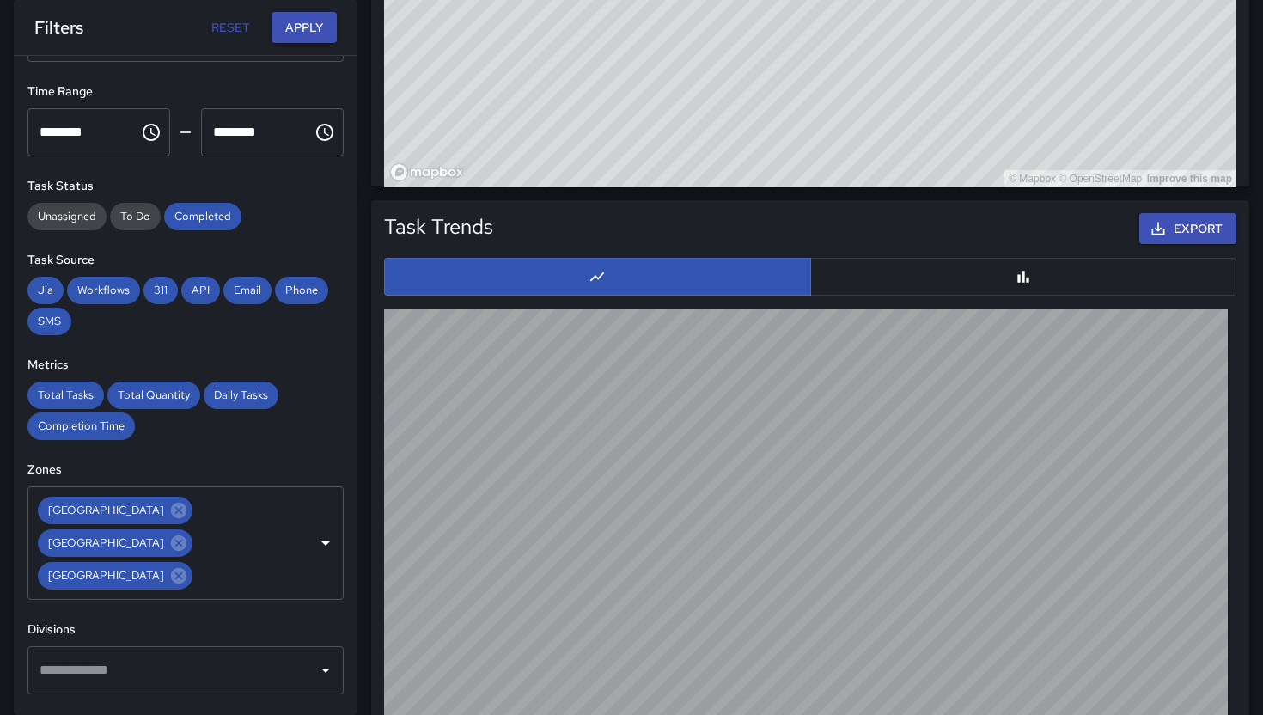
click at [307, 374] on div "Metrics Total Tasks Total Quantity Daily Tasks Completion Time" at bounding box center [185, 398] width 316 height 84
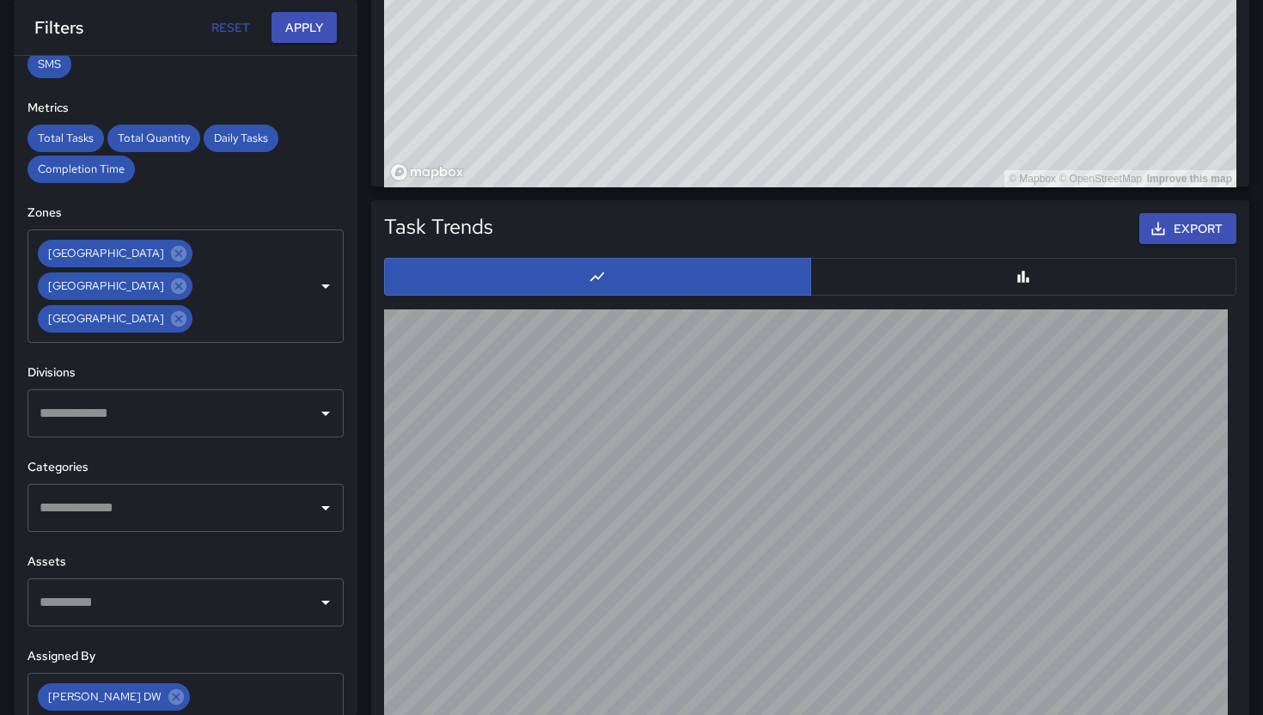
scroll to position [344, 0]
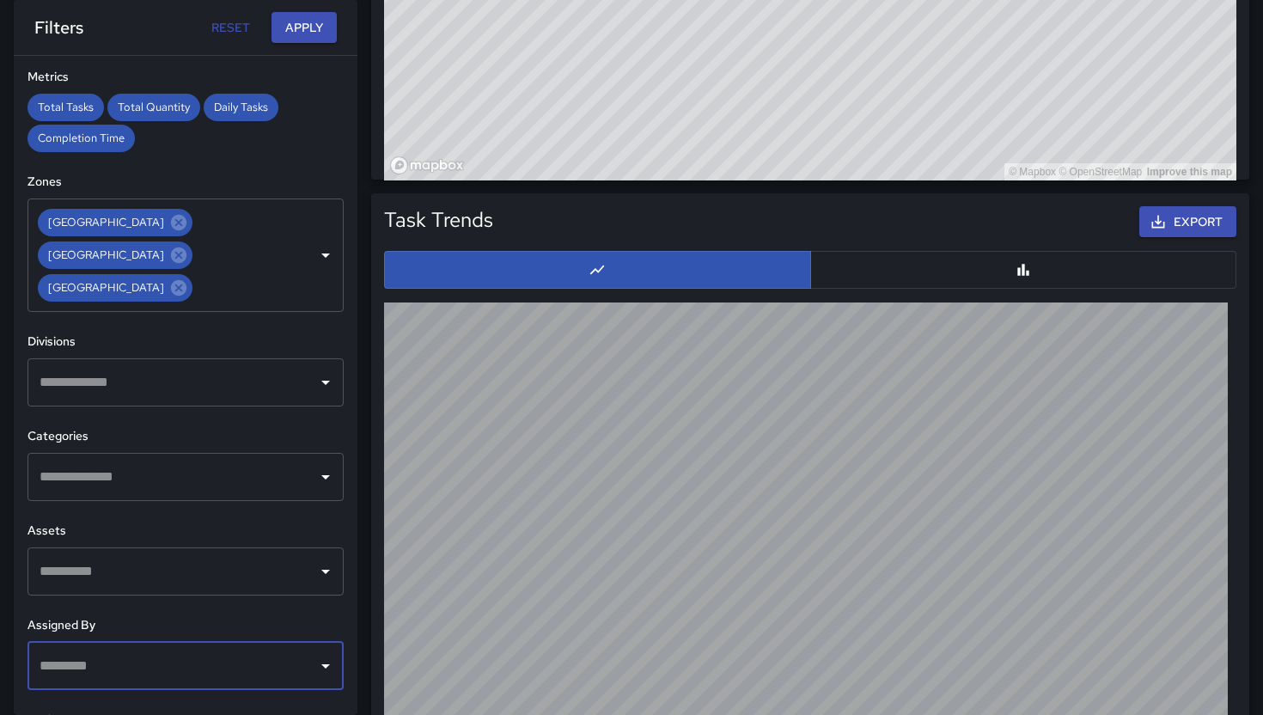
scroll to position [1494, 0]
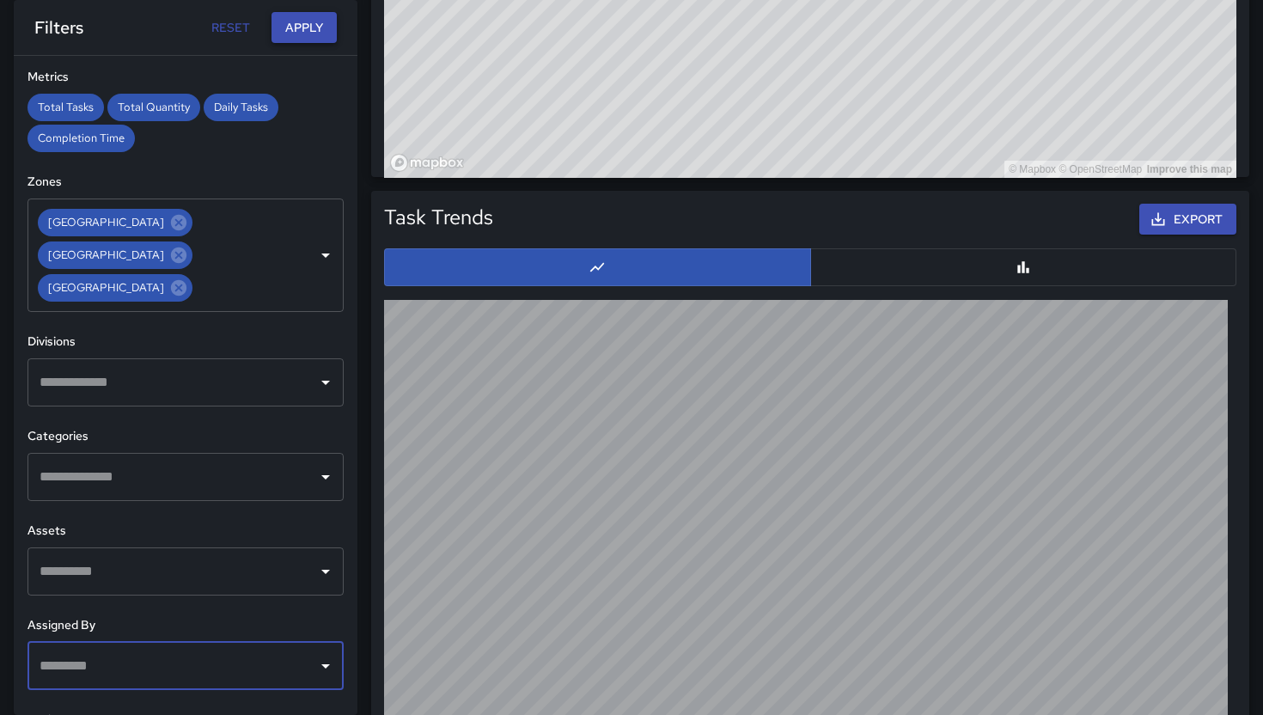
click at [312, 33] on button "Apply" at bounding box center [303, 28] width 65 height 32
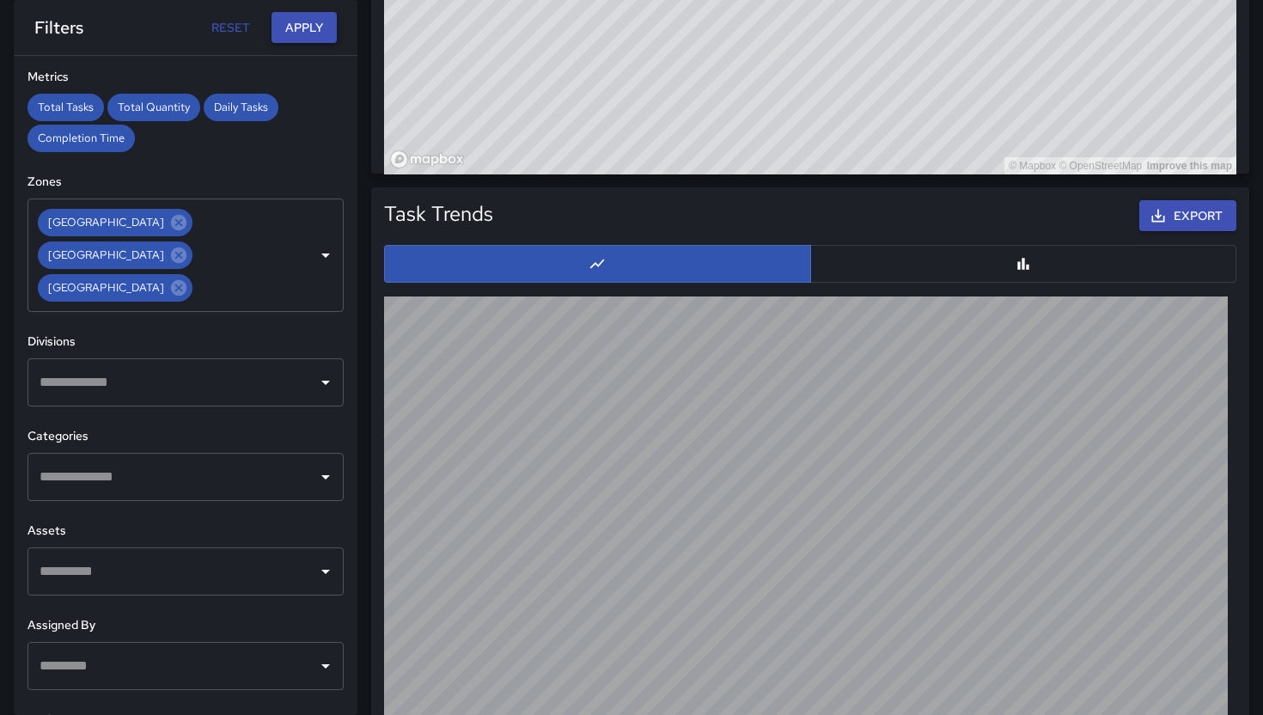
click at [307, 20] on button "Apply" at bounding box center [303, 28] width 65 height 32
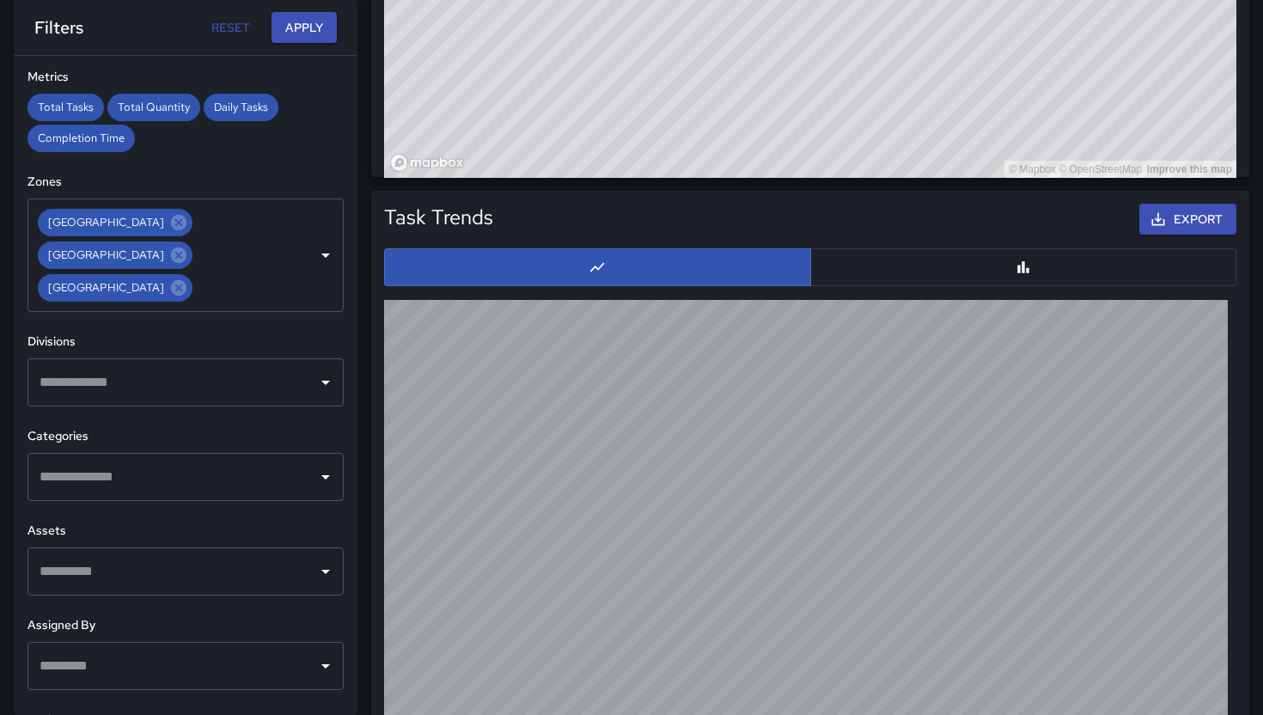
scroll to position [1528, 0]
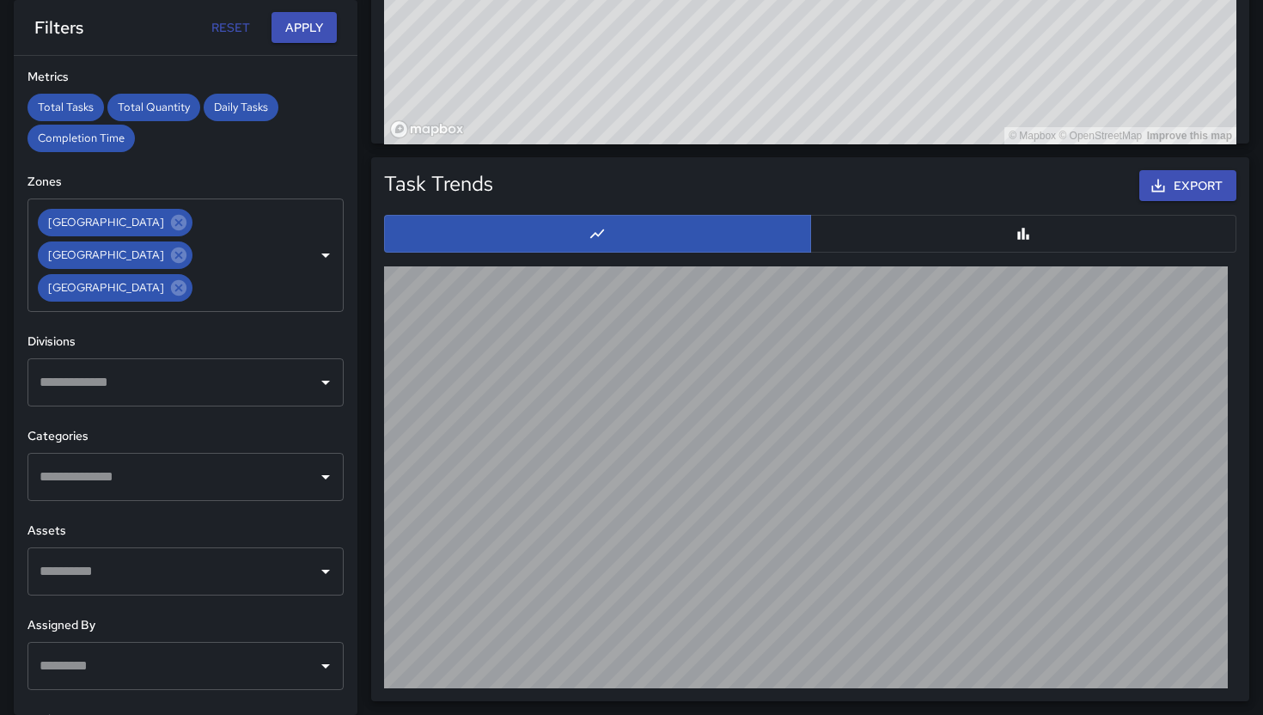
click at [1001, 169] on div "Export" at bounding box center [867, 186] width 743 height 39
click at [1177, 186] on button "Export" at bounding box center [1187, 186] width 97 height 32
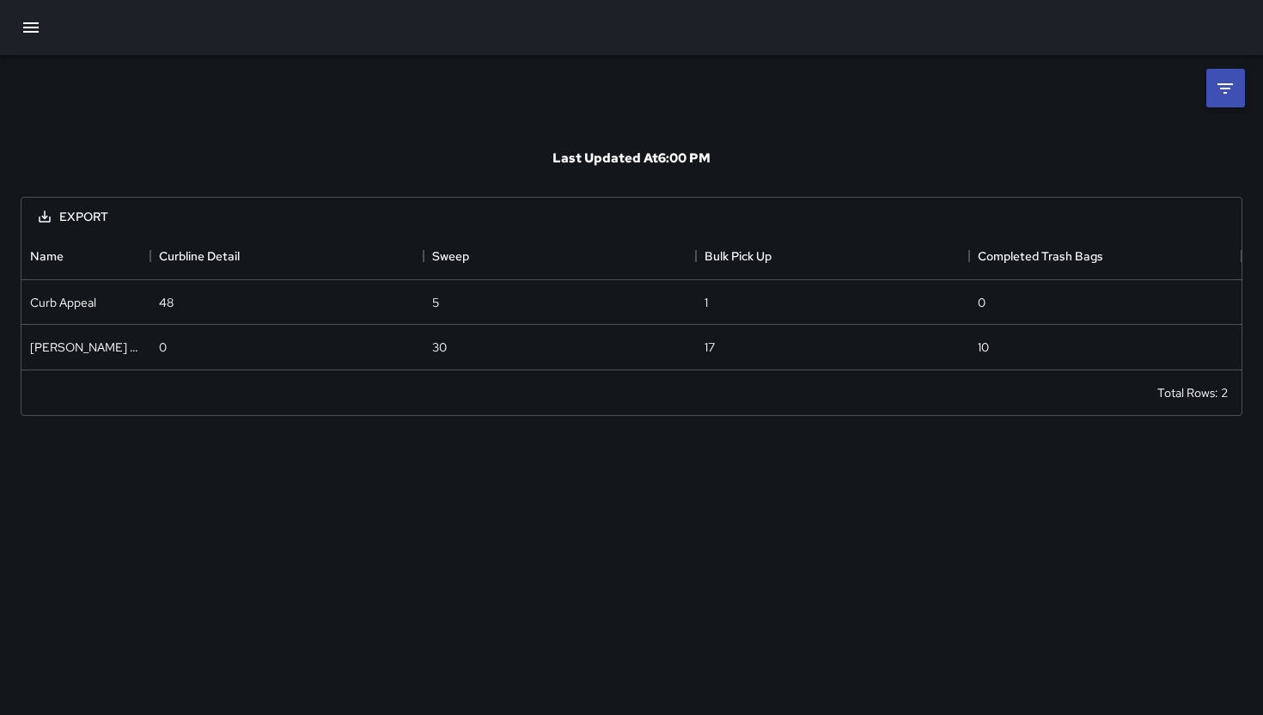
scroll to position [137, 1220]
drag, startPoint x: 362, startPoint y: 417, endPoint x: 277, endPoint y: 417, distance: 85.9
click at [277, 417] on div "Last Updated At 6:00 PM Export Name Curbline Detail Sweep Bulk Pick Up Complete…" at bounding box center [631, 245] width 1263 height 381
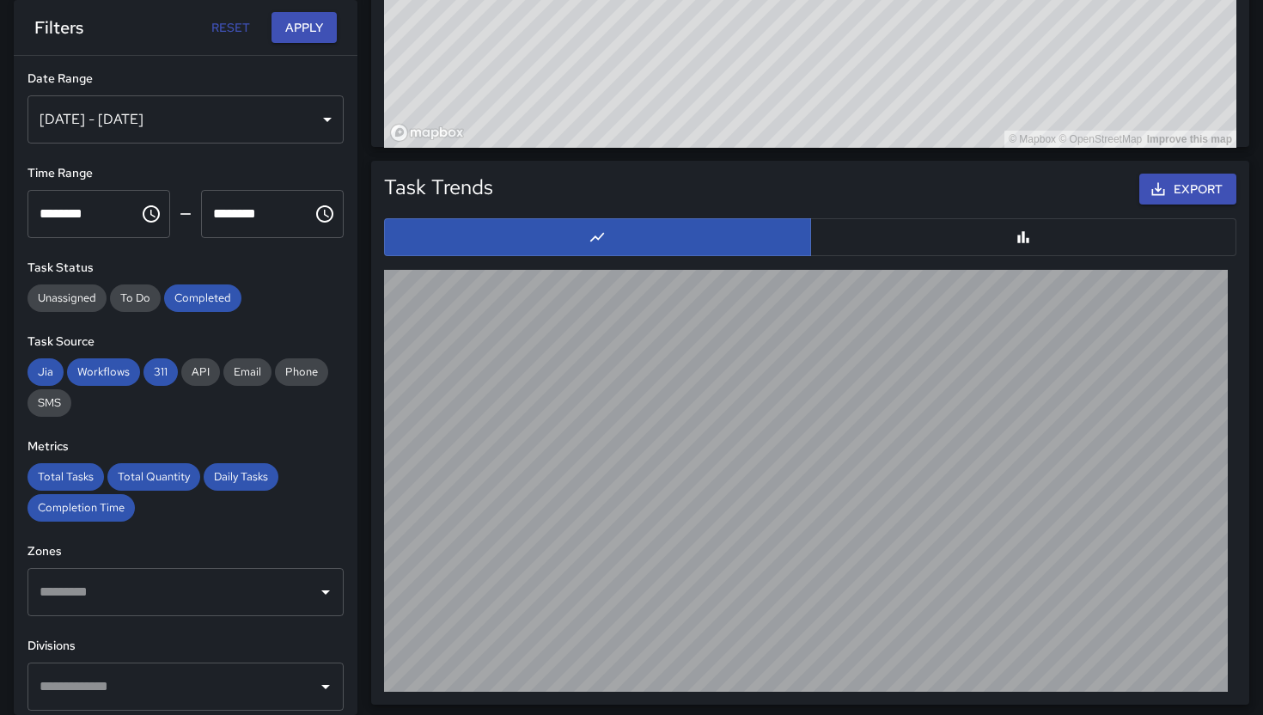
scroll to position [1487, 0]
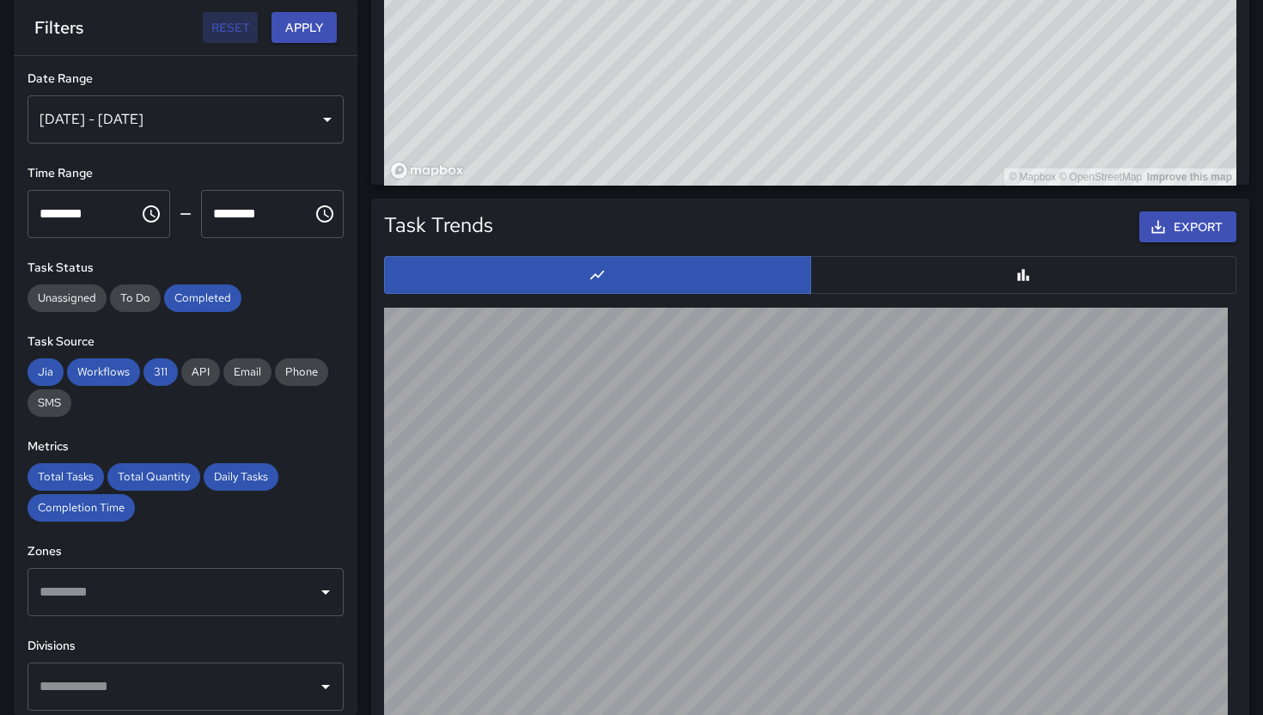
click at [232, 37] on button "Reset" at bounding box center [230, 28] width 55 height 32
click at [281, 128] on div "[DATE] - [DATE]" at bounding box center [185, 119] width 316 height 48
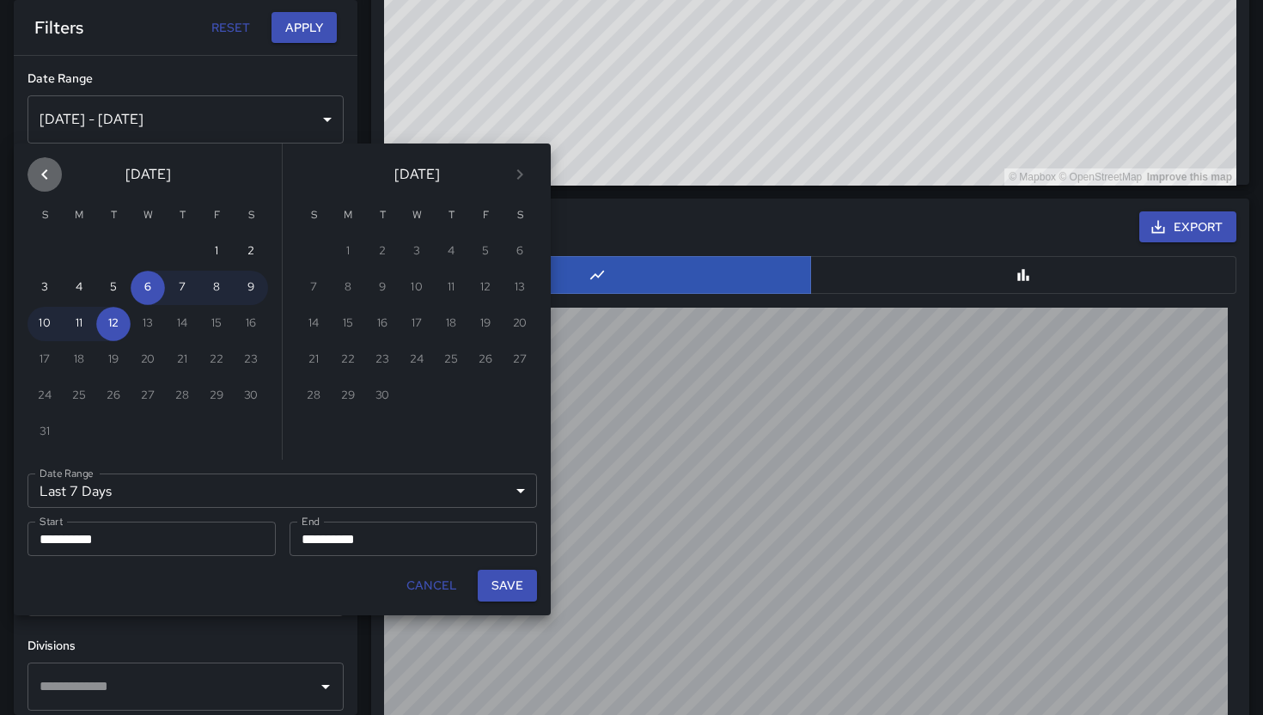
click at [46, 173] on icon "Previous month" at bounding box center [44, 174] width 21 height 21
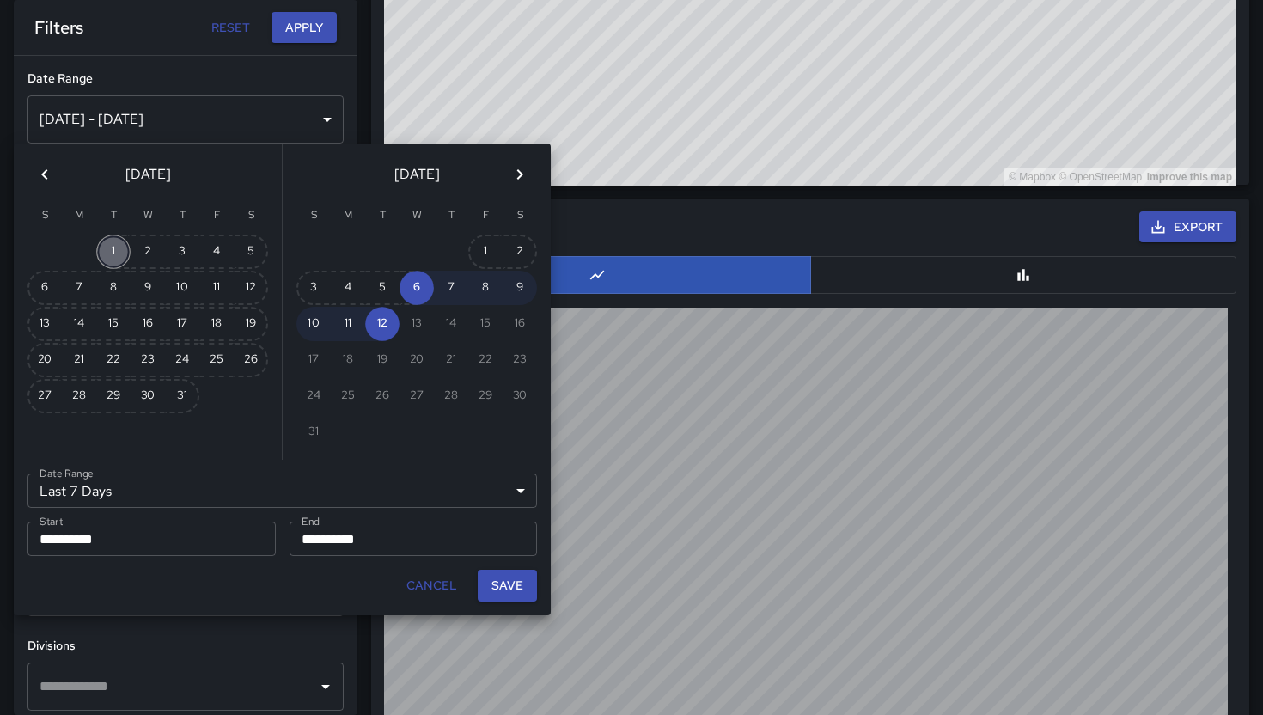
click at [120, 261] on button "1" at bounding box center [113, 251] width 34 height 34
type input "******"
type input "**********"
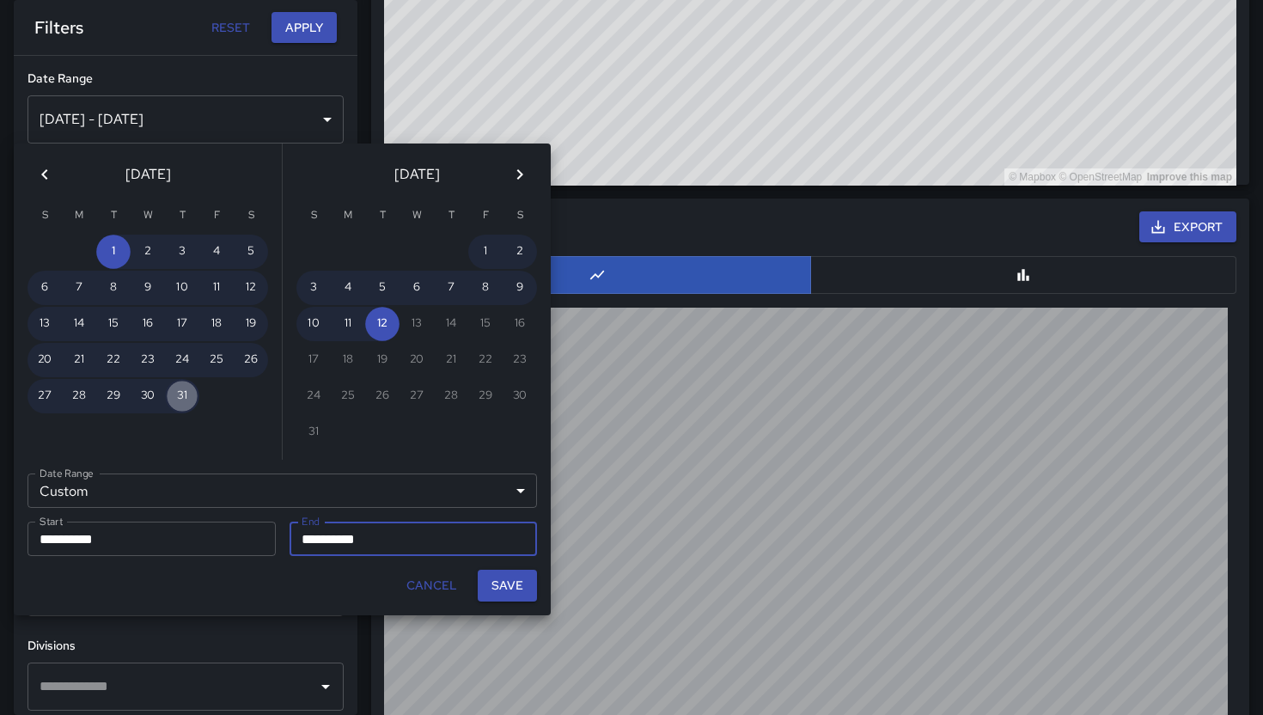
click at [192, 400] on button "31" at bounding box center [182, 396] width 34 height 34
type input "**********"
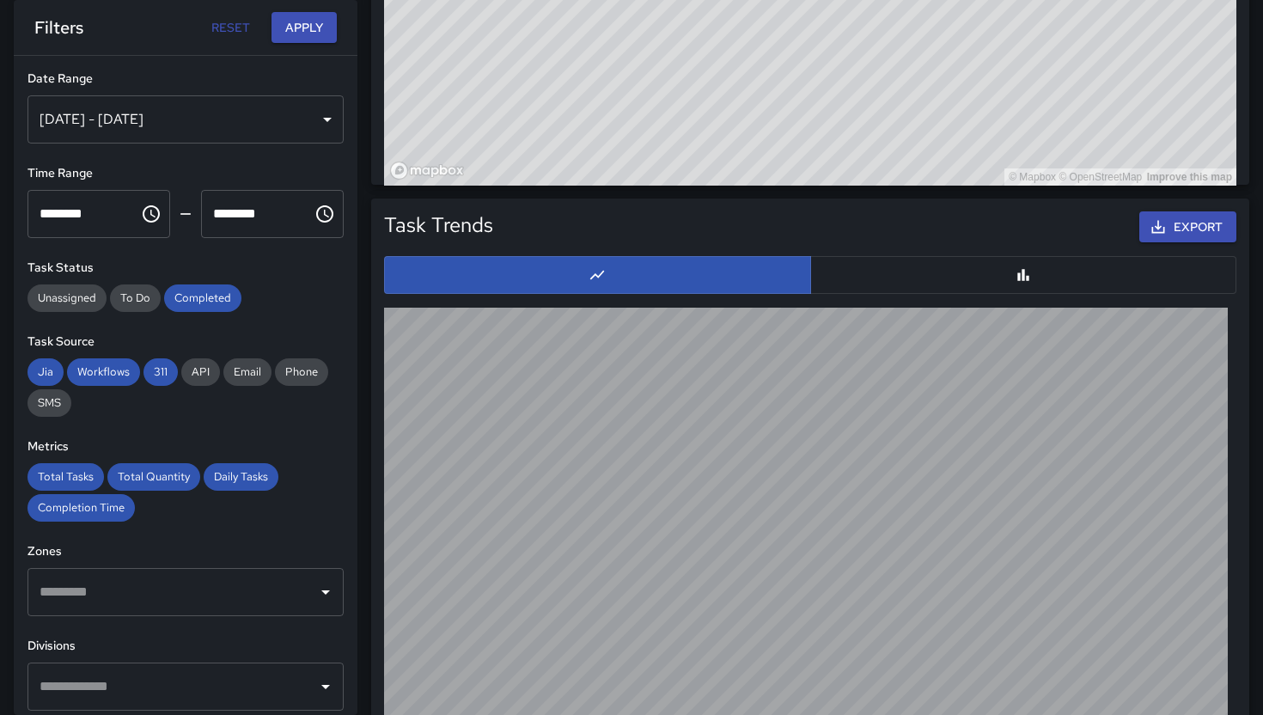
click at [327, 116] on div "[DATE] - [DATE]" at bounding box center [185, 119] width 316 height 48
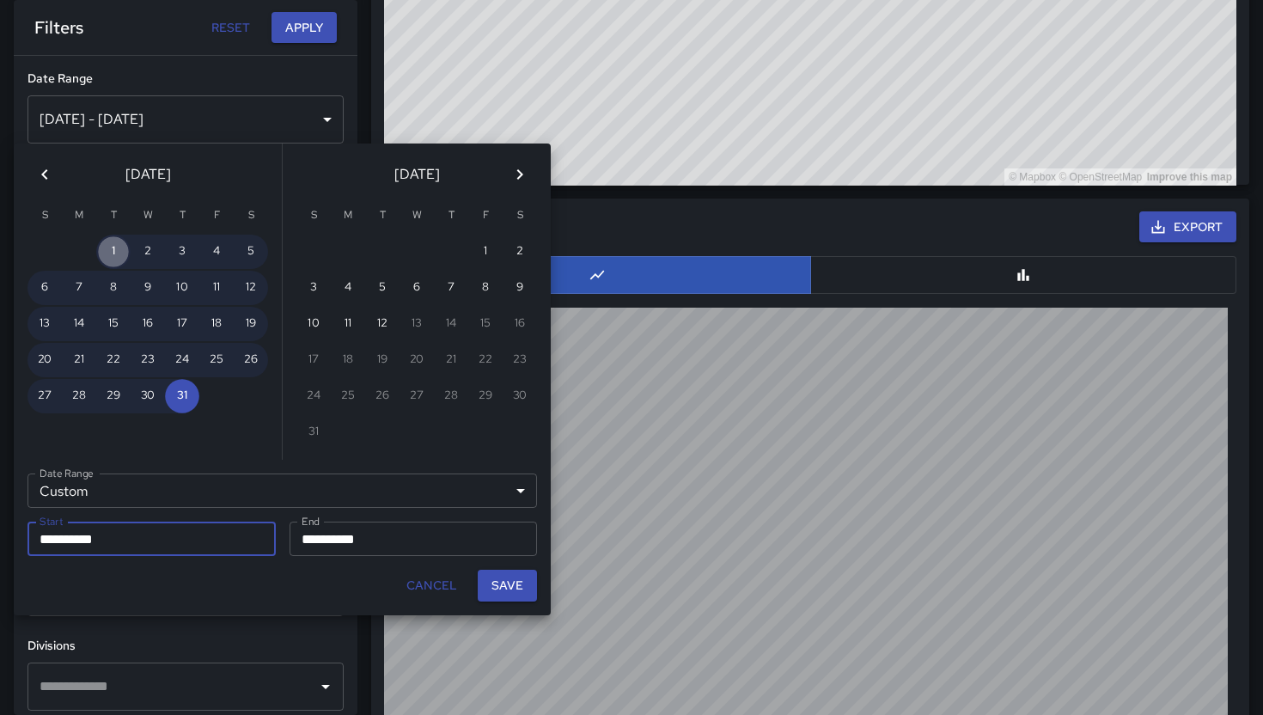
click at [113, 257] on button "1" at bounding box center [113, 251] width 34 height 34
type input "**********"
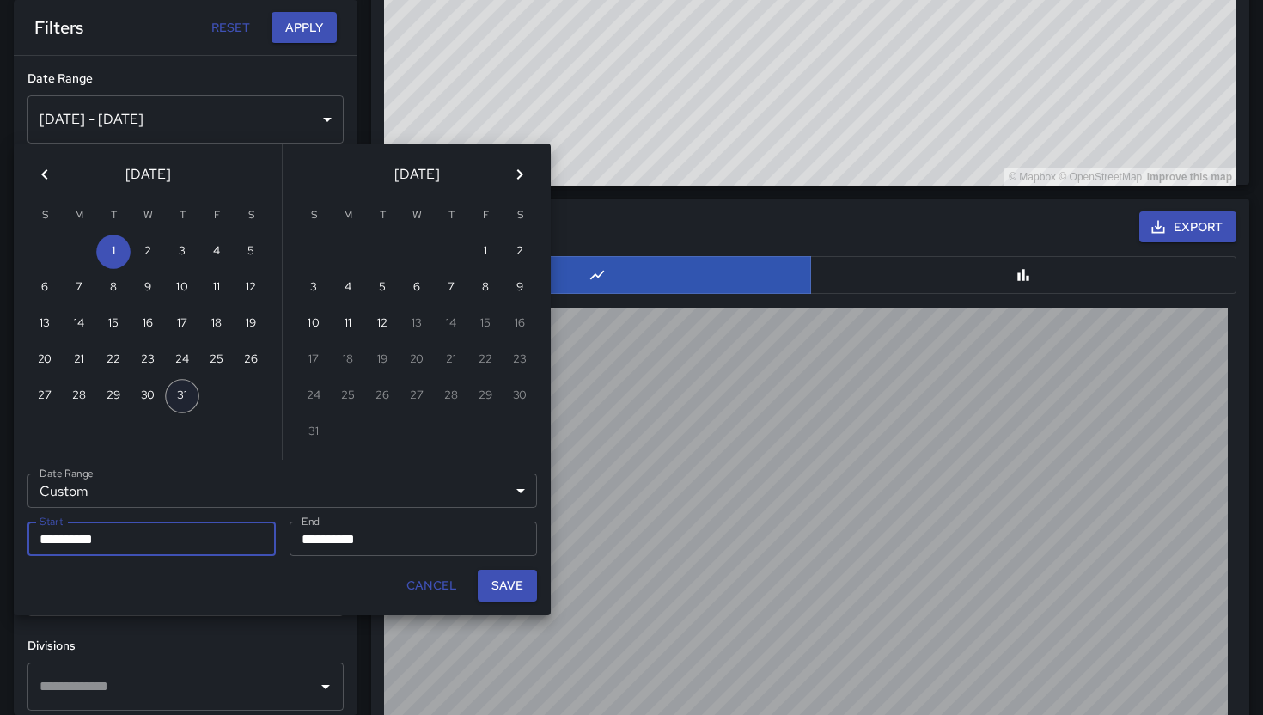
click at [183, 407] on button "31" at bounding box center [182, 396] width 34 height 34
type input "**********"
click at [520, 573] on button "Save" at bounding box center [507, 585] width 59 height 32
type input "**********"
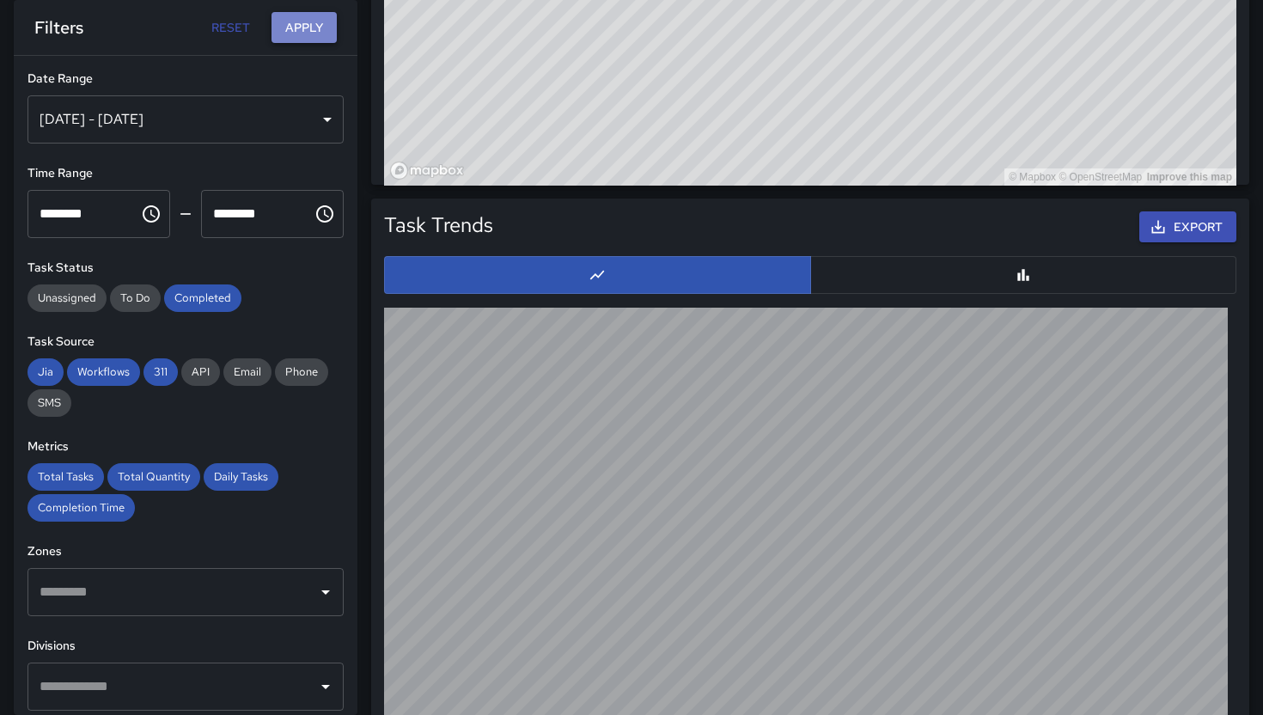
click at [294, 35] on button "Apply" at bounding box center [303, 28] width 65 height 32
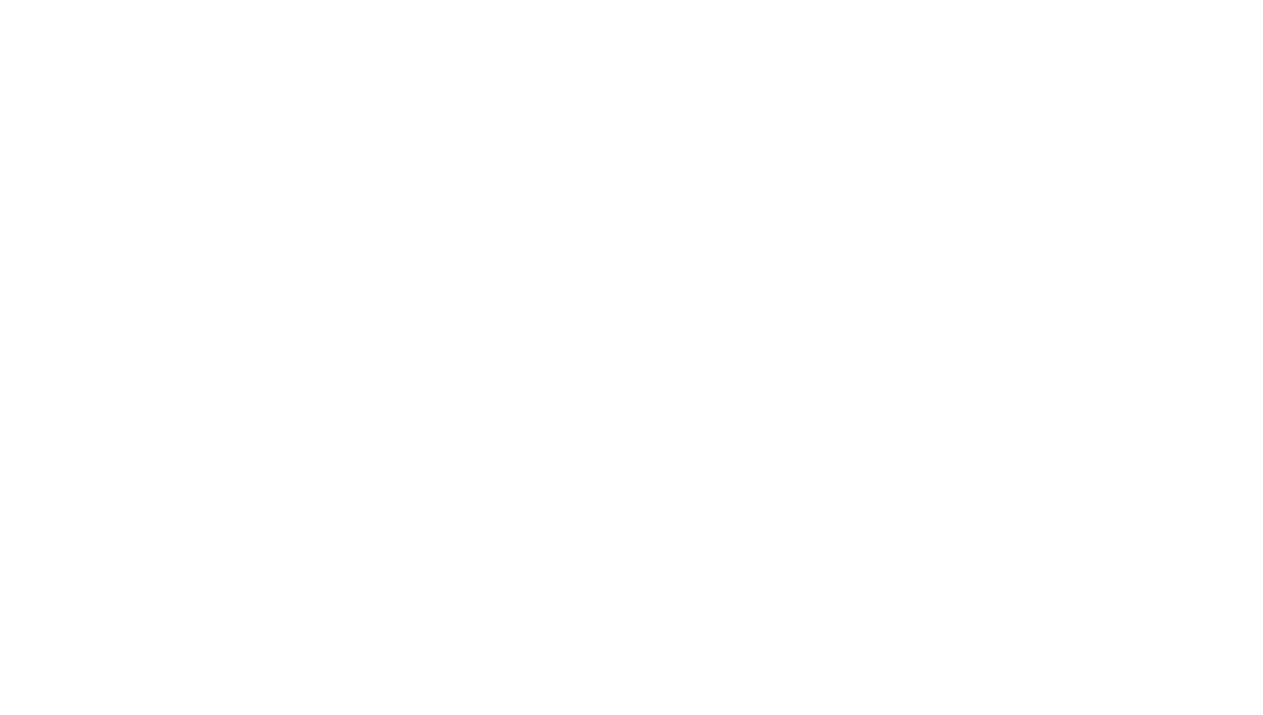
scroll to position [0, 0]
drag, startPoint x: 398, startPoint y: 163, endPoint x: 387, endPoint y: 23, distance: 140.4
click at [387, 0] on html at bounding box center [631, 0] width 1263 height 0
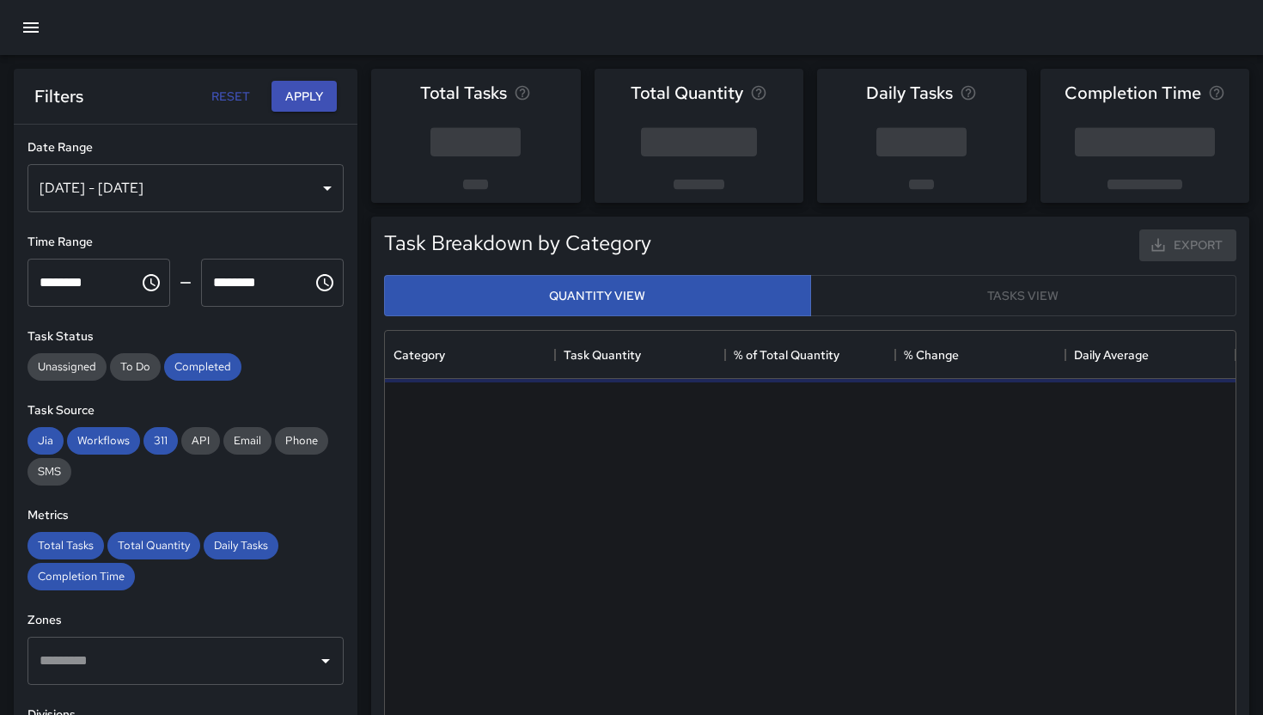
scroll to position [514, 850]
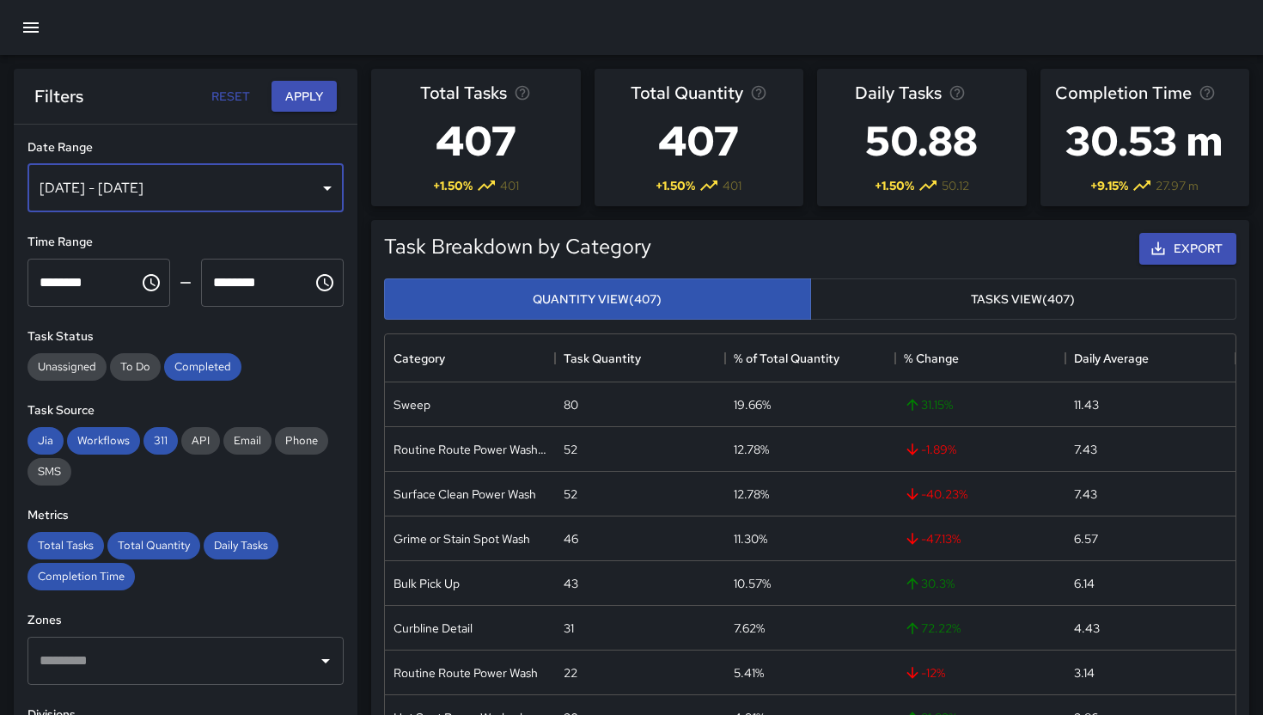
click at [281, 193] on div "[DATE] - [DATE]" at bounding box center [185, 188] width 316 height 48
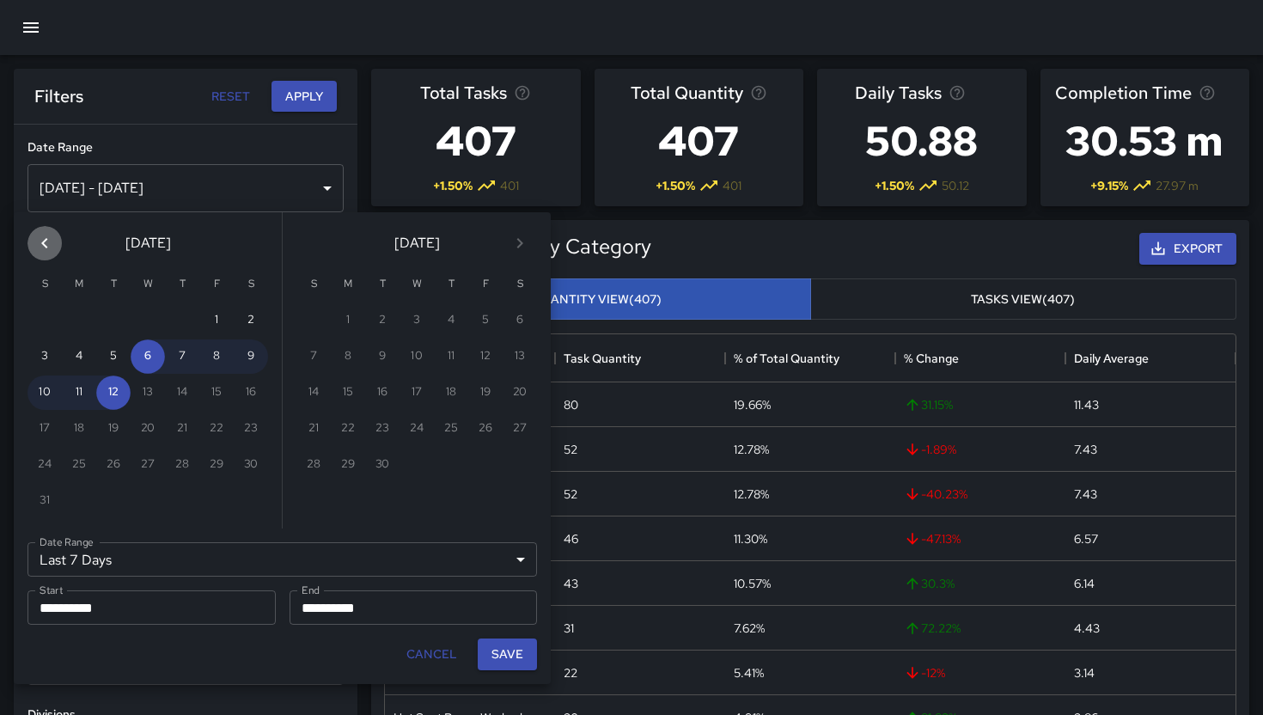
click at [37, 243] on icon "Previous month" at bounding box center [44, 243] width 21 height 21
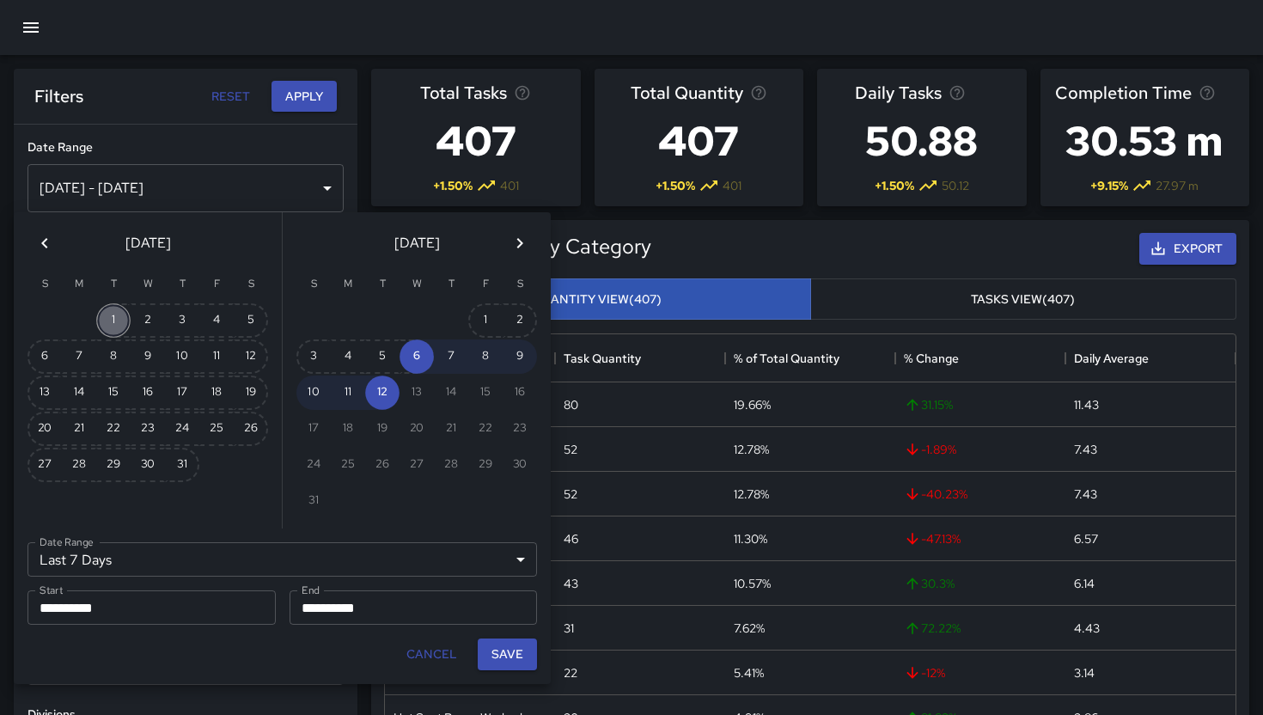
click at [112, 329] on button "1" at bounding box center [113, 320] width 34 height 34
type input "******"
type input "**********"
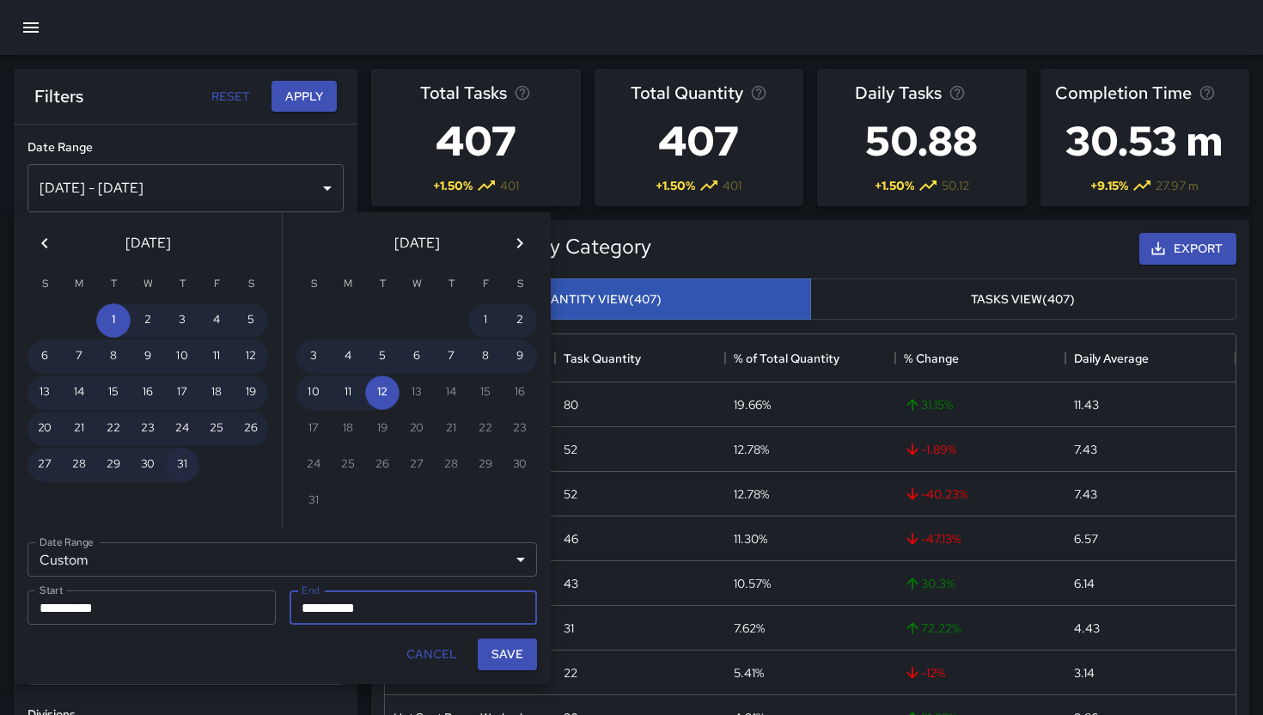
click at [186, 462] on button "31" at bounding box center [182, 464] width 34 height 34
type input "**********"
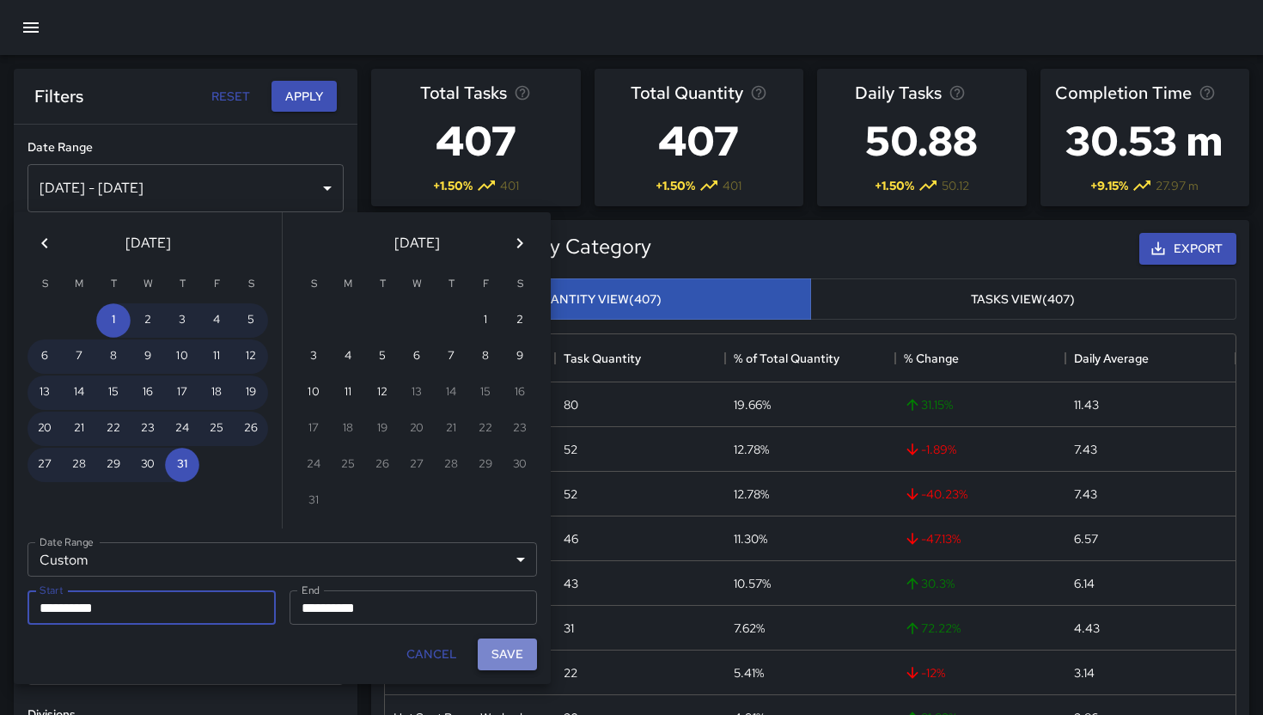
click at [518, 660] on button "Save" at bounding box center [507, 654] width 59 height 32
type input "**********"
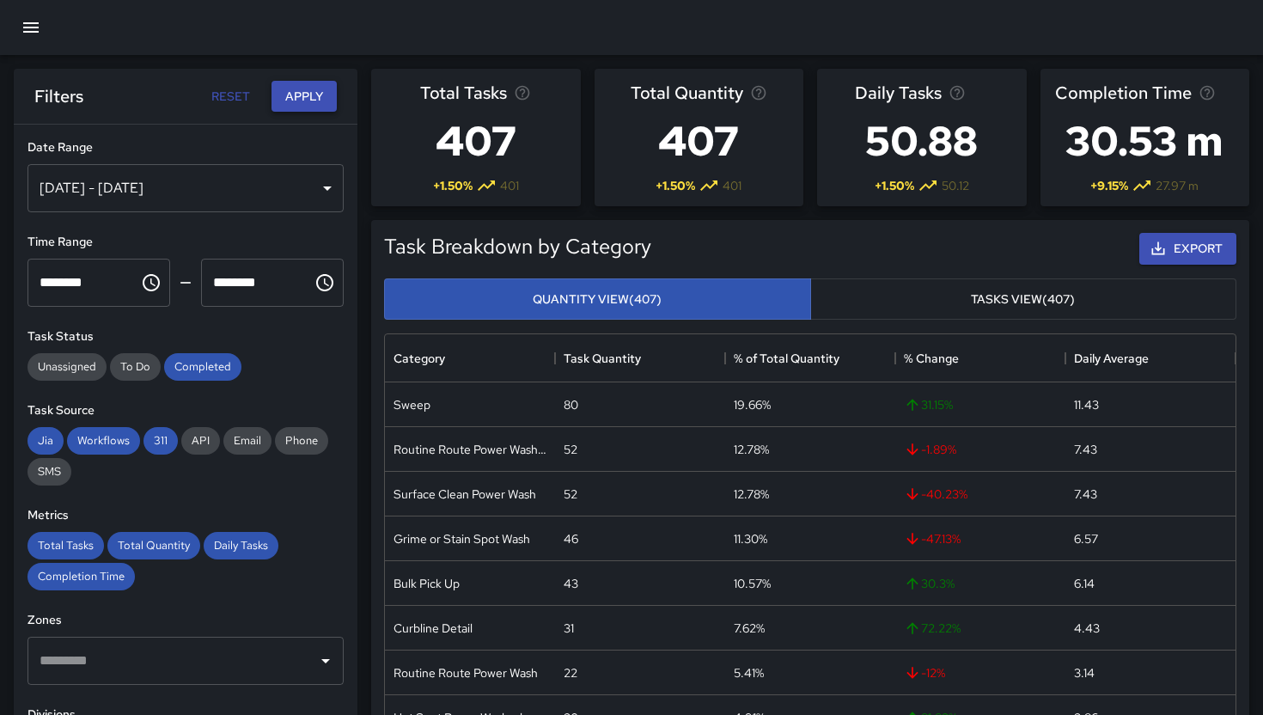
click at [307, 100] on button "Apply" at bounding box center [303, 97] width 65 height 32
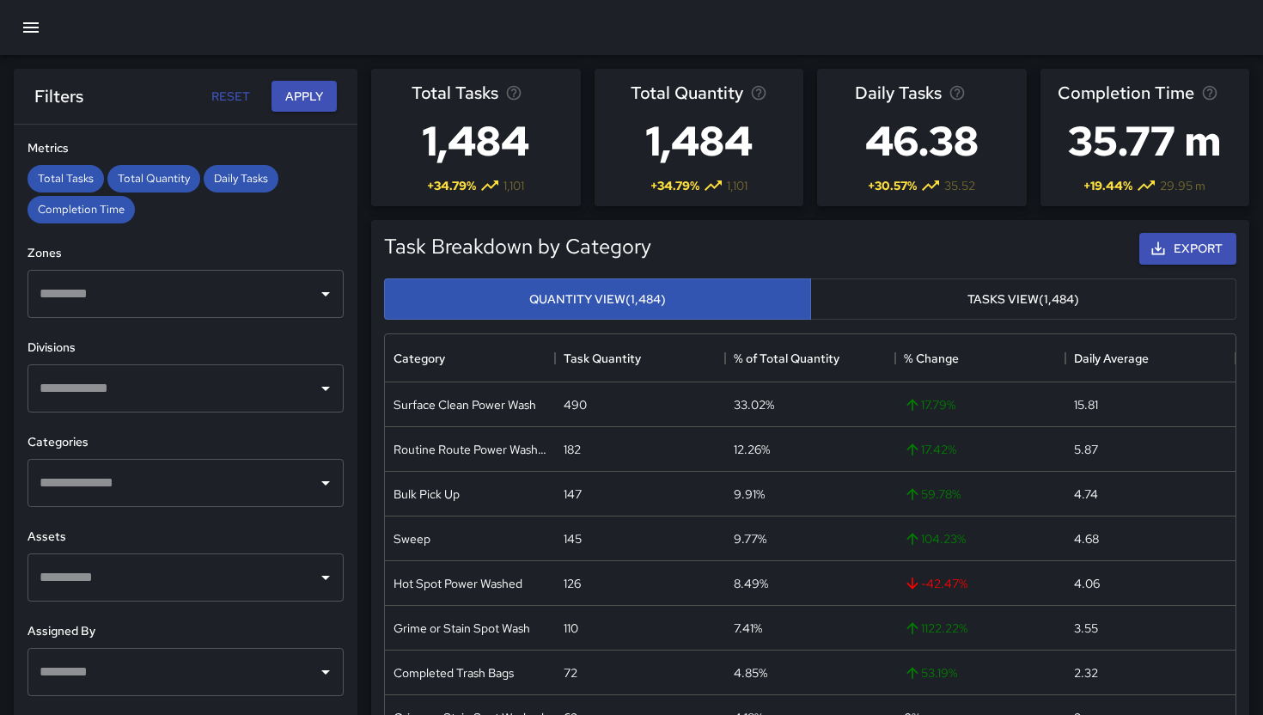
scroll to position [386, 0]
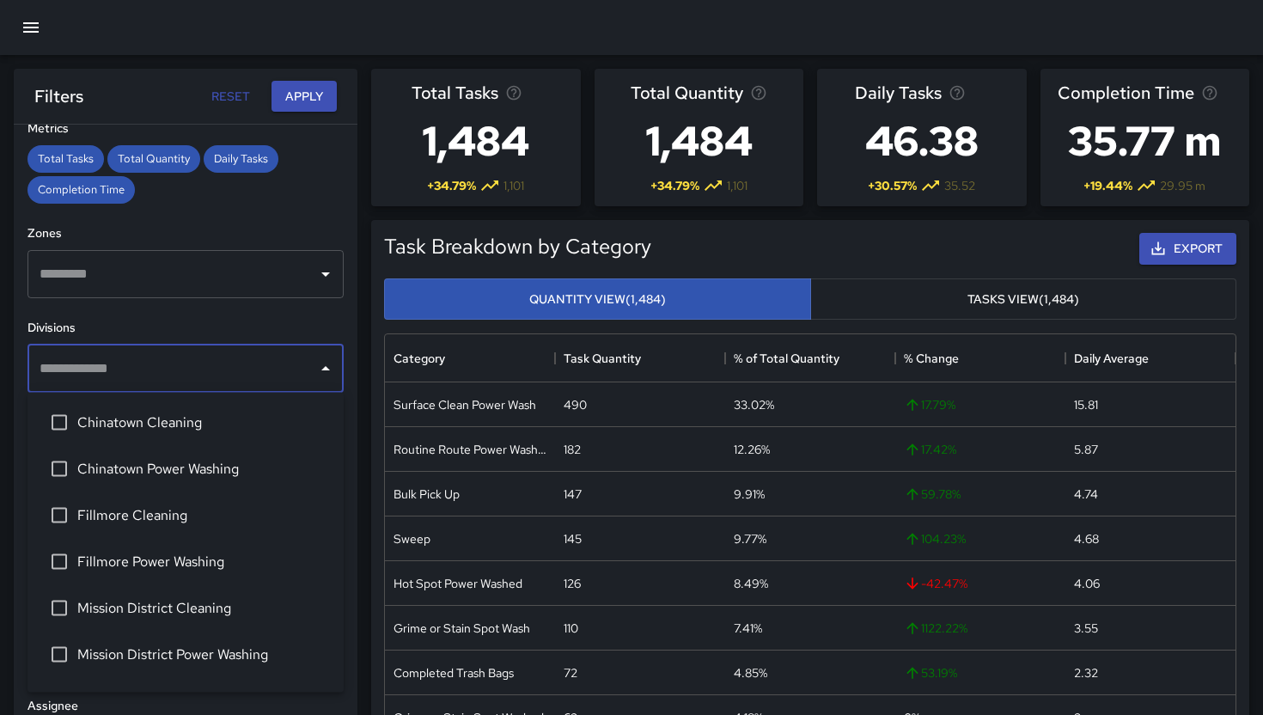
click at [246, 357] on input "text" at bounding box center [172, 368] width 275 height 33
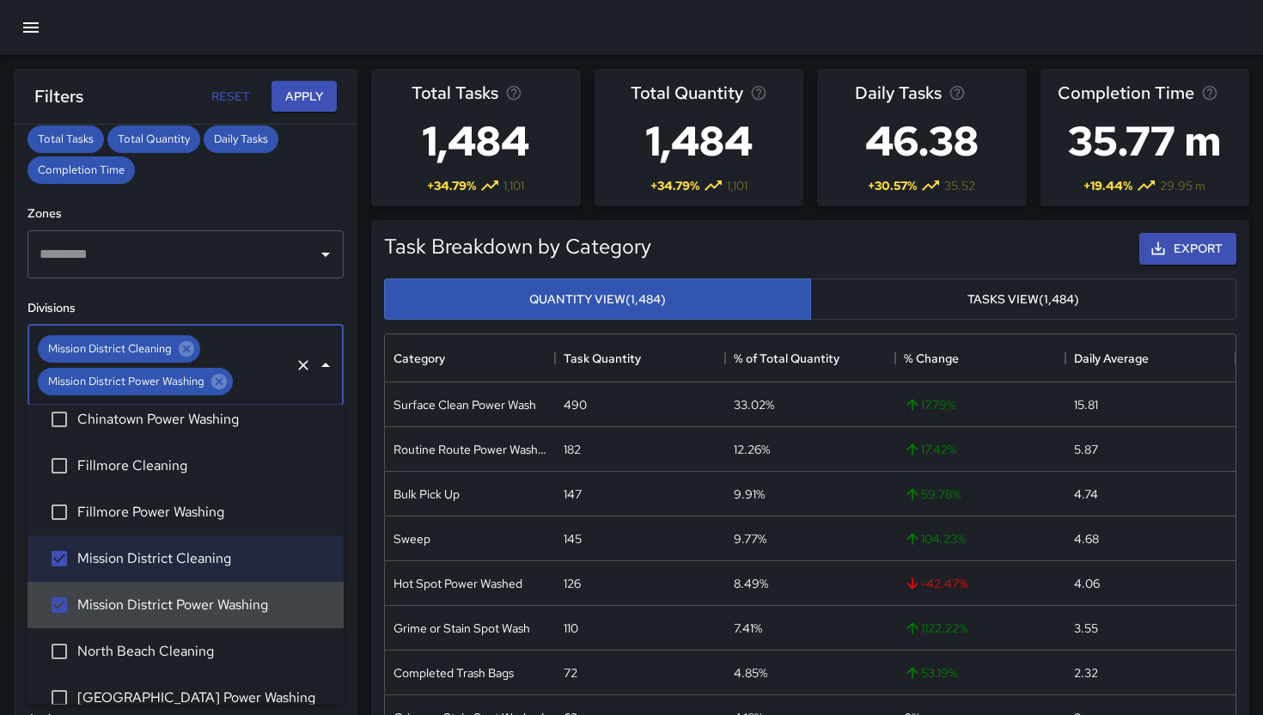
scroll to position [407, 0]
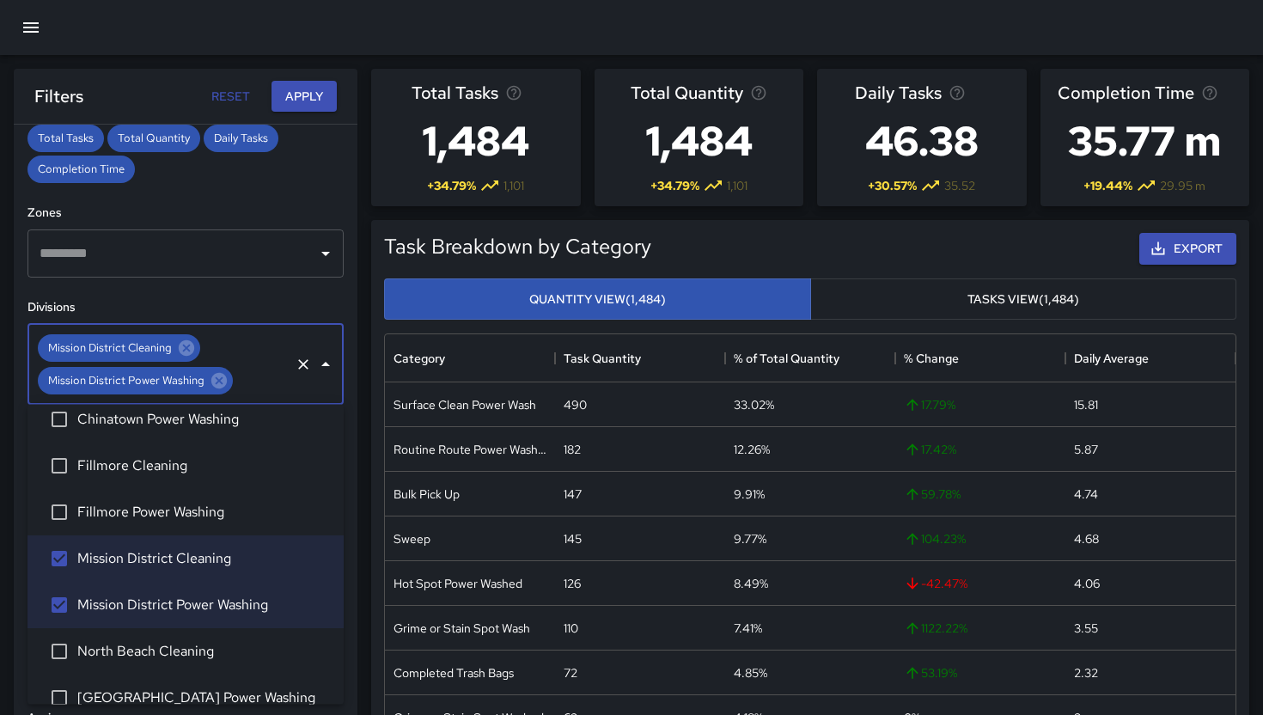
click at [279, 399] on div "Mission District Cleaning [GEOGRAPHIC_DATA] Power Washing ​" at bounding box center [185, 364] width 316 height 81
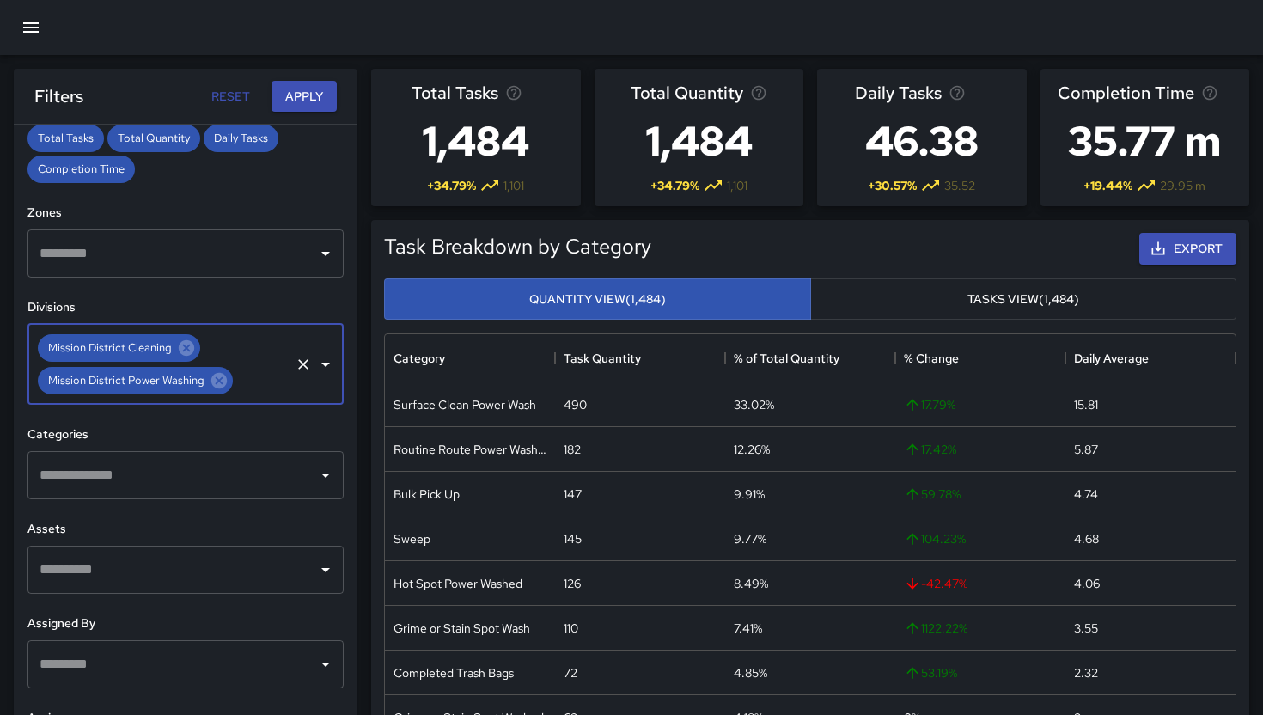
click at [259, 329] on div "Mission District Cleaning [GEOGRAPHIC_DATA] Power Washing ​" at bounding box center [185, 364] width 316 height 81
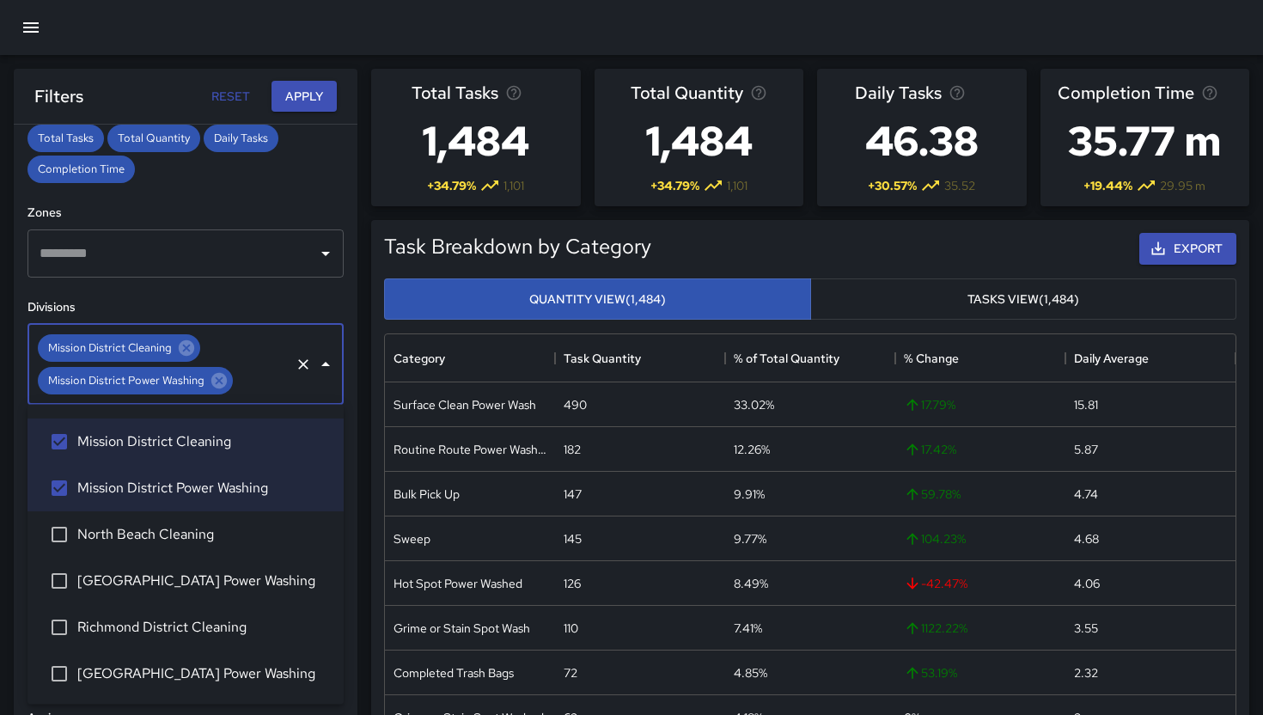
scroll to position [202, 0]
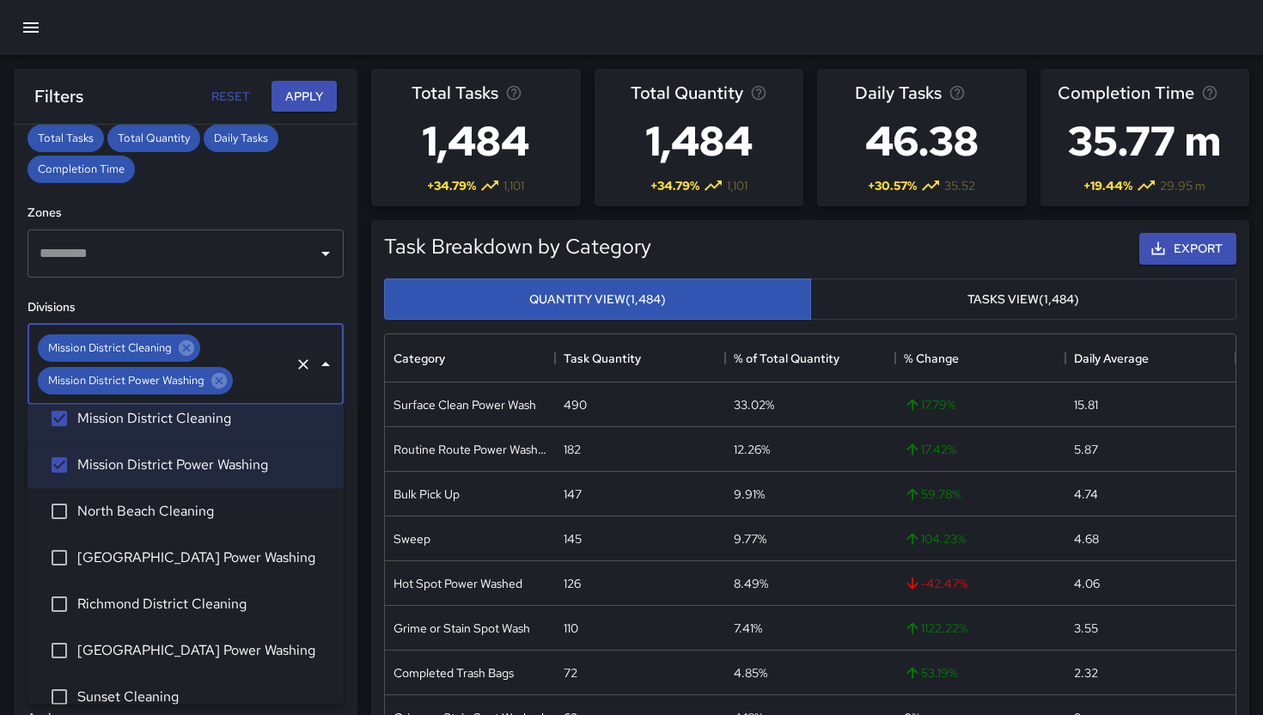
click at [77, 506] on span "North Beach Cleaning" at bounding box center [203, 511] width 253 height 21
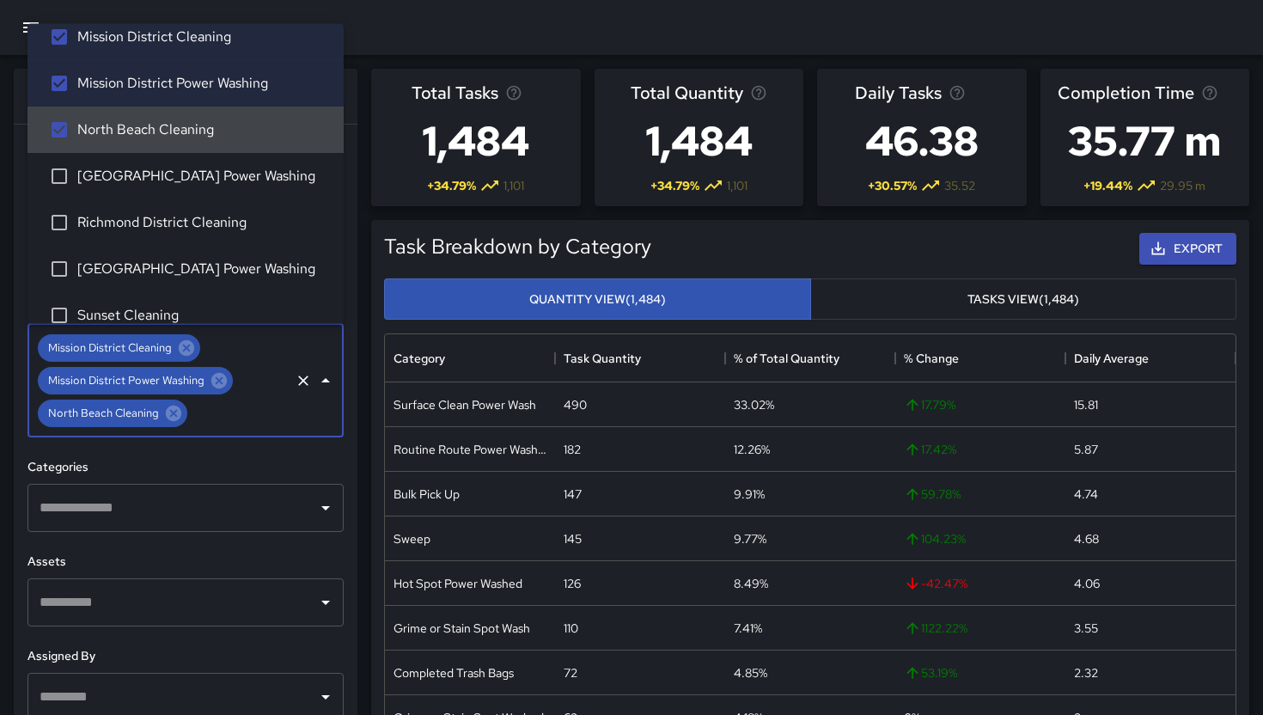
click at [247, 367] on div "Mission District Cleaning [GEOGRAPHIC_DATA] Power Washing North Beach Cleaning ​" at bounding box center [185, 380] width 316 height 113
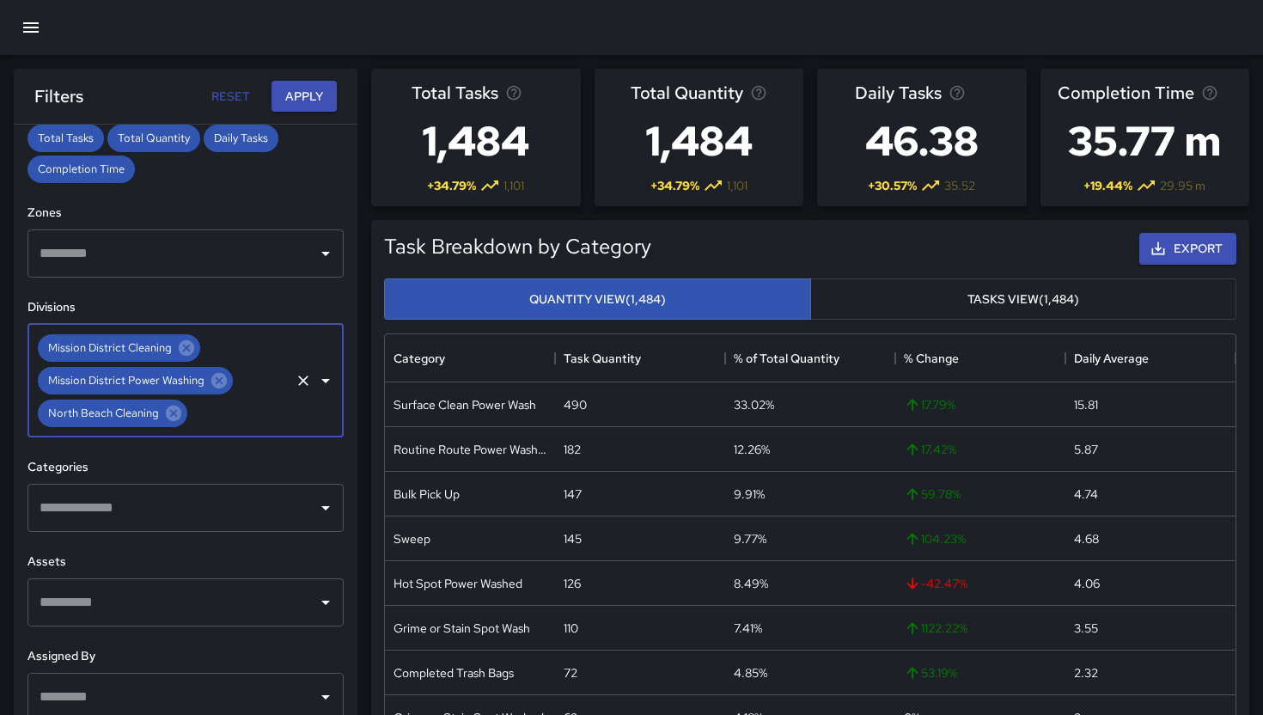
click at [246, 355] on div "Mission District Cleaning [GEOGRAPHIC_DATA] Power Washing North Beach Cleaning ​" at bounding box center [185, 380] width 316 height 113
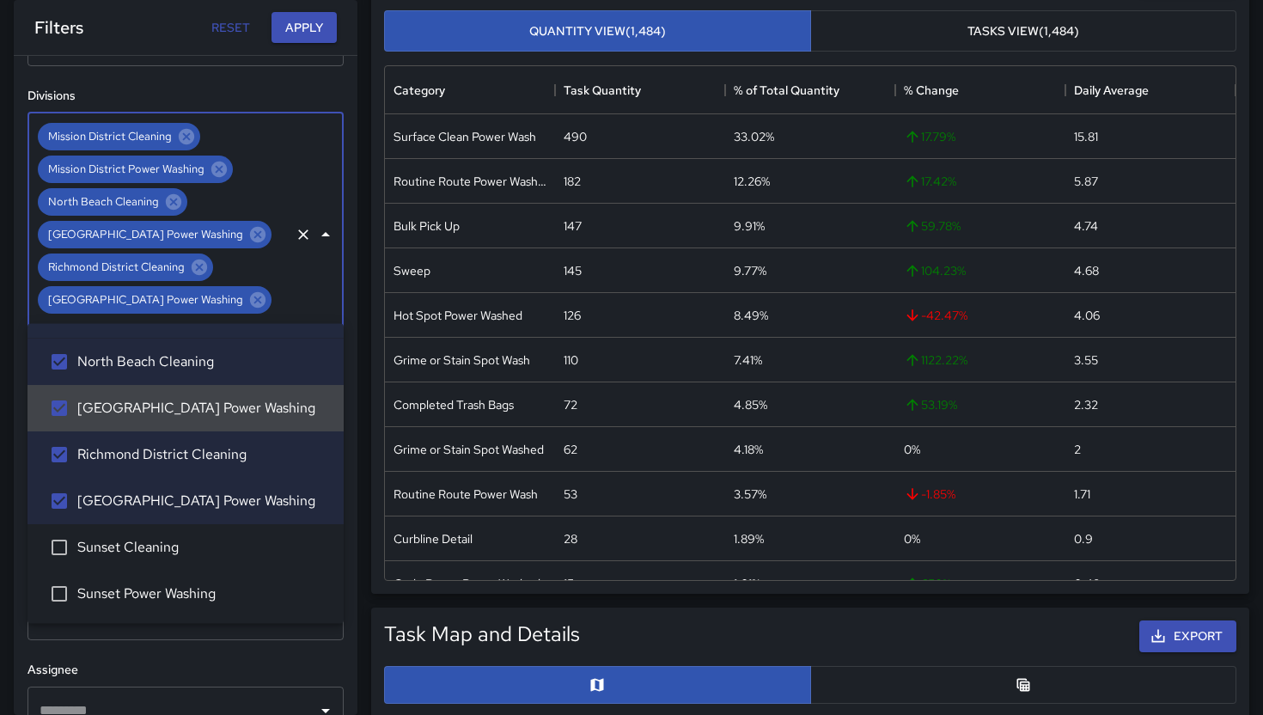
scroll to position [452, 0]
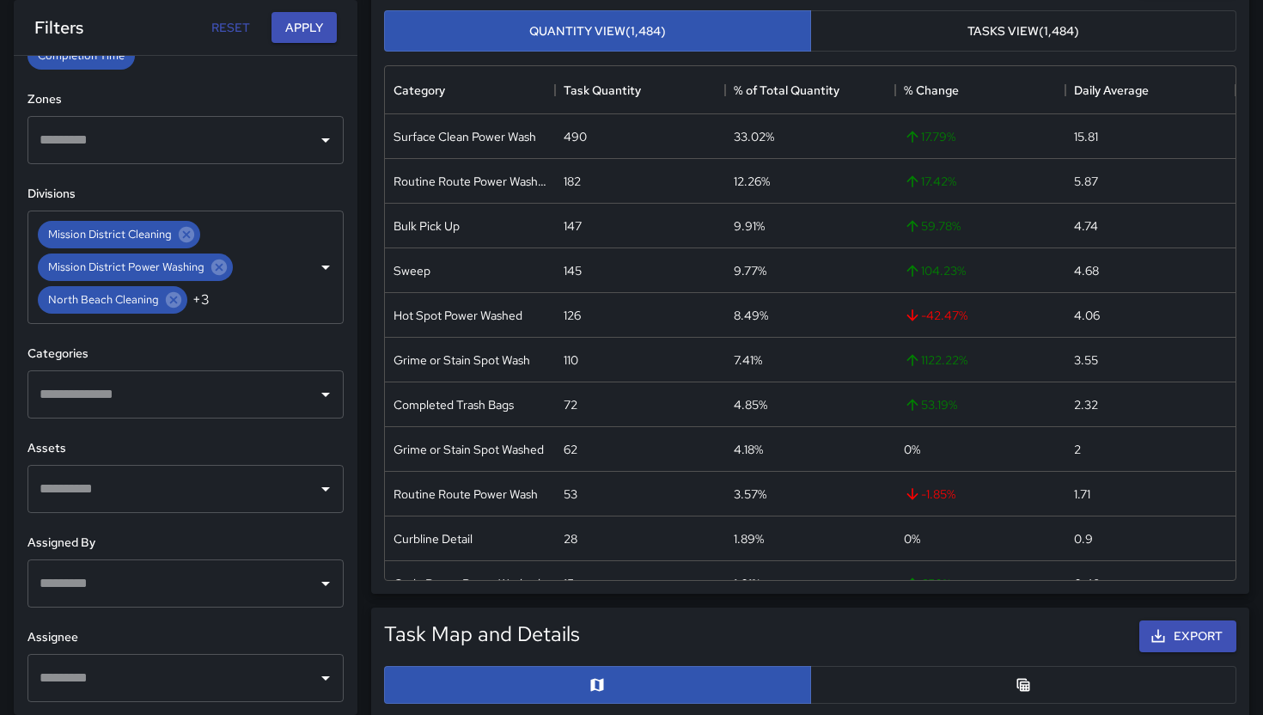
click at [353, 541] on div "**********" at bounding box center [186, 385] width 344 height 659
click at [236, 496] on input "text" at bounding box center [172, 488] width 275 height 33
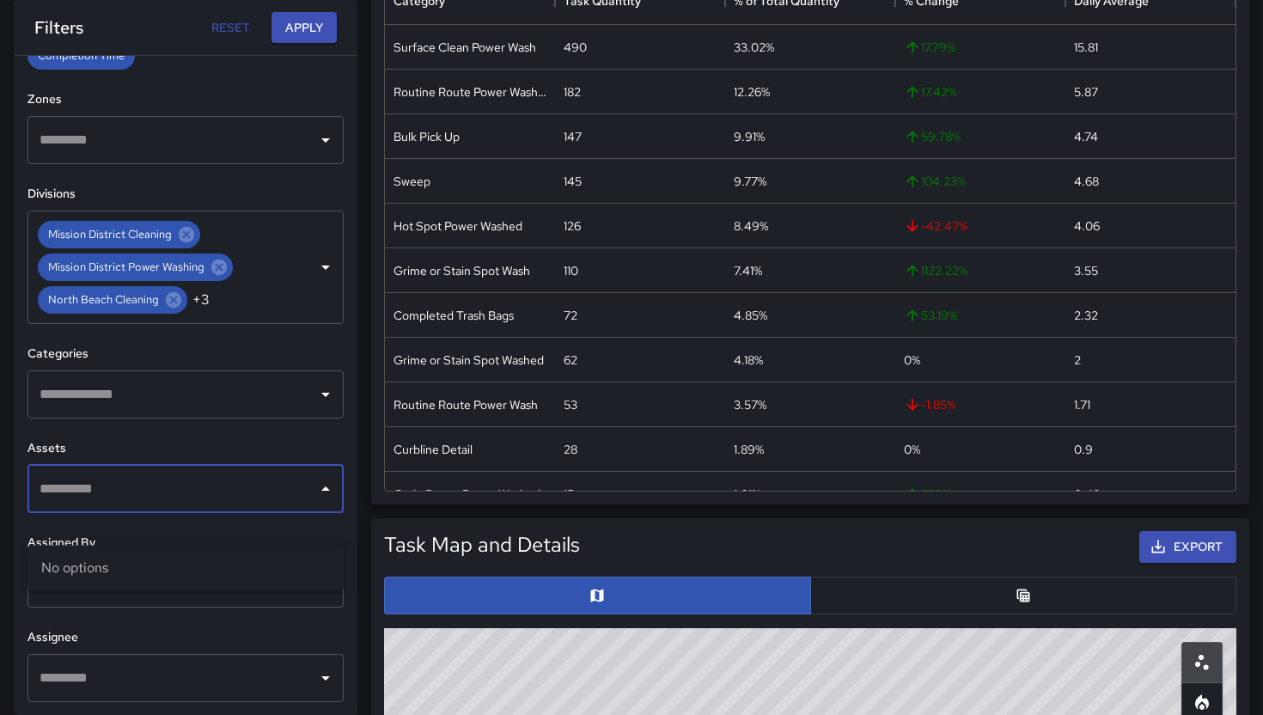
scroll to position [390, 0]
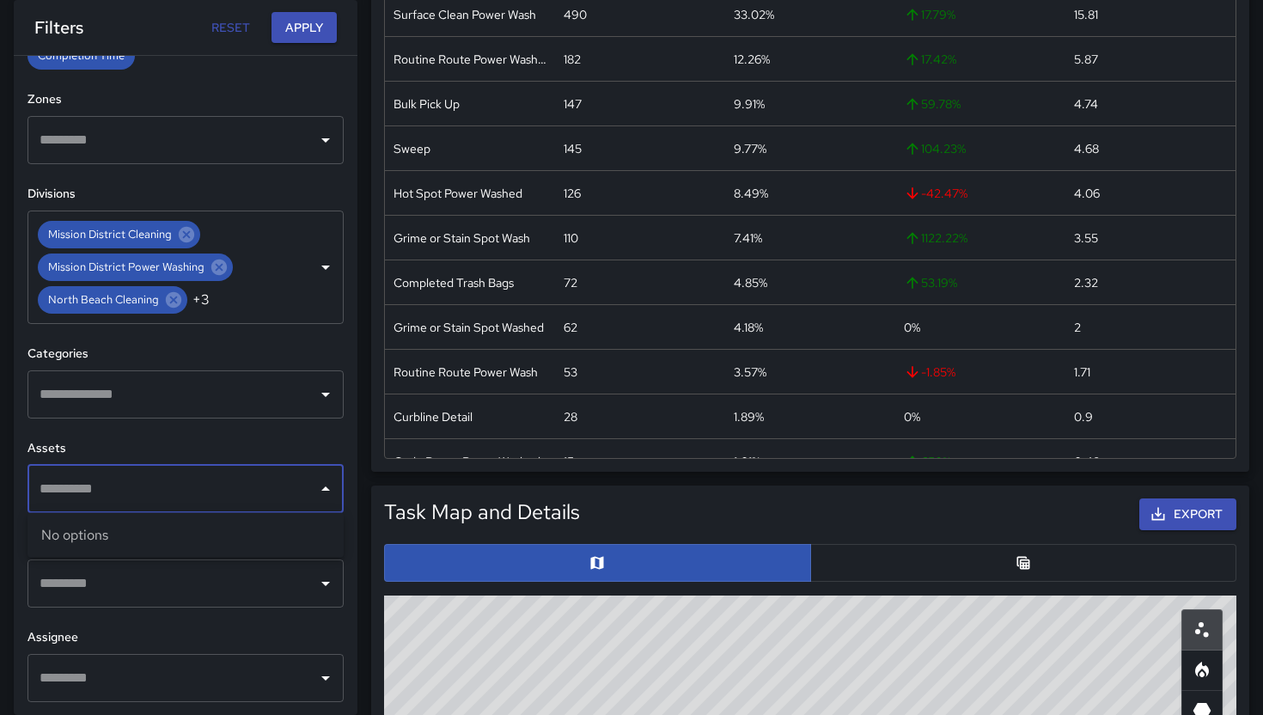
click at [131, 508] on div "​" at bounding box center [185, 489] width 316 height 48
click at [119, 495] on input "text" at bounding box center [172, 488] width 275 height 33
click at [139, 598] on input "text" at bounding box center [172, 583] width 275 height 33
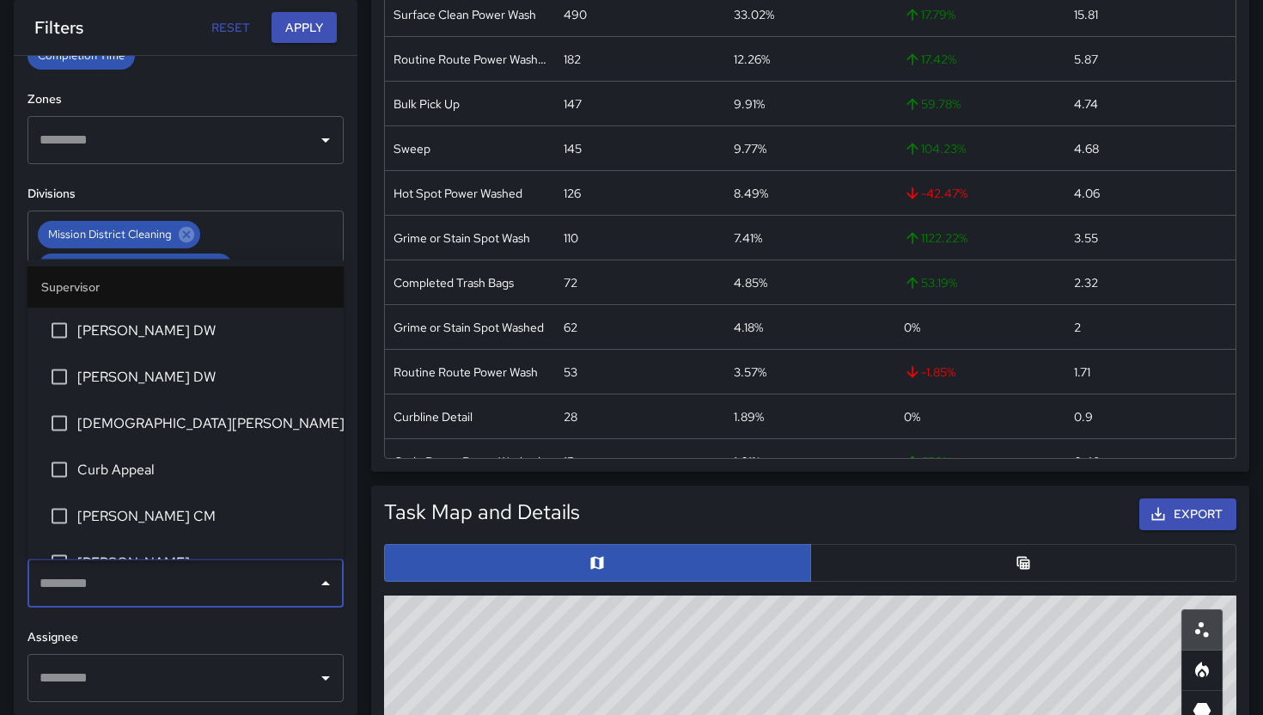
scroll to position [12, 0]
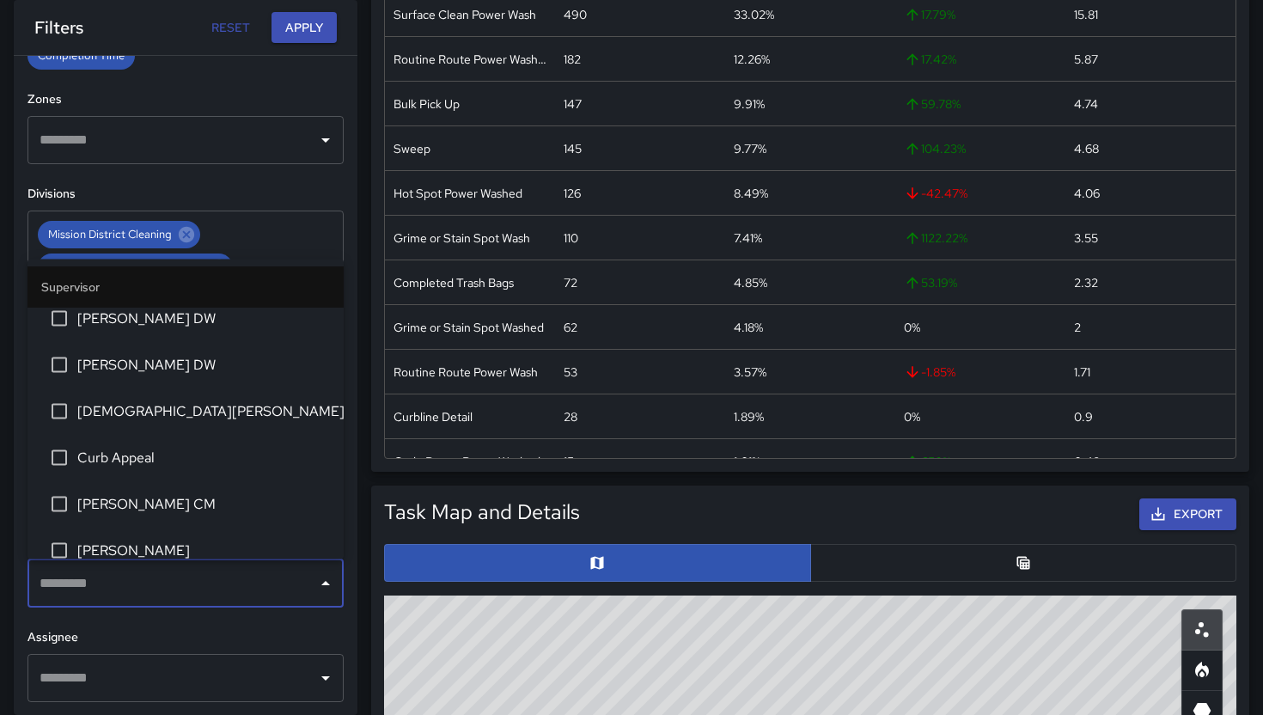
click at [350, 199] on div "**********" at bounding box center [186, 385] width 344 height 659
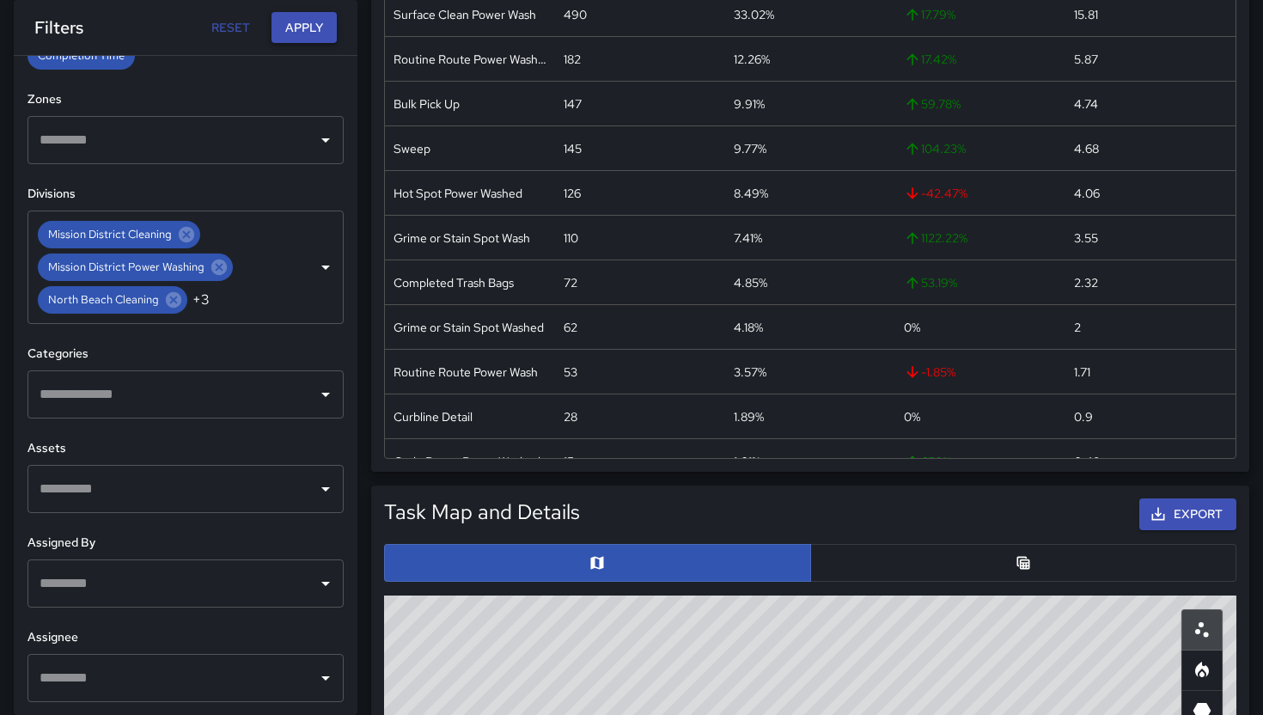
click at [320, 23] on button "Apply" at bounding box center [303, 28] width 65 height 32
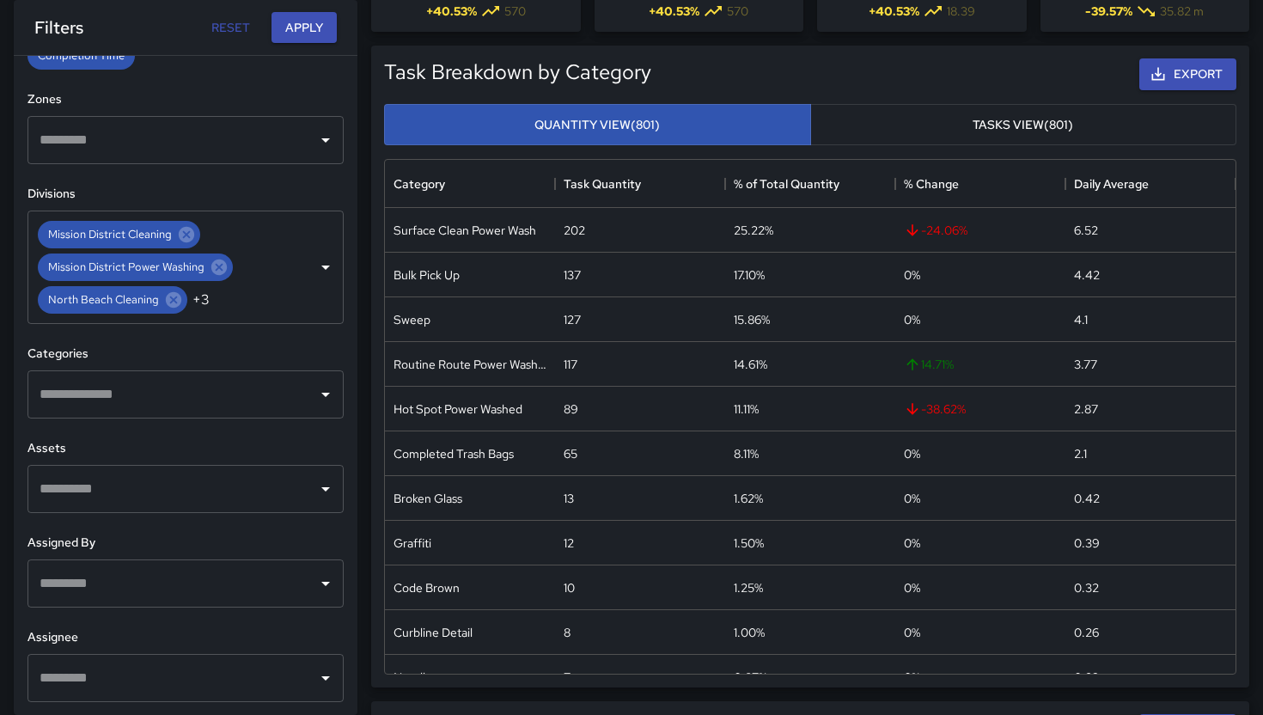
scroll to position [173, 0]
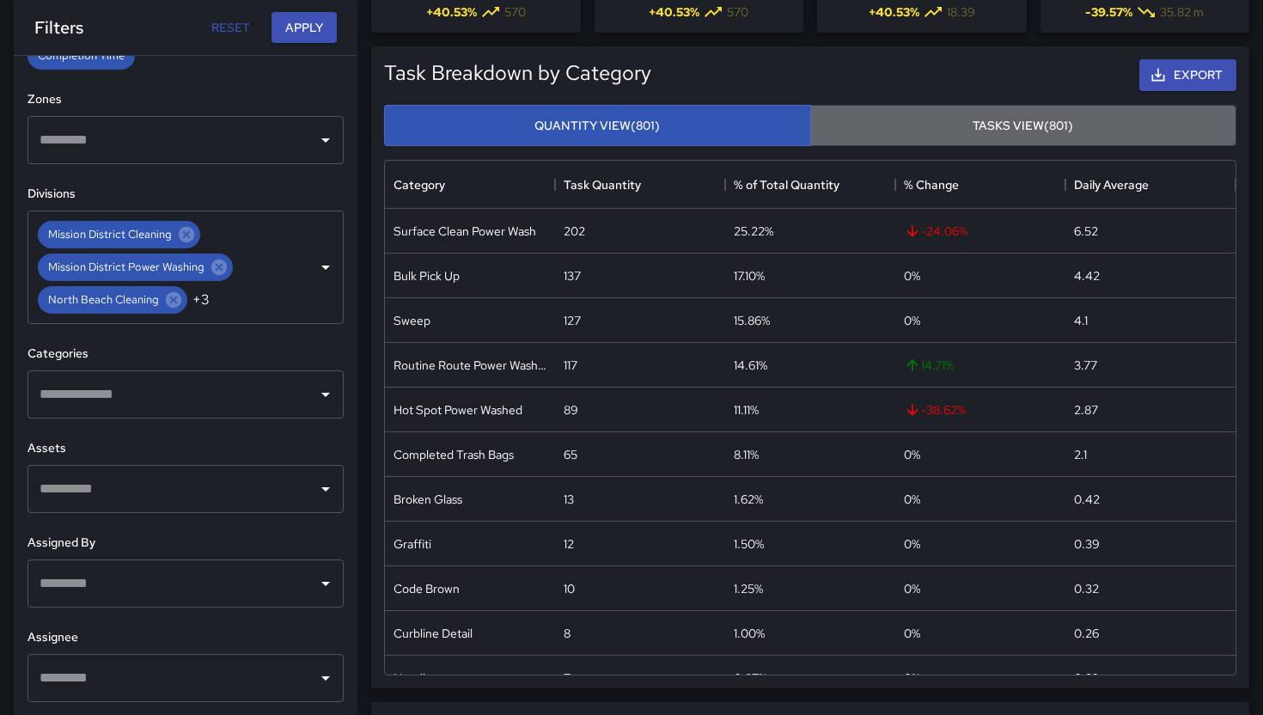
click at [945, 125] on button "Tasks View (801)" at bounding box center [1023, 126] width 427 height 42
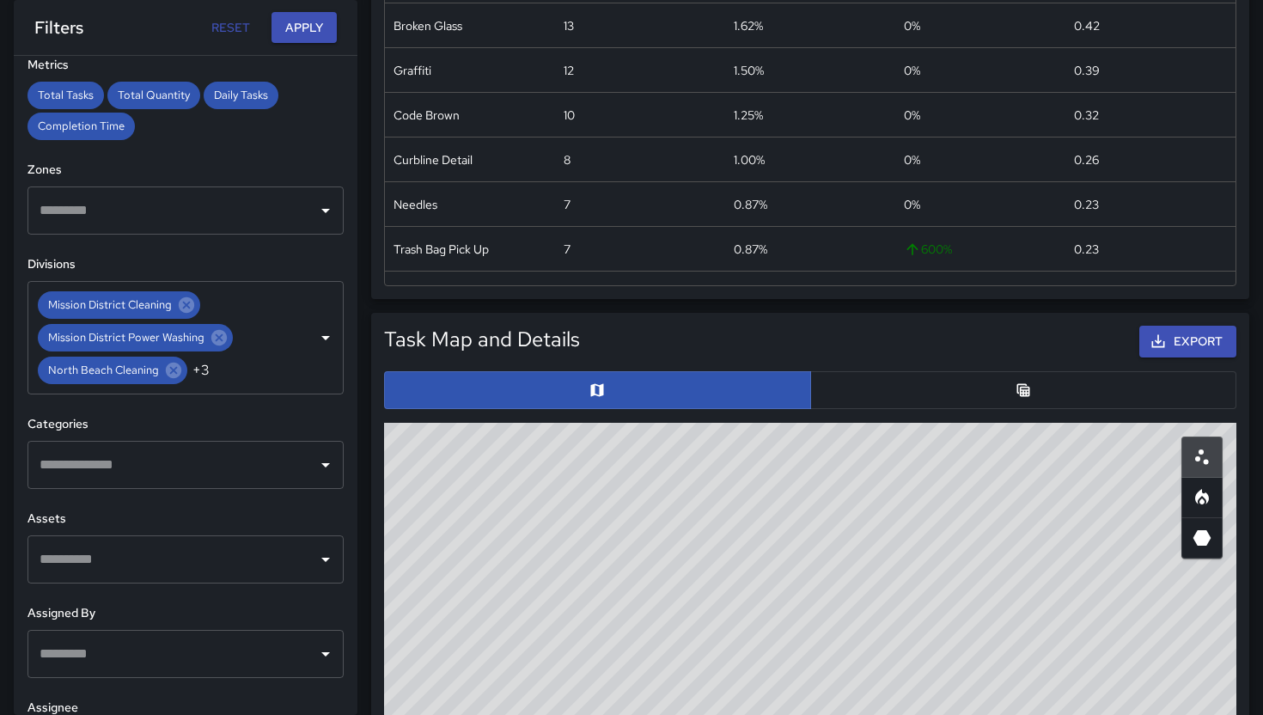
scroll to position [380, 0]
click at [241, 472] on input "text" at bounding box center [172, 465] width 275 height 33
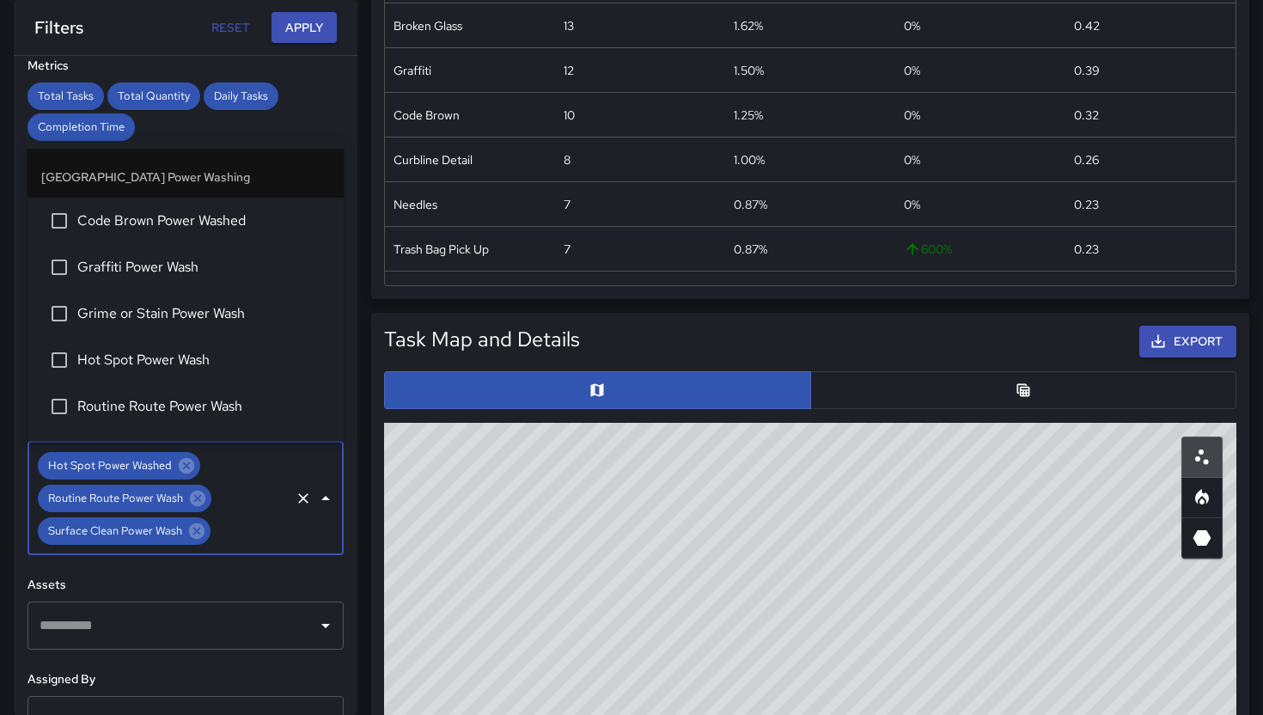
scroll to position [1447, 0]
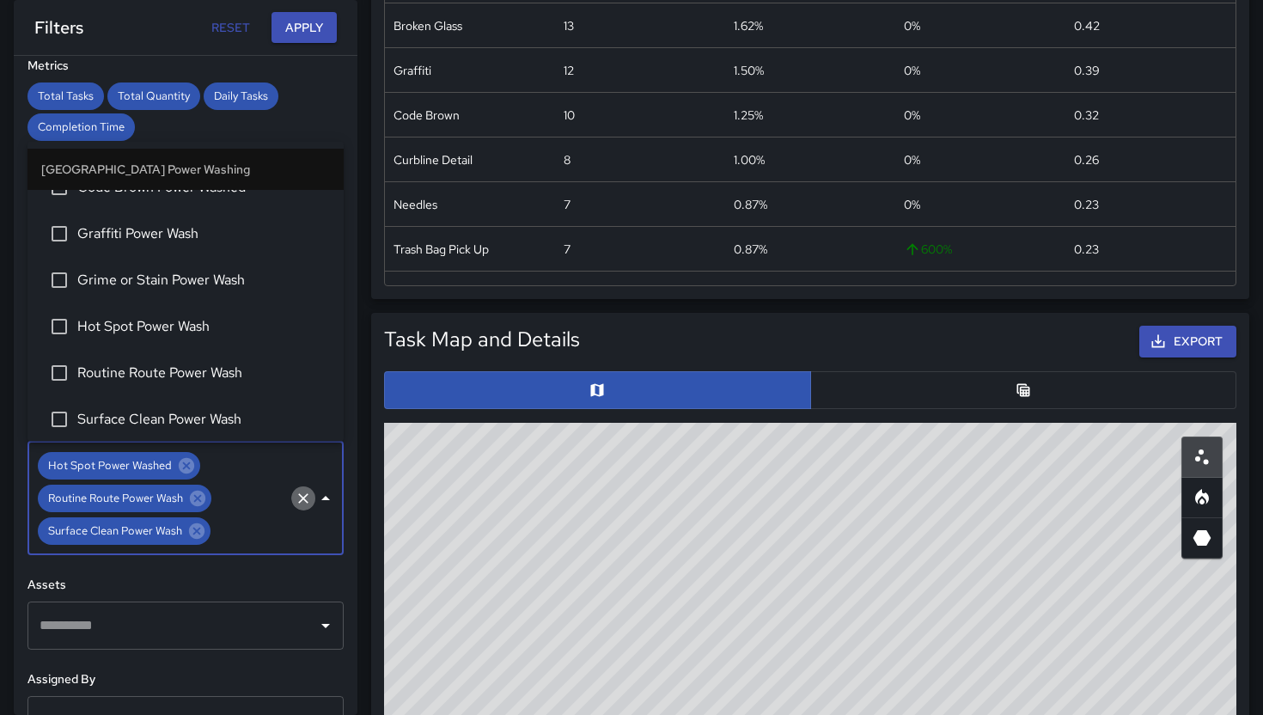
click at [304, 500] on icon "Clear" at bounding box center [303, 498] width 17 height 17
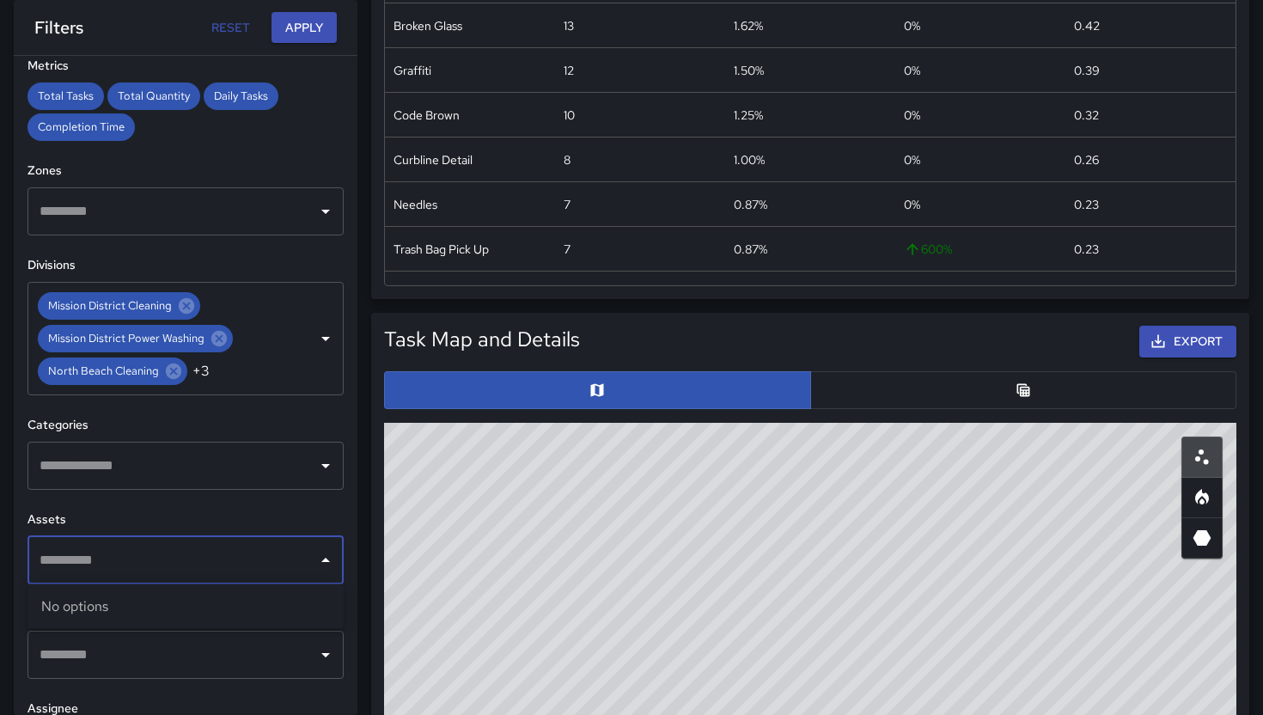
click at [197, 553] on input "text" at bounding box center [172, 560] width 275 height 33
click at [157, 575] on input "text" at bounding box center [172, 560] width 275 height 33
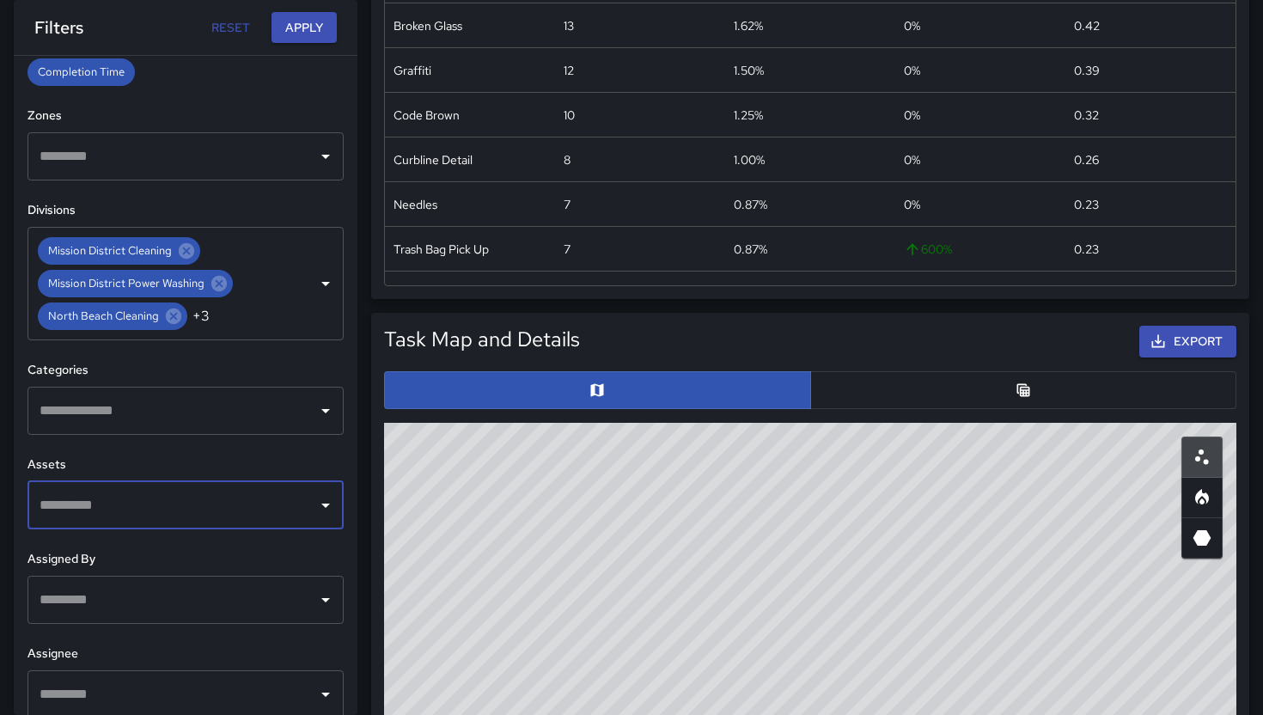
scroll to position [437, 0]
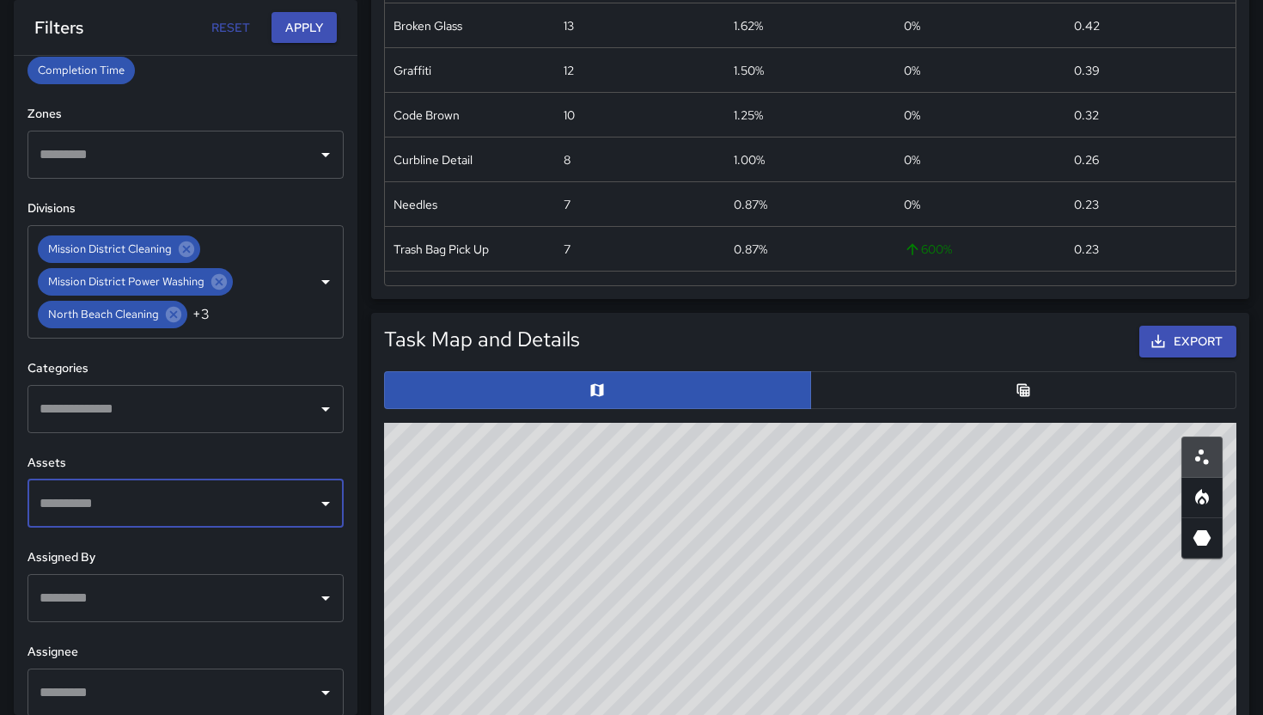
click at [208, 513] on input "text" at bounding box center [172, 503] width 275 height 33
click at [71, 503] on input "text" at bounding box center [172, 503] width 275 height 33
click at [66, 503] on input "text" at bounding box center [172, 503] width 275 height 33
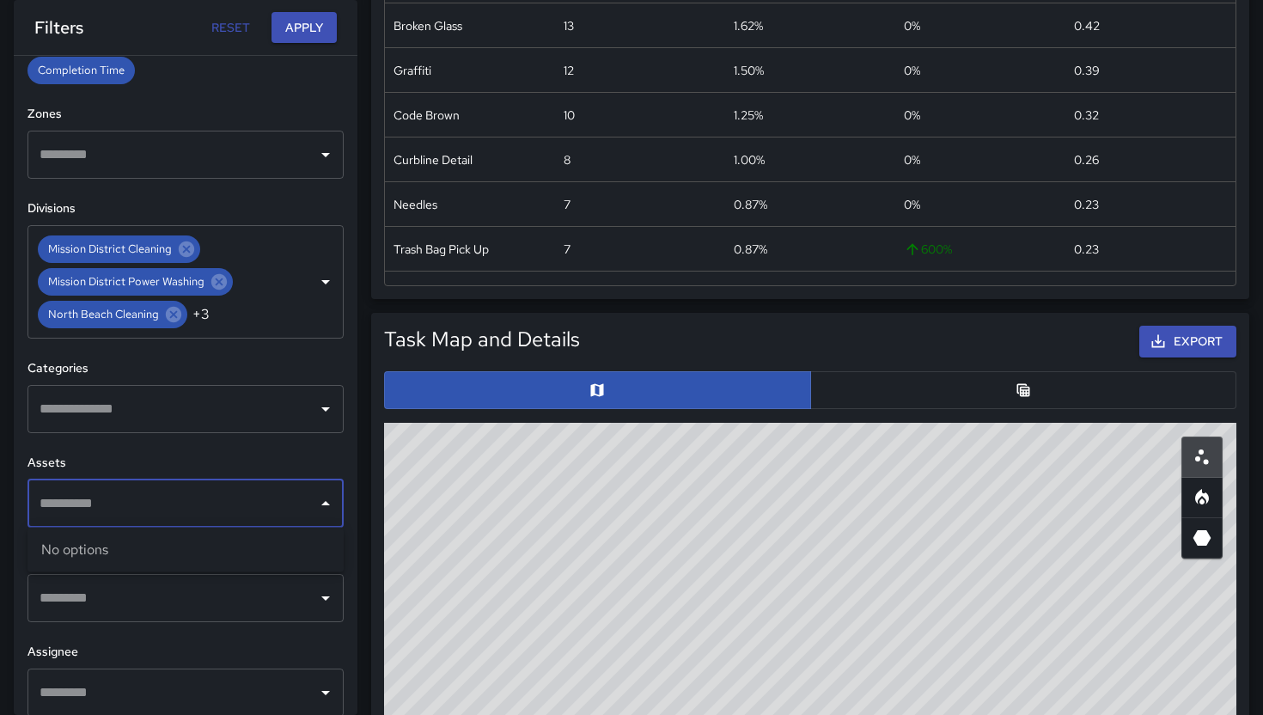
click at [66, 503] on input "text" at bounding box center [172, 503] width 275 height 33
type input "*"
type input "**"
click at [329, 472] on div "Assets ​" at bounding box center [185, 490] width 316 height 74
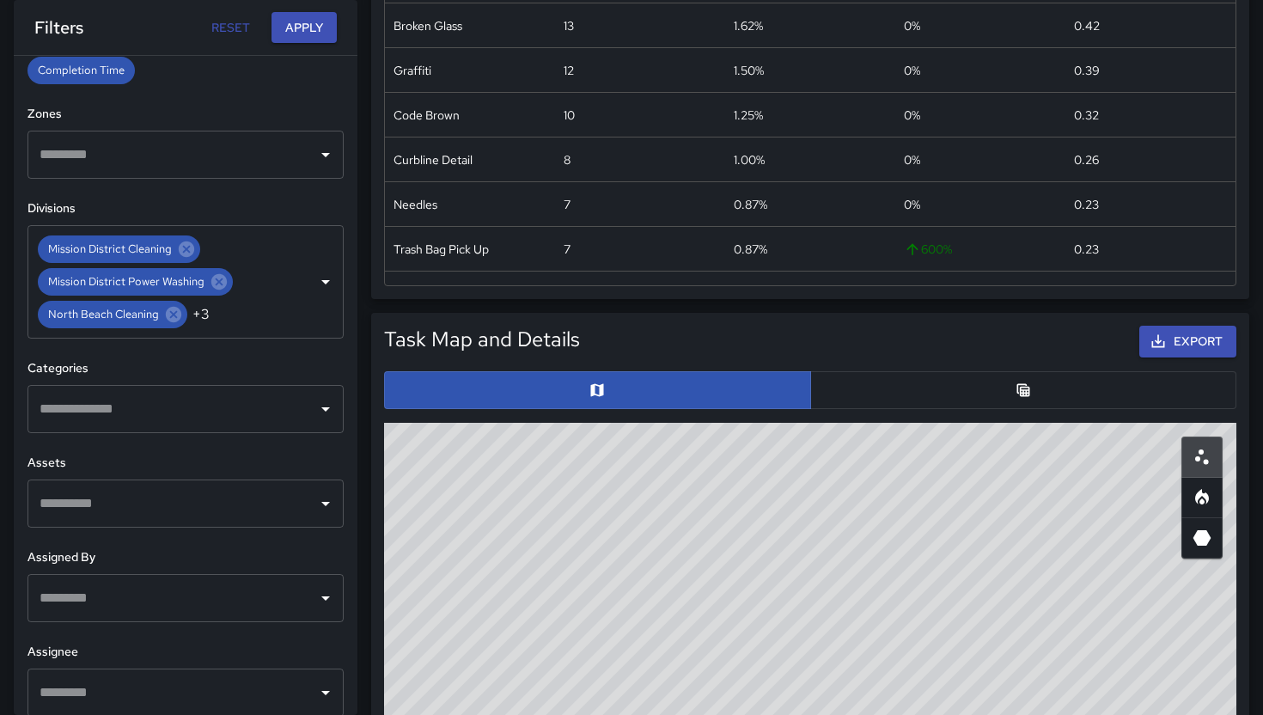
click at [983, 392] on button "button" at bounding box center [1023, 390] width 427 height 38
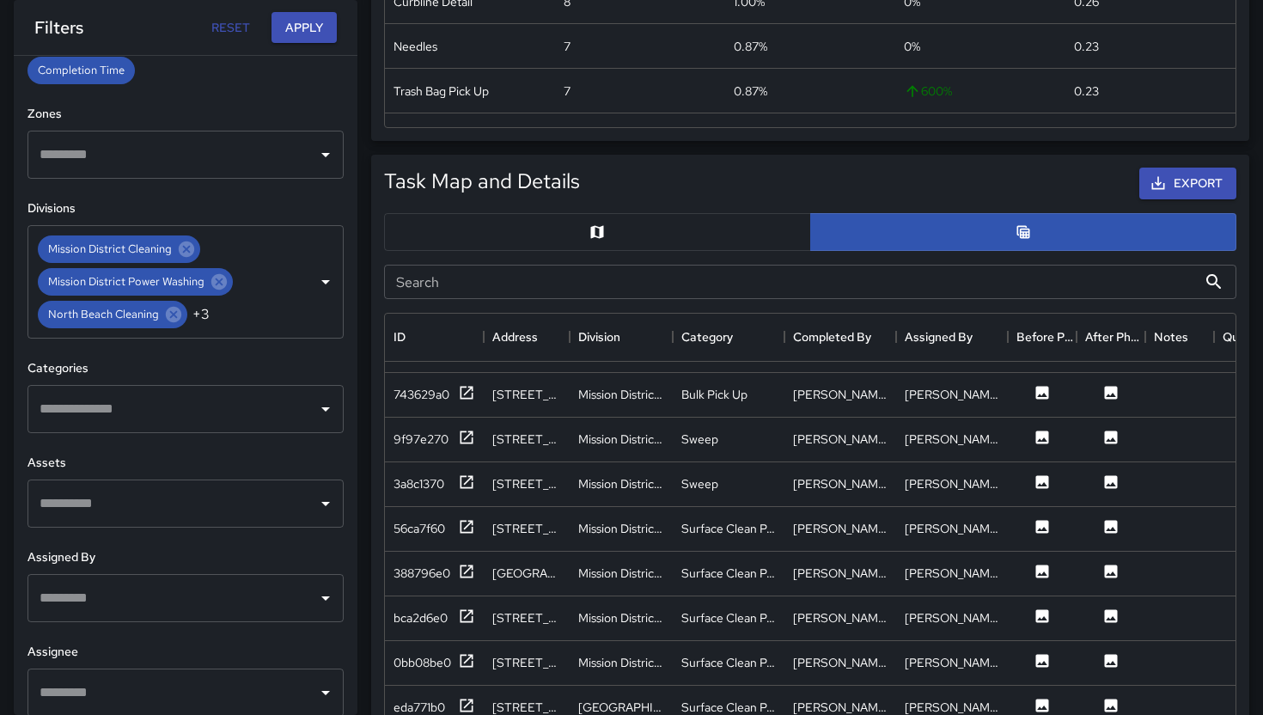
scroll to position [684, 0]
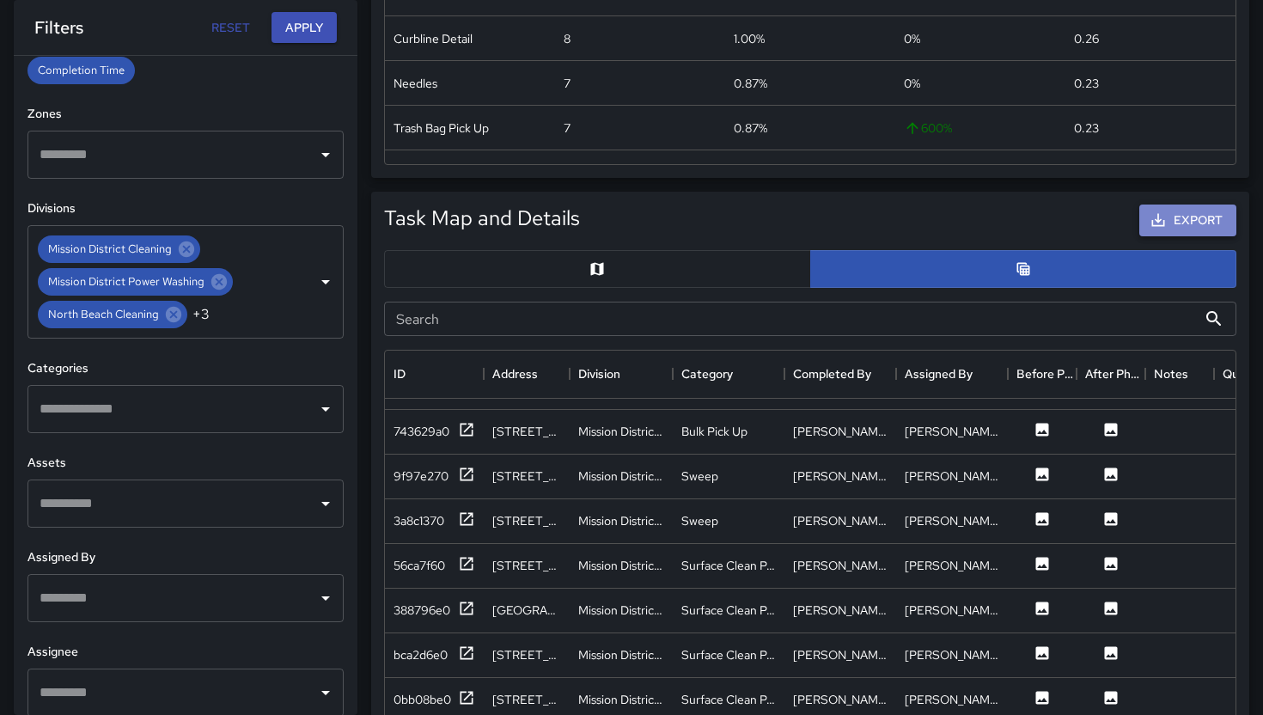
click at [1178, 213] on button "Export" at bounding box center [1187, 220] width 97 height 32
click at [251, 315] on div "Mission District Cleaning [GEOGRAPHIC_DATA] Power Washing North Beach Cleaning …" at bounding box center [185, 281] width 316 height 113
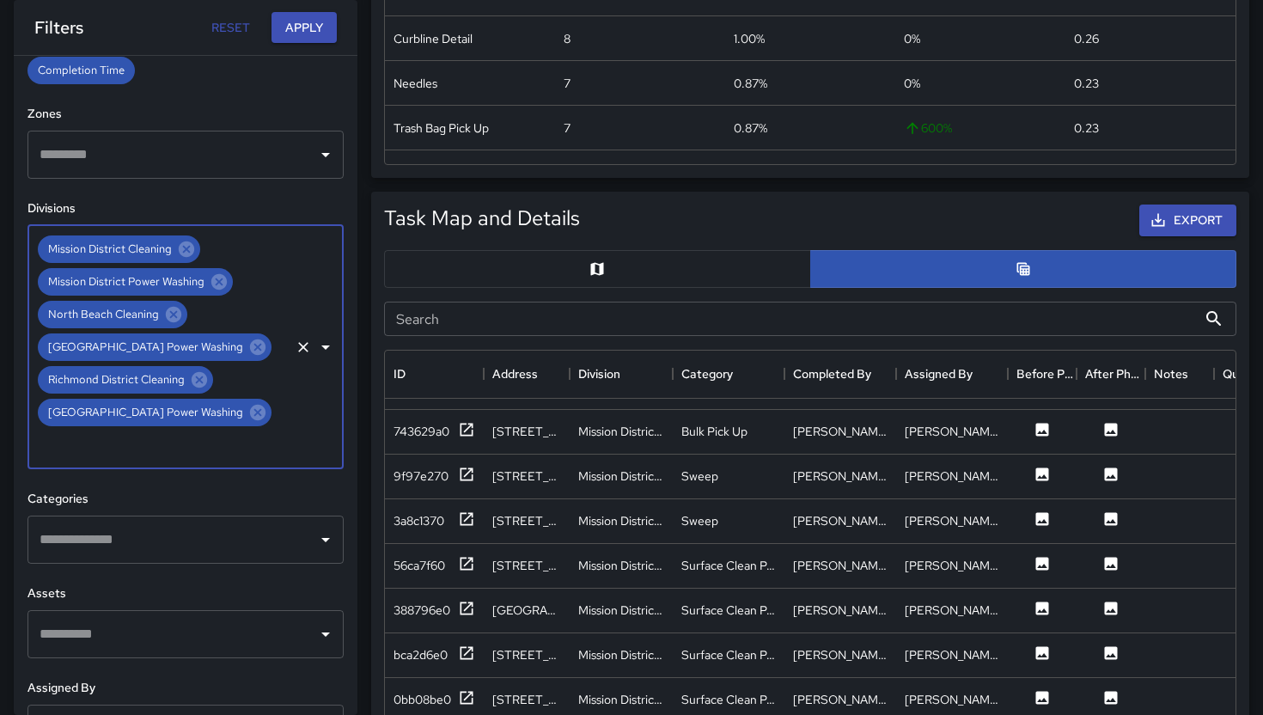
click at [226, 318] on div "Mission District Cleaning [GEOGRAPHIC_DATA] Power Washing [GEOGRAPHIC_DATA] Cle…" at bounding box center [185, 347] width 316 height 244
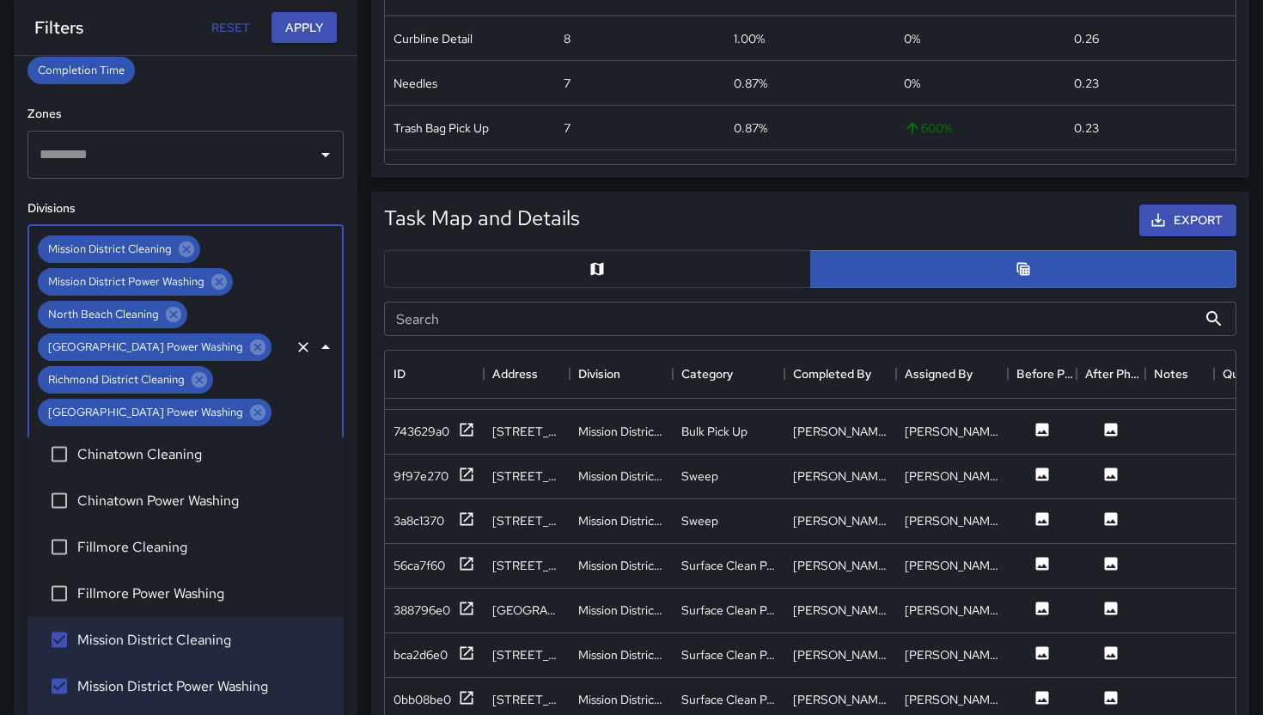
scroll to position [0, 0]
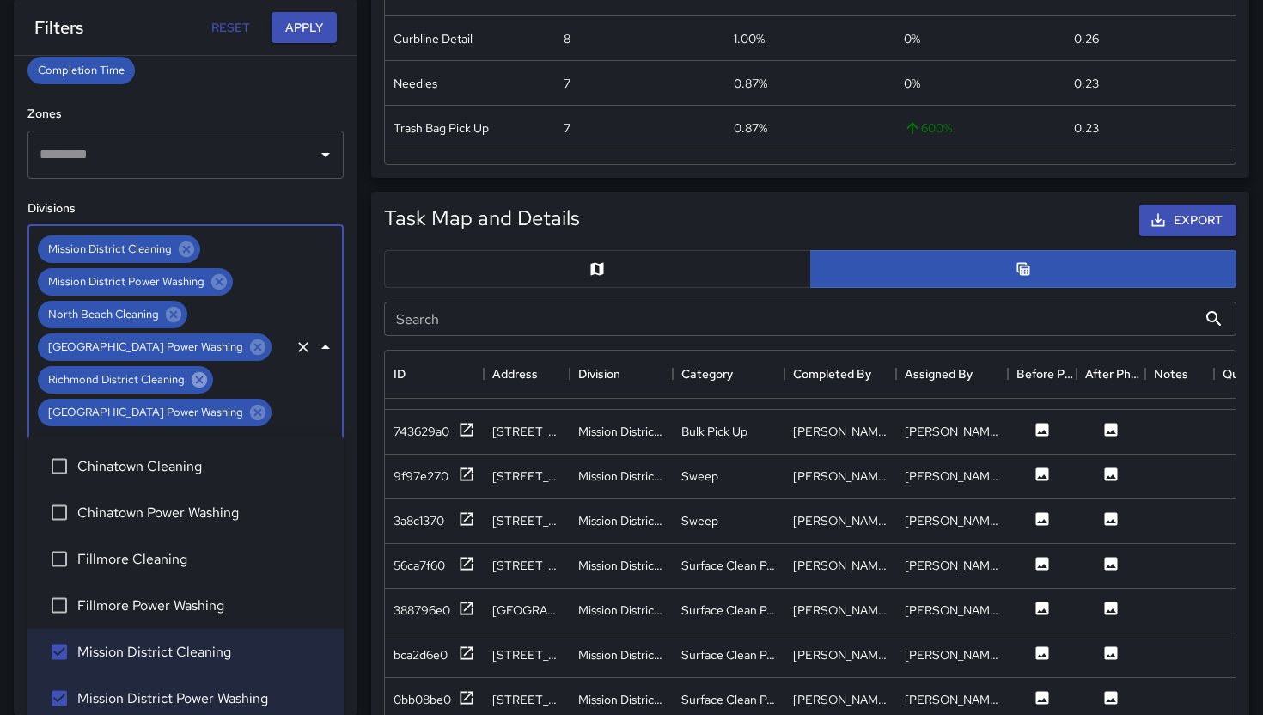
click at [204, 373] on icon at bounding box center [199, 379] width 19 height 19
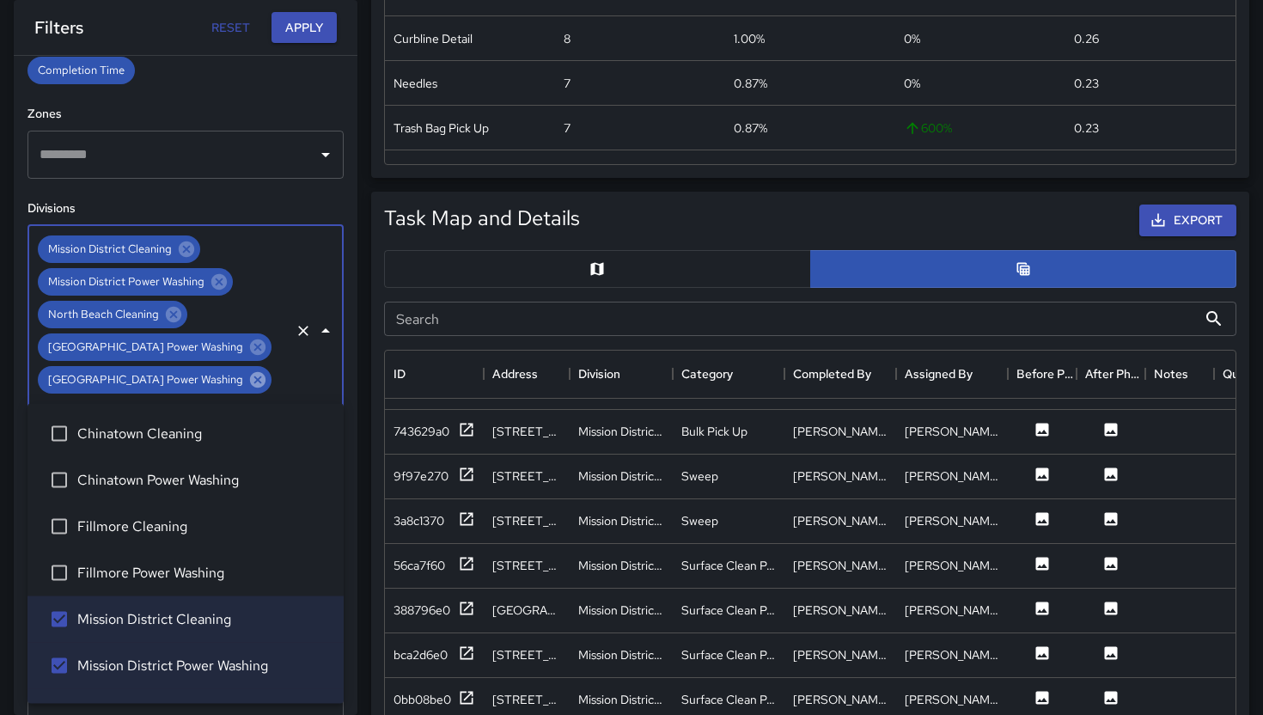
click at [248, 381] on icon at bounding box center [257, 379] width 19 height 19
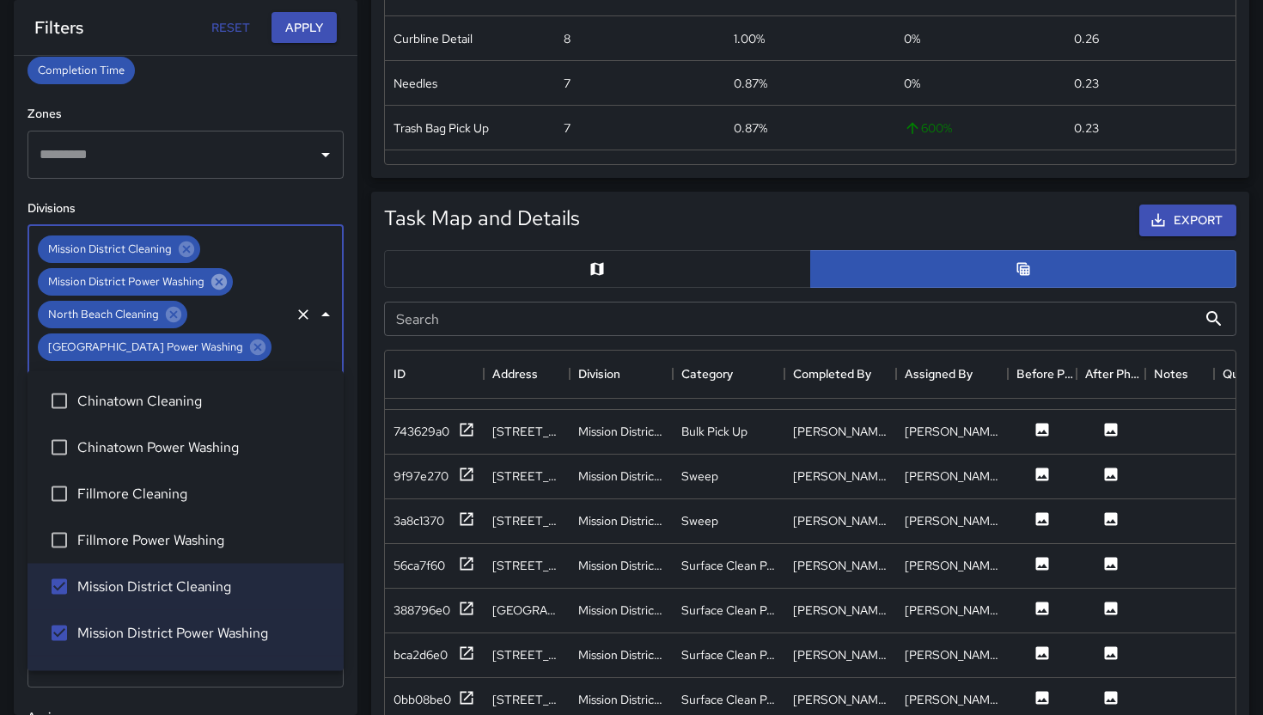
click at [216, 282] on icon at bounding box center [219, 281] width 19 height 19
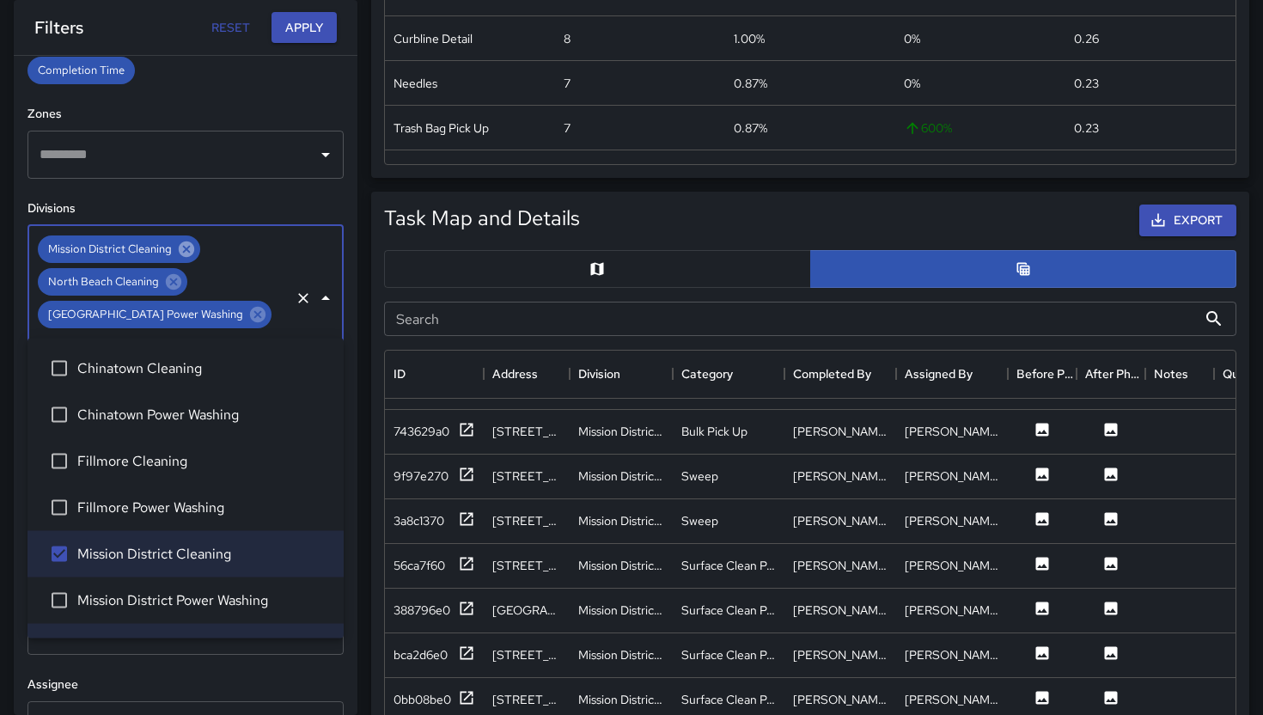
click at [187, 256] on icon at bounding box center [186, 249] width 19 height 19
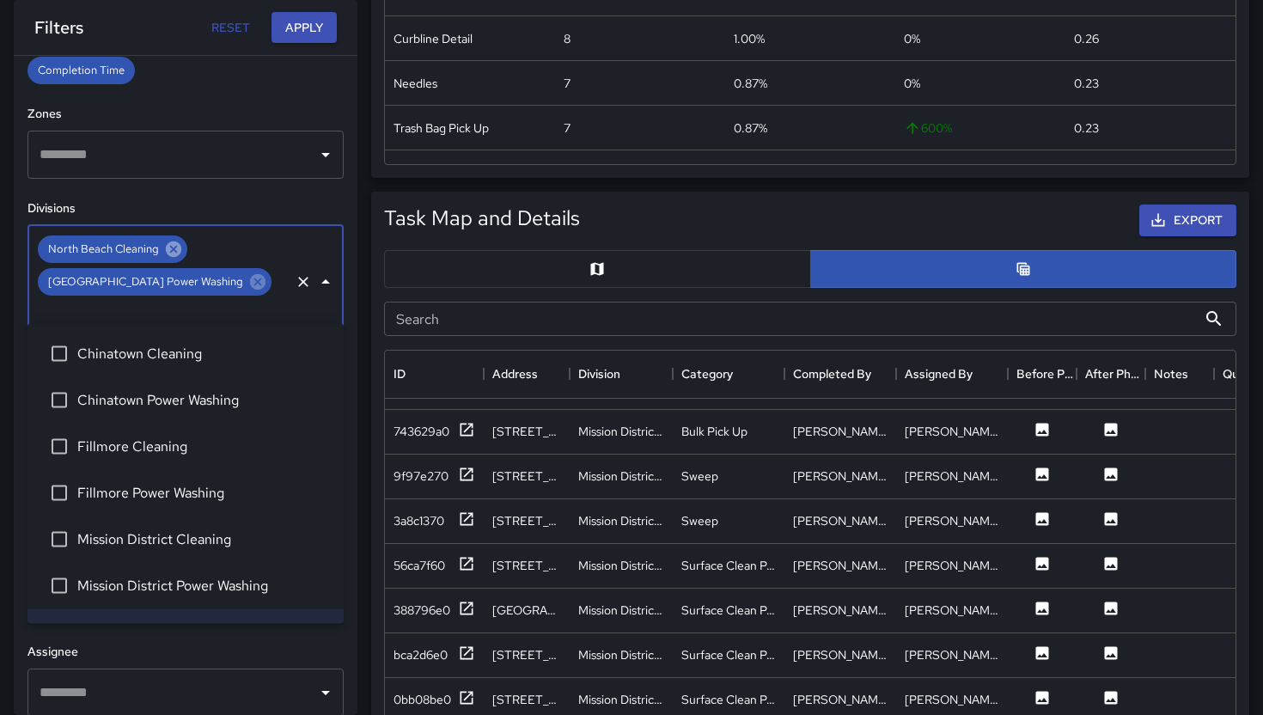
scroll to position [419, 0]
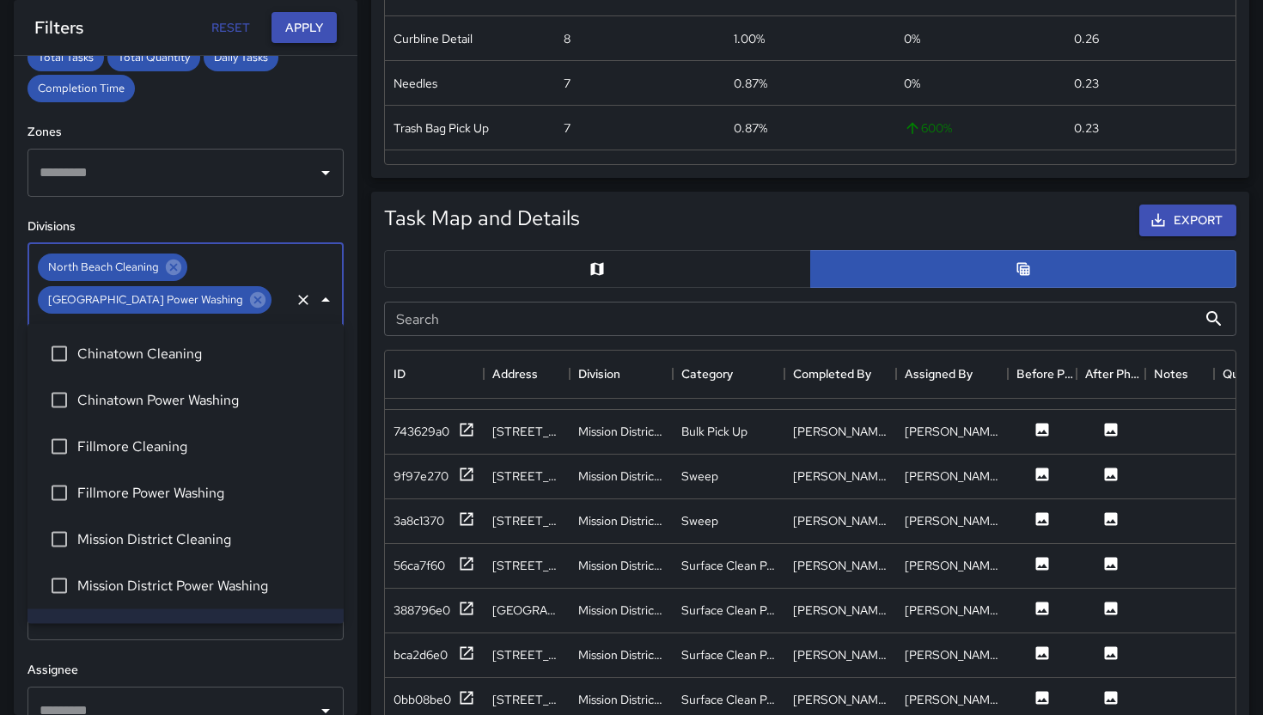
click at [313, 40] on button "Apply" at bounding box center [303, 28] width 65 height 32
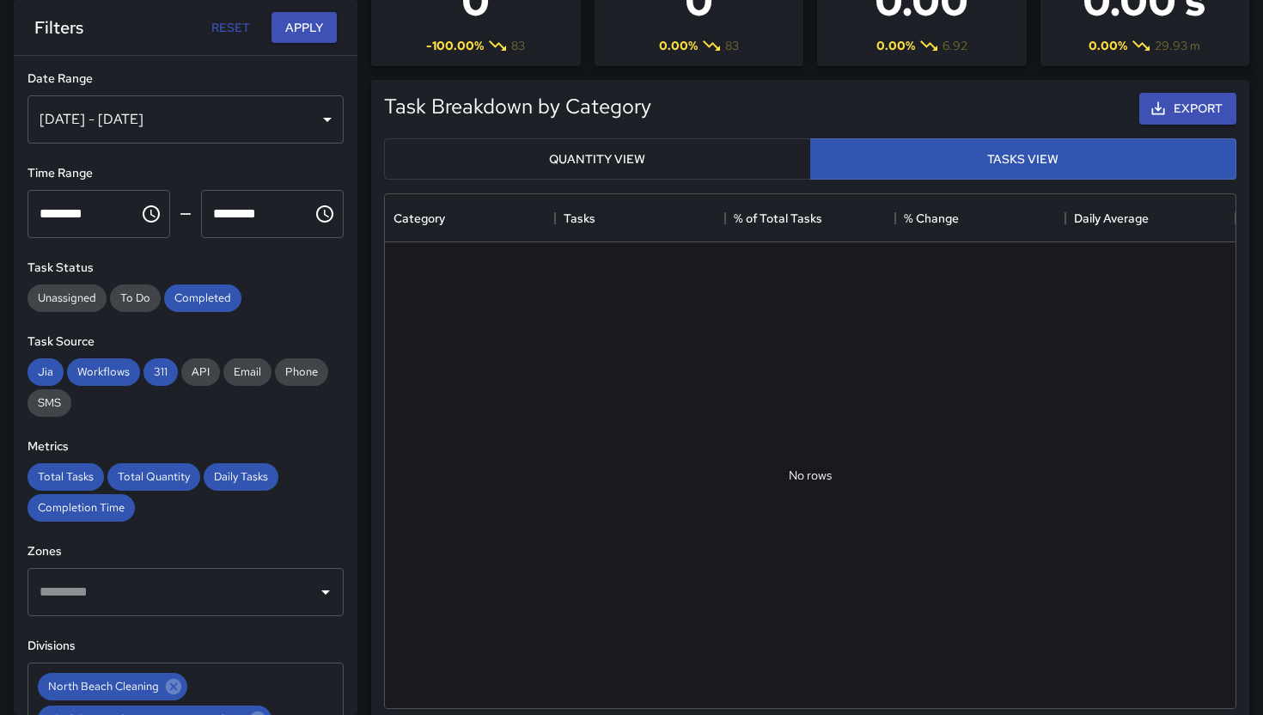
scroll to position [0, 0]
